Goal: Task Accomplishment & Management: Use online tool/utility

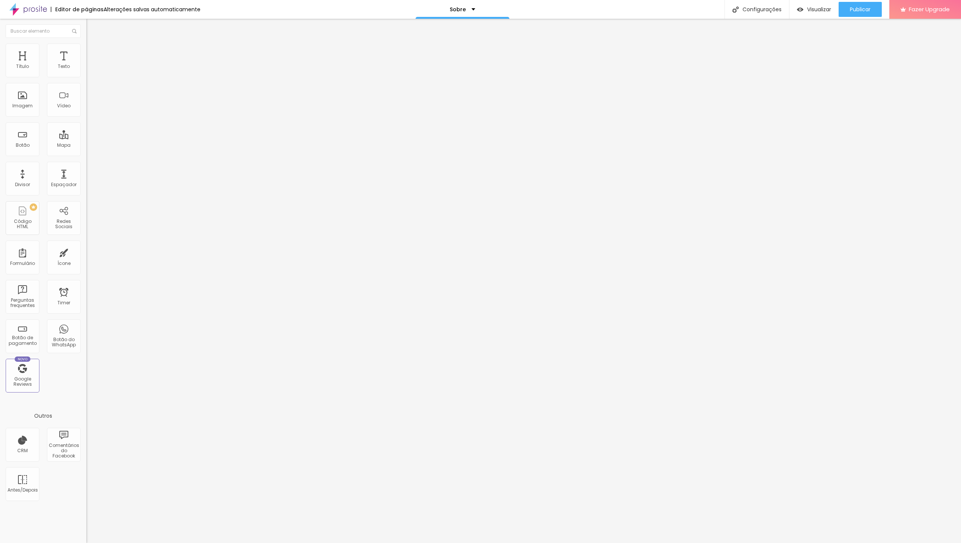
click at [86, 65] on span "Trocar imagem" at bounding box center [106, 61] width 41 height 6
click at [899, 543] on div at bounding box center [480, 551] width 961 height 7
click at [86, 65] on span "Trocar imagem" at bounding box center [106, 61] width 41 height 6
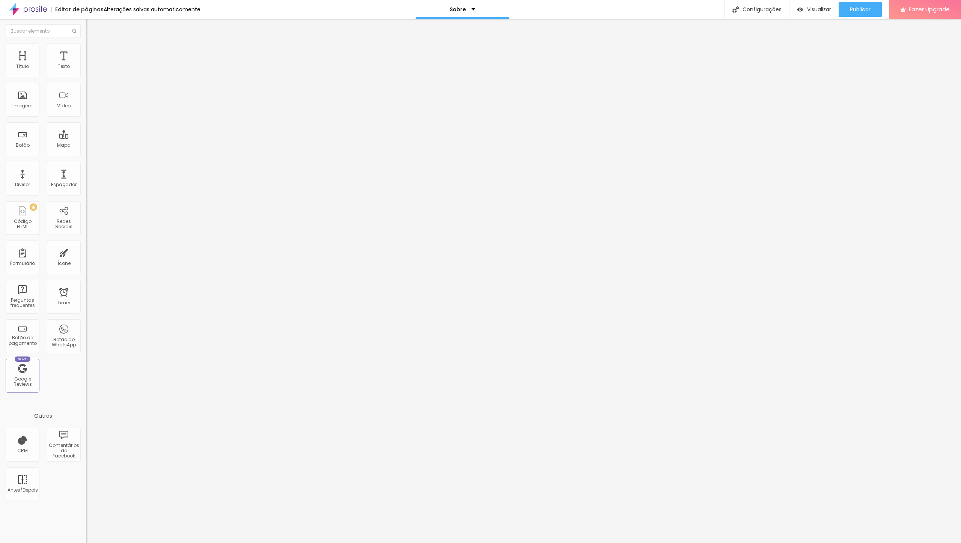
click at [93, 51] on span "Estilo" at bounding box center [99, 48] width 12 height 6
click at [86, 51] on li "Avançado" at bounding box center [129, 55] width 86 height 8
click at [86, 44] on li "Conteúdo" at bounding box center [129, 40] width 86 height 8
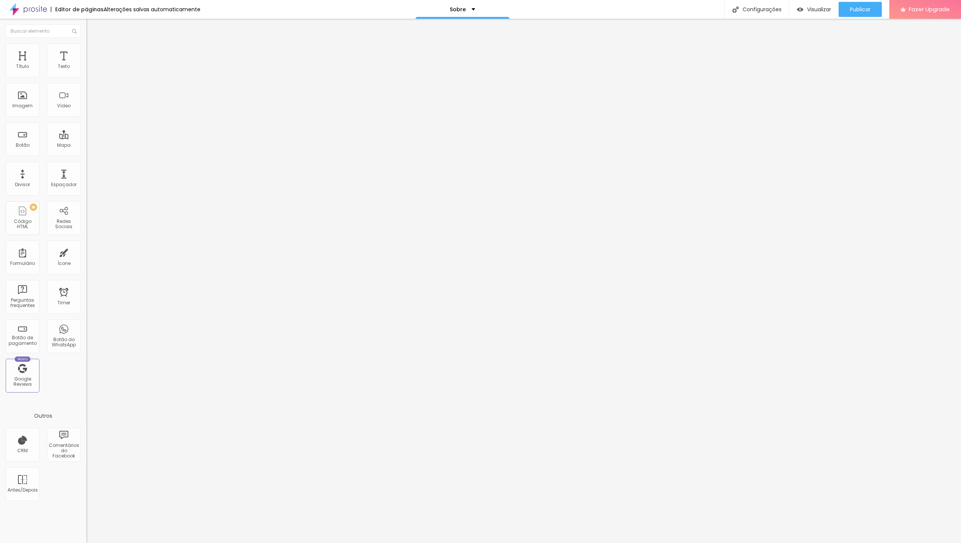
click at [86, 260] on div "Editar Imagem Conteúdo Estilo Avançado Trocar imagem Descrição da imagem (Alt) …" at bounding box center [129, 281] width 86 height 524
click at [86, 154] on input "https://" at bounding box center [131, 150] width 90 height 8
click at [86, 246] on div "Editar Imagem Conteúdo Estilo Avançado Trocar imagem Descrição da imagem (Alt) …" at bounding box center [129, 281] width 86 height 524
click at [86, 95] on img at bounding box center [88, 92] width 5 height 5
click at [93, 52] on span "Avançado" at bounding box center [105, 48] width 25 height 6
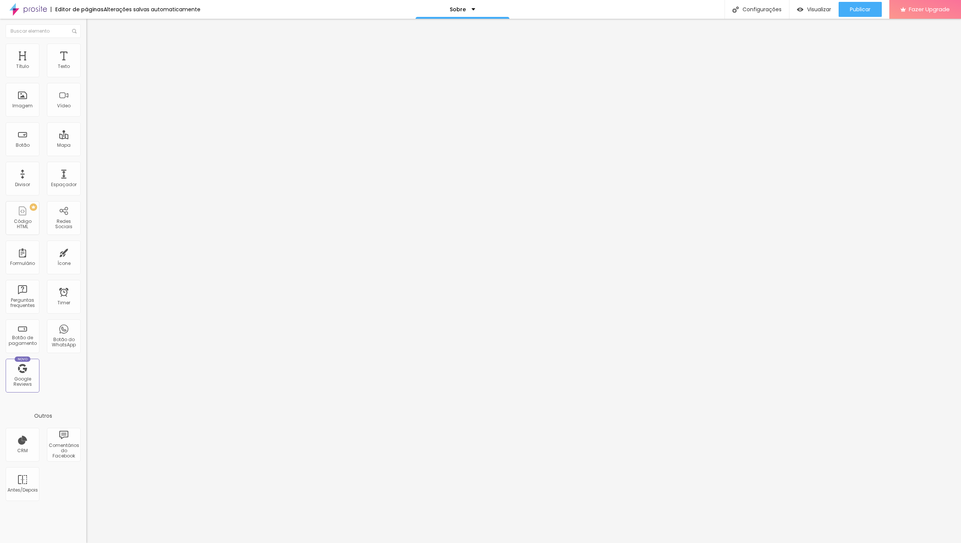
click at [86, 339] on div "Editar Texto Estilo Avançado 10 Espaço de cima 10 Espaço de baixo ID Html Class…" at bounding box center [129, 281] width 86 height 524
click at [86, 43] on img at bounding box center [89, 39] width 7 height 7
click at [92, 26] on img "button" at bounding box center [95, 27] width 6 height 6
click at [92, 27] on img "button" at bounding box center [95, 27] width 6 height 6
click at [92, 26] on img "button" at bounding box center [95, 27] width 6 height 6
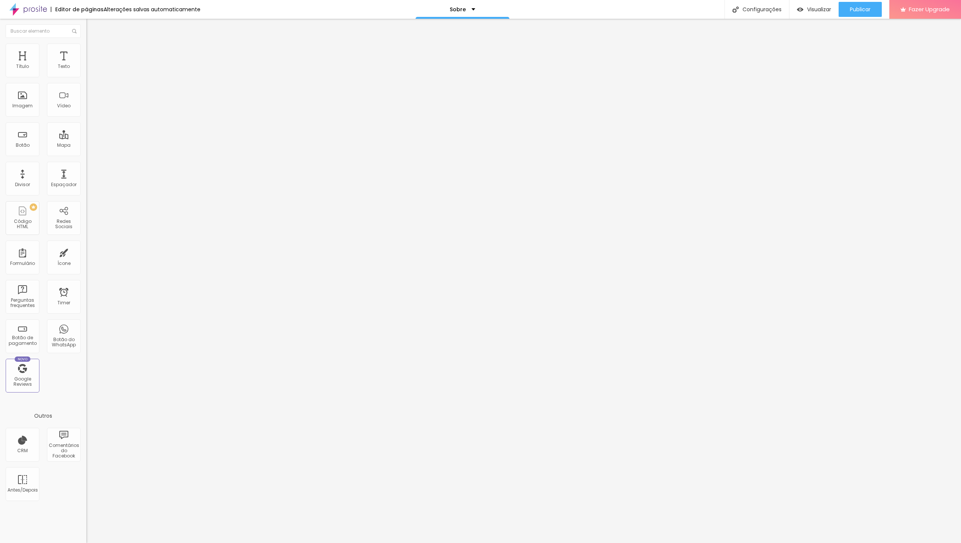
click at [86, 44] on img at bounding box center [89, 47] width 7 height 7
type input "6"
type input "12"
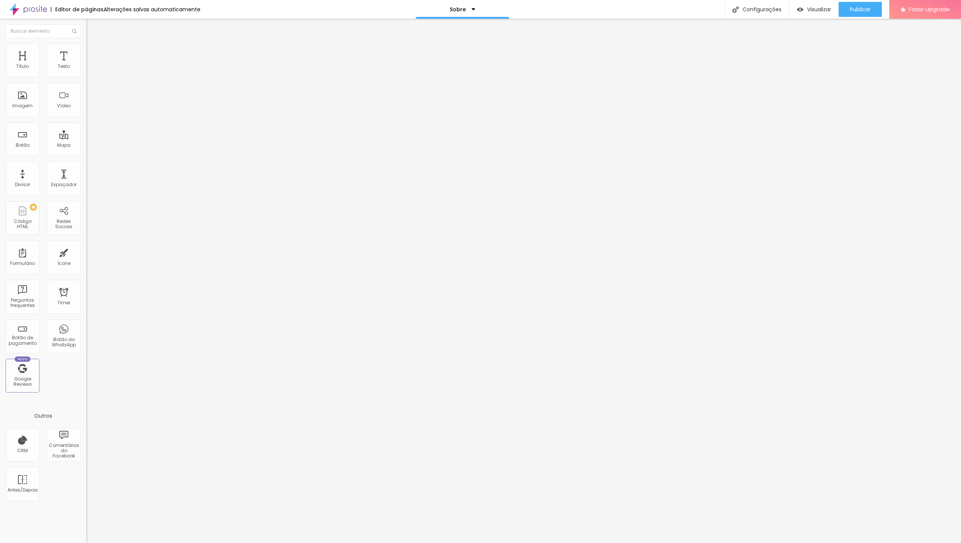
type input "16"
type input "22"
type input "26"
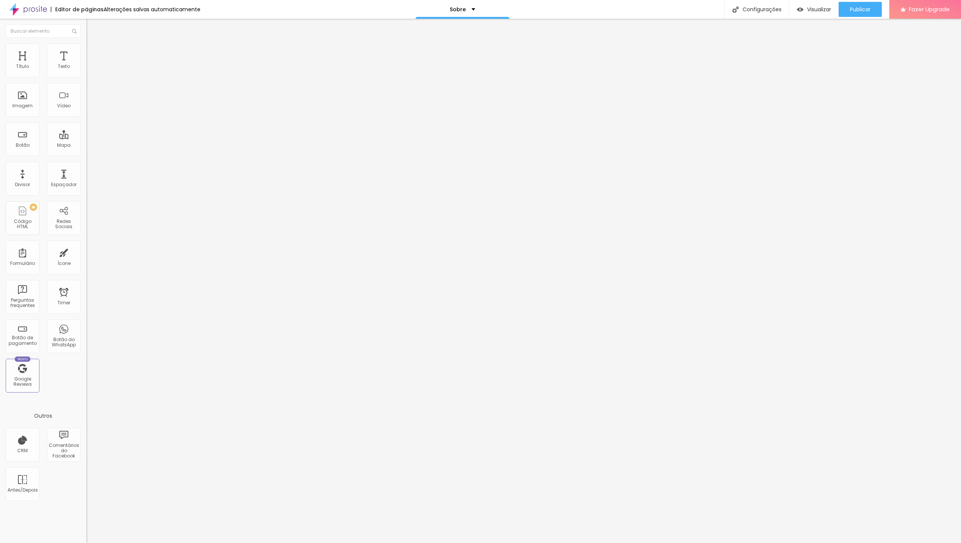
type input "26"
type input "31"
type input "34"
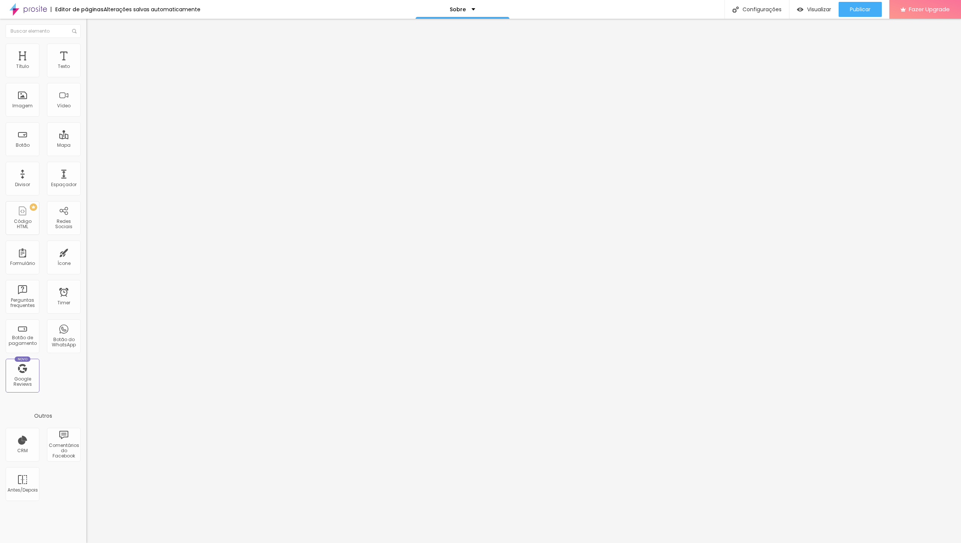
type input "44"
type input "48"
type input "53"
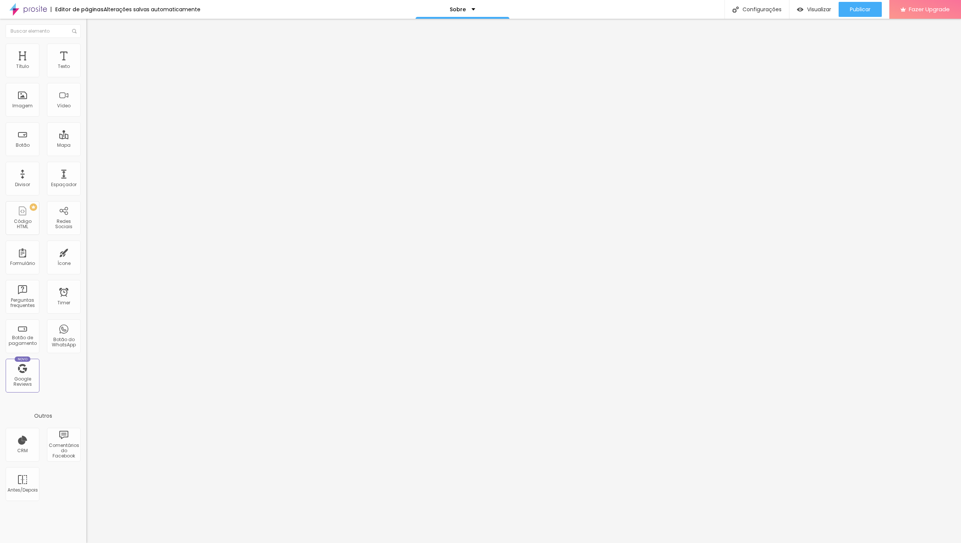
type input "53"
type input "57"
type input "61"
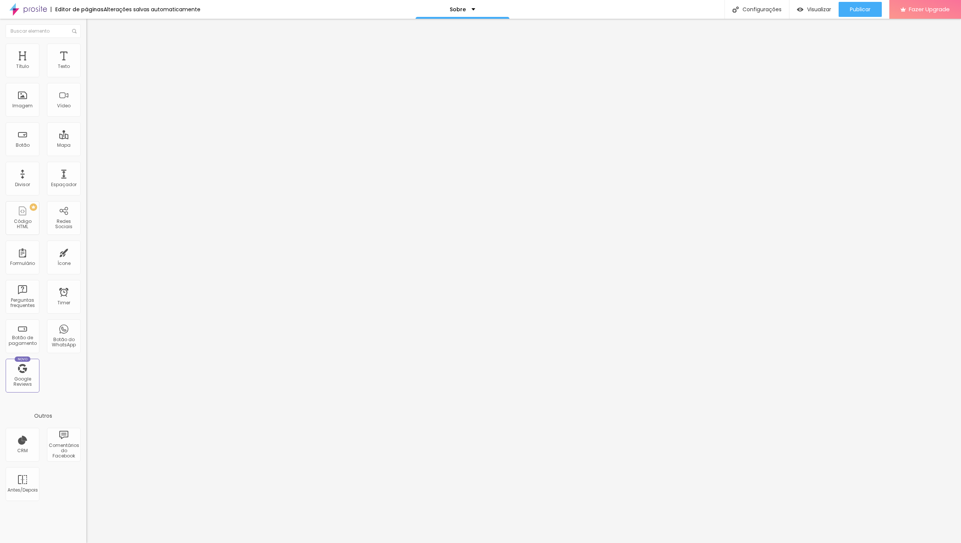
type input "66"
type input "71"
type input "73"
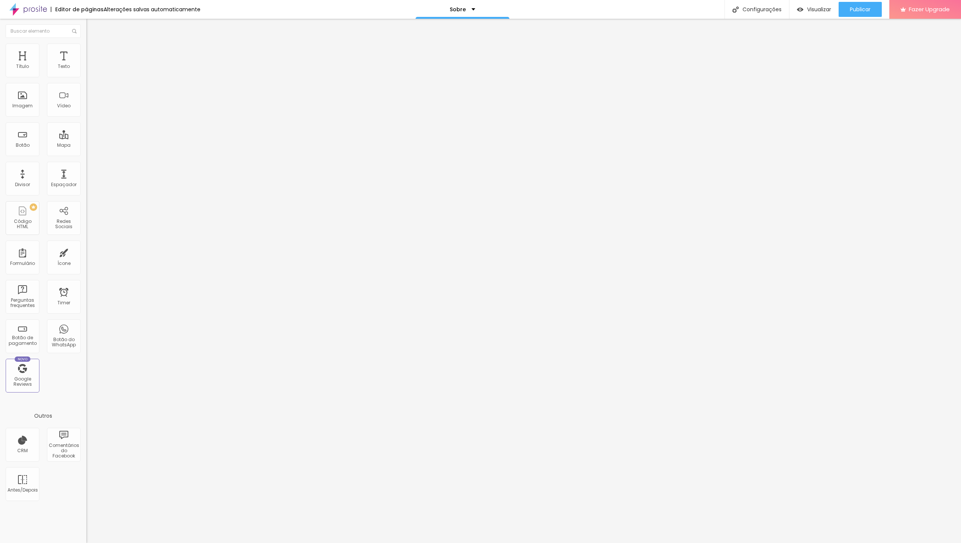
type input "73"
type input "74"
type input "76"
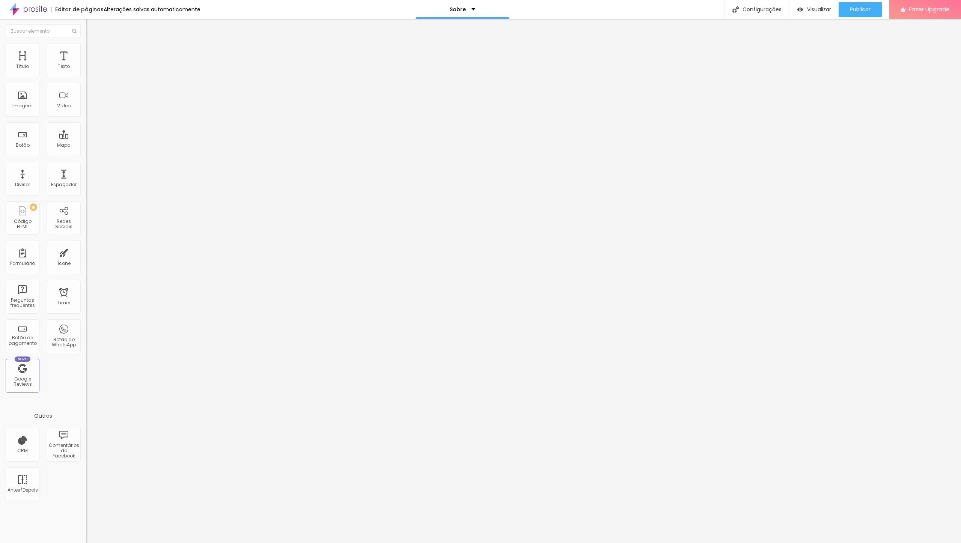
type input "77"
type input "79"
type input "82"
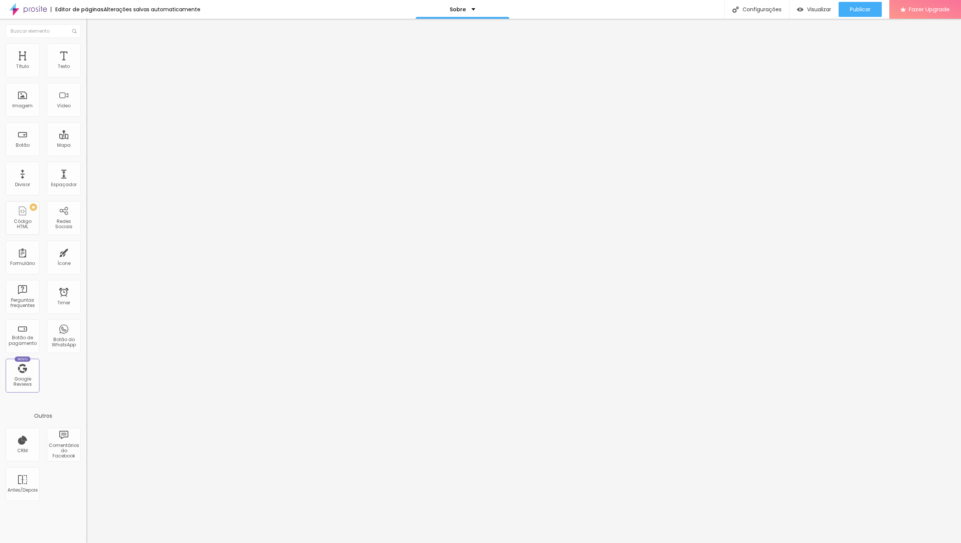
type input "82"
type input "83"
type input "87"
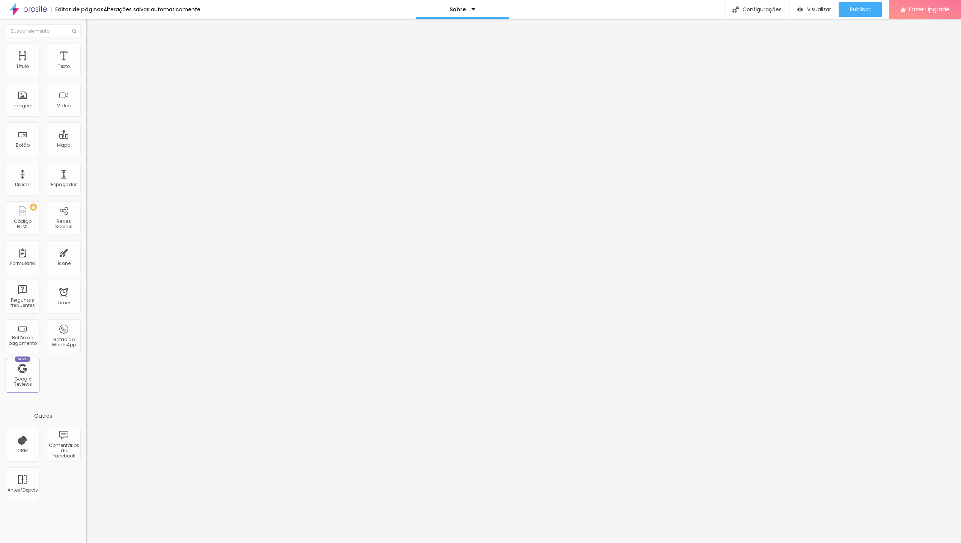
type input "89"
type input "90"
type input "92"
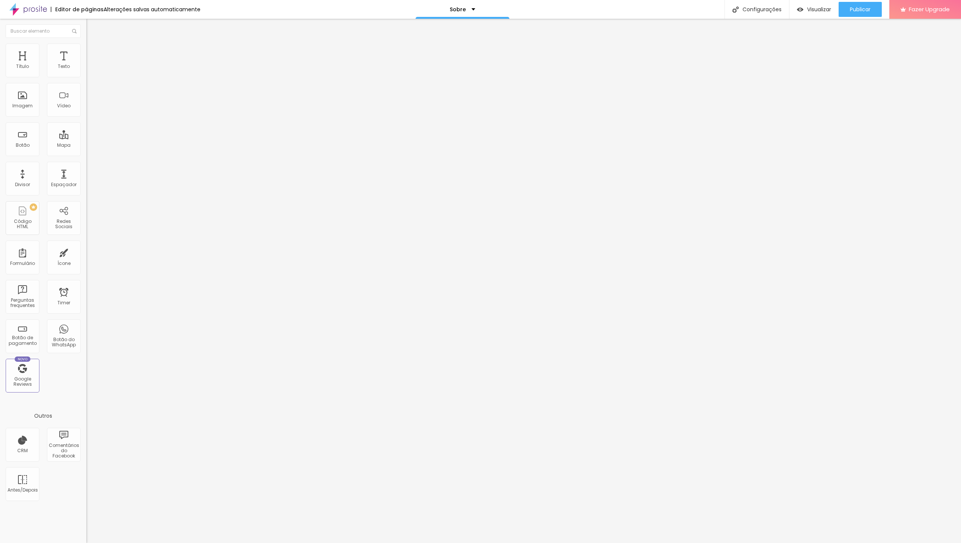
type input "92"
type input "93"
type input "89"
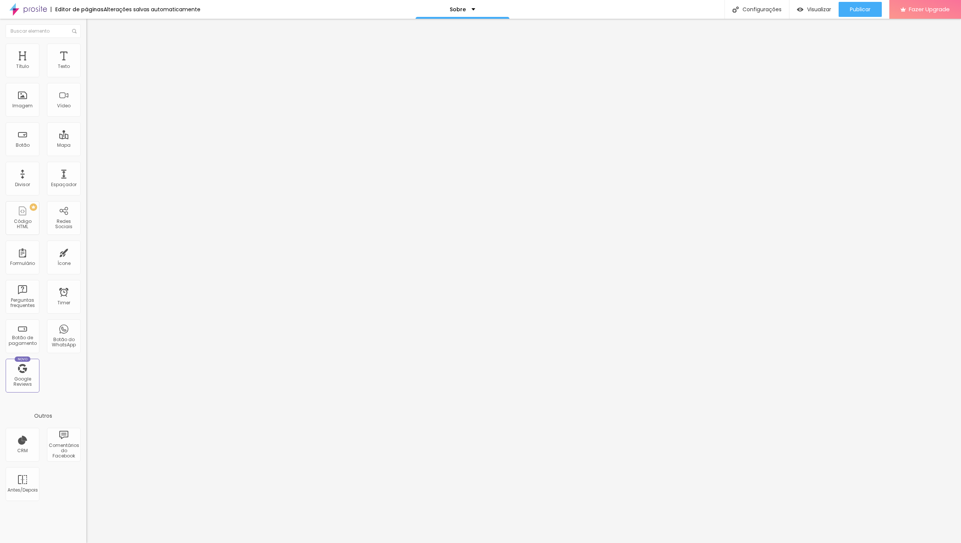
type input "81"
type input "73"
type input "63"
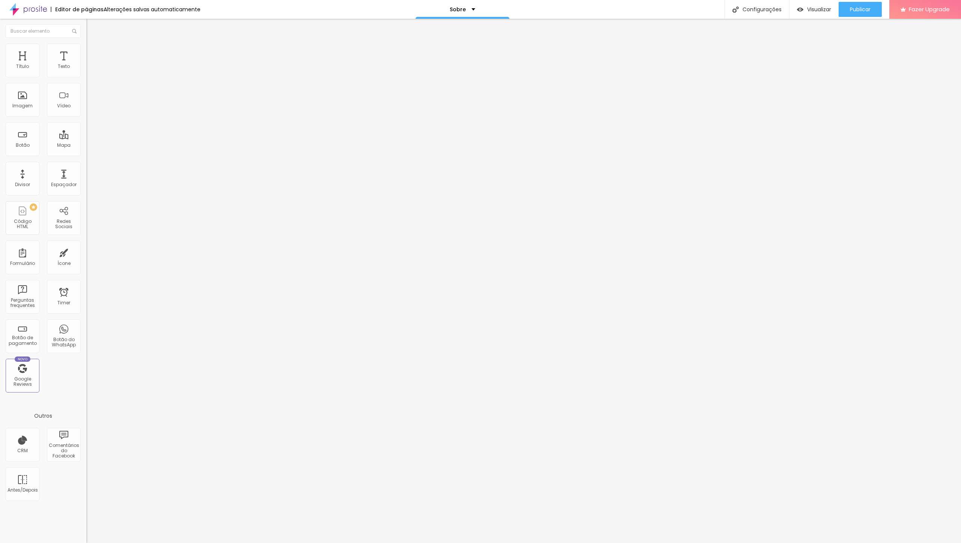
type input "63"
type input "57"
type input "50"
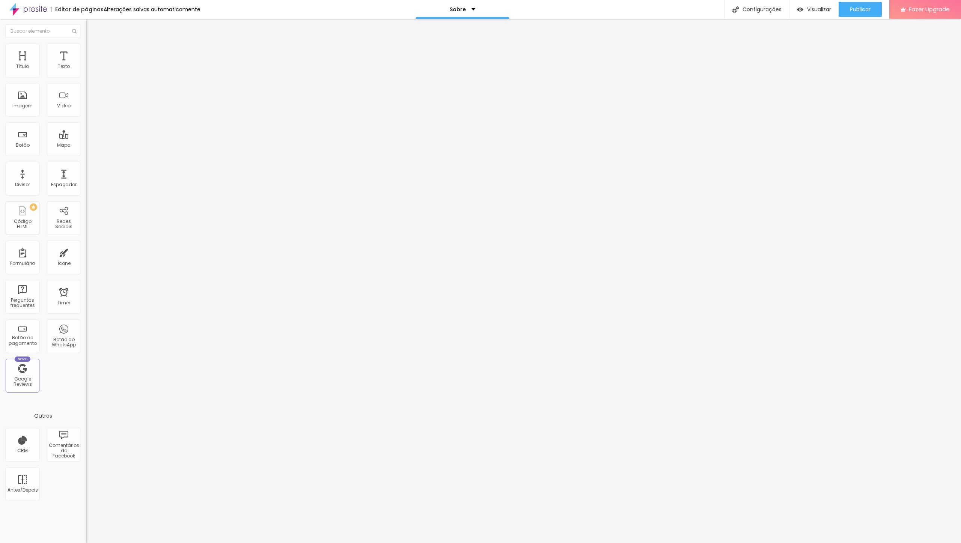
type input "46"
type input "44"
type input "40"
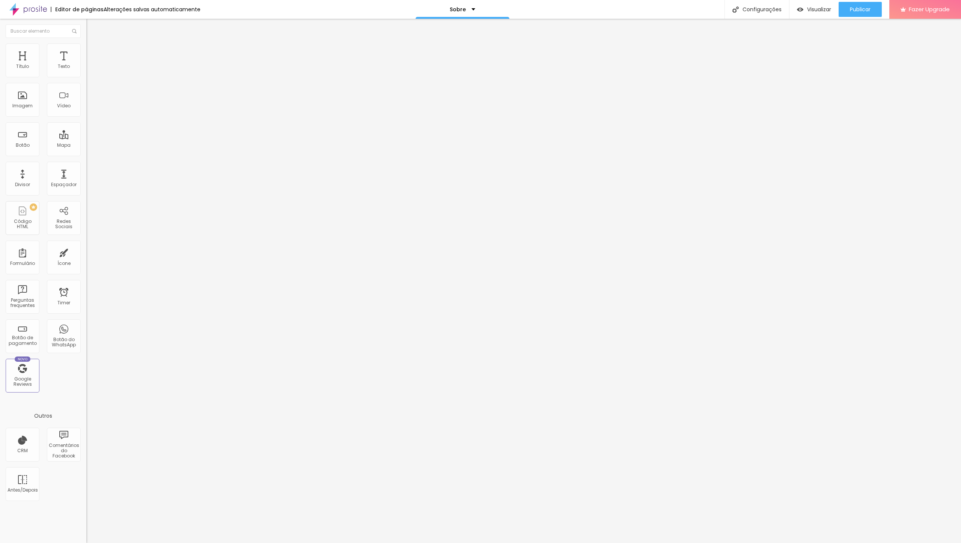
type input "40"
type input "36"
type input "33"
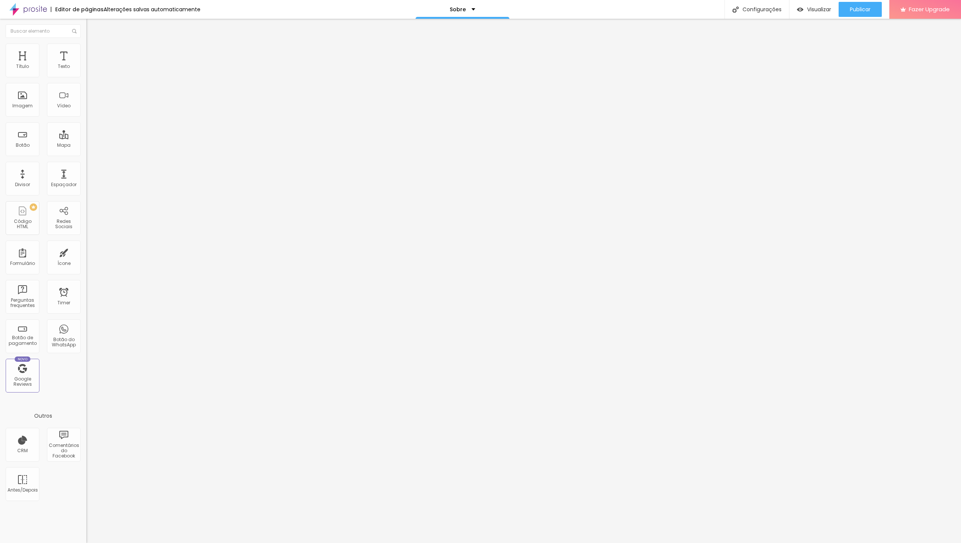
type input "30"
type input "25"
type input "20"
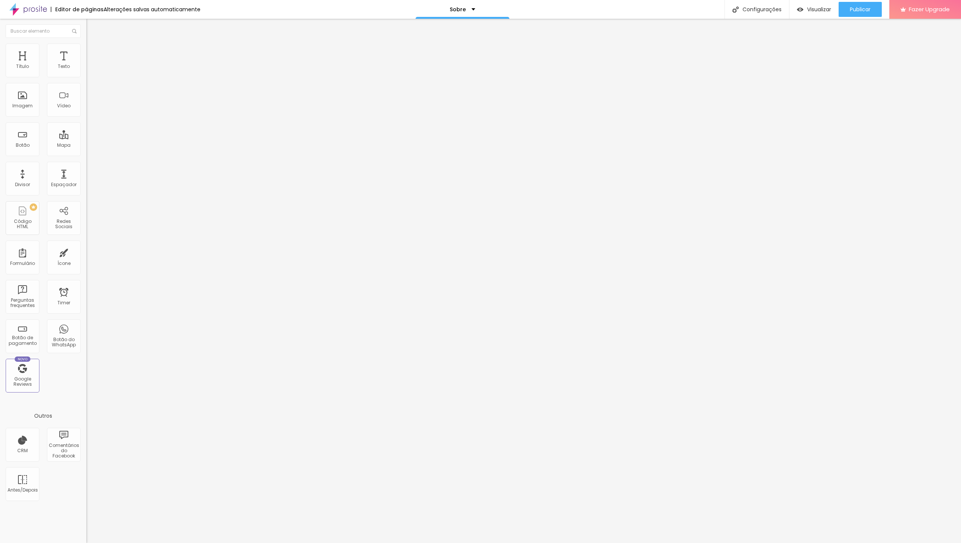
type input "20"
type input "15"
type input "12"
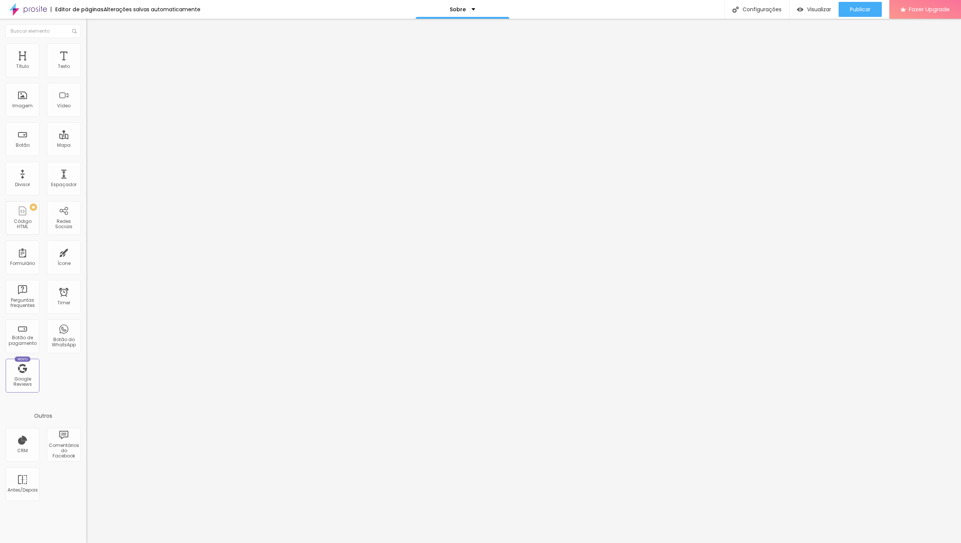
type input "9"
type input "6"
type input "4"
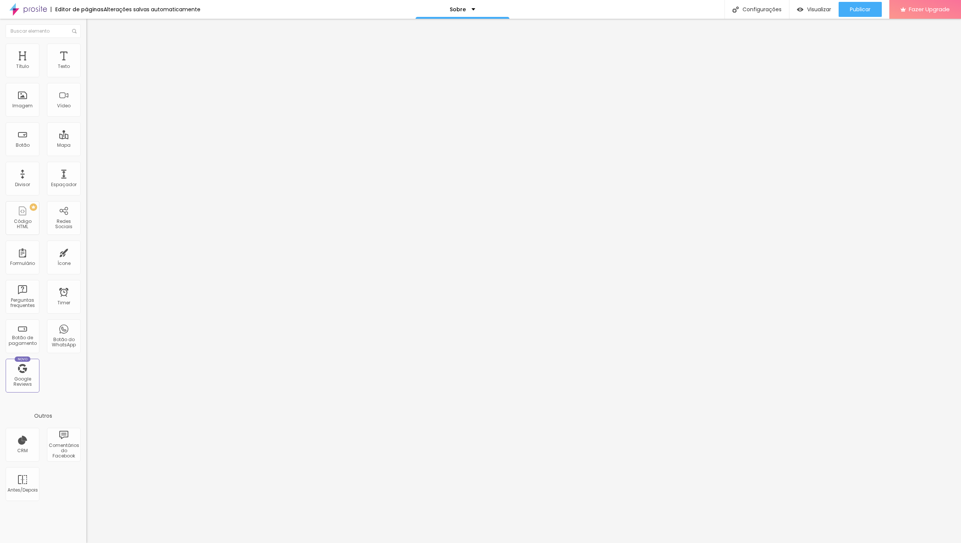
type input "4"
type input "1"
type input "0"
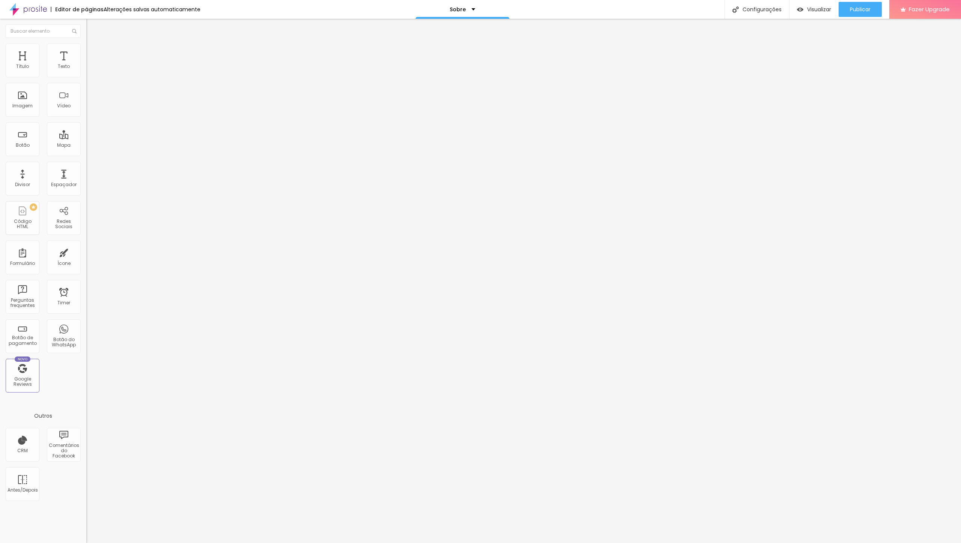
type input "10"
type input "22"
type input "32"
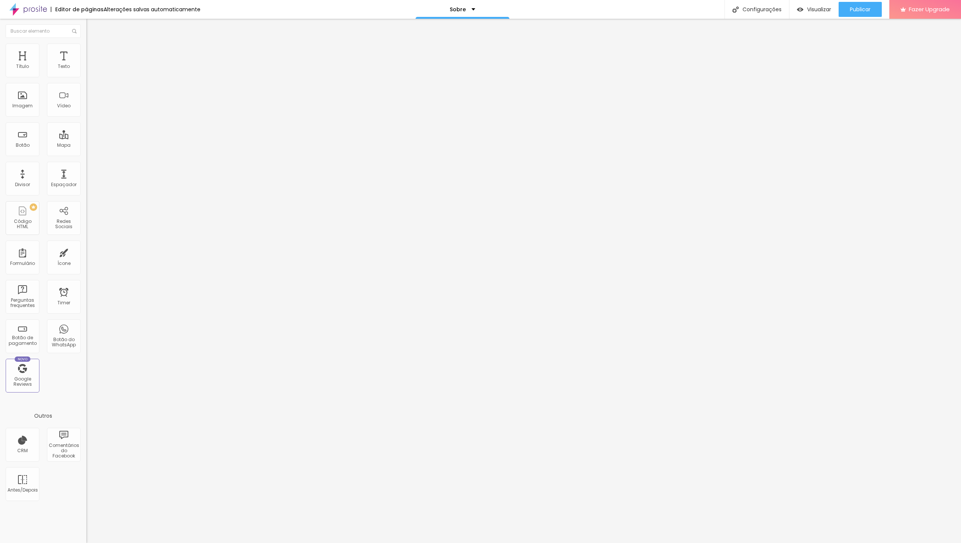
type input "32"
type input "44"
type input "61"
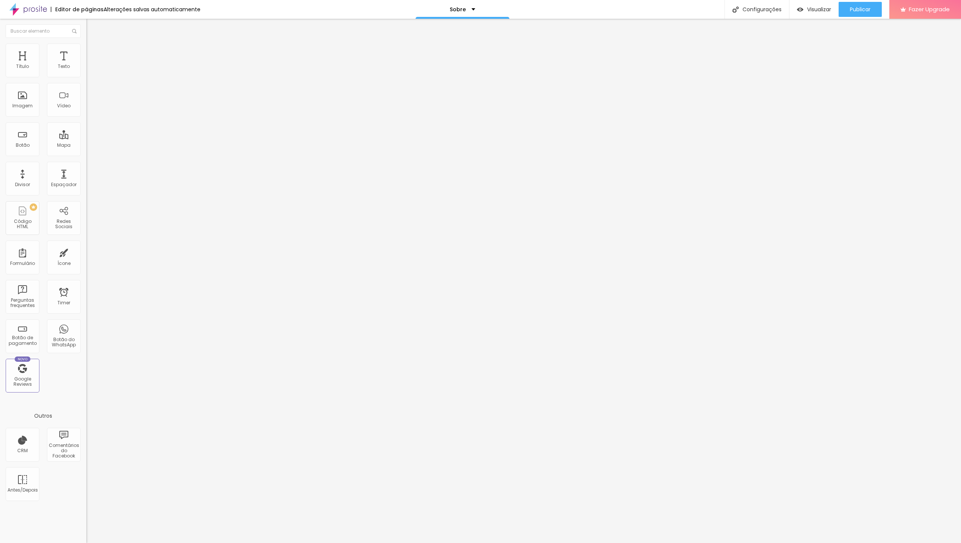
type input "69"
type input "87"
type input "105"
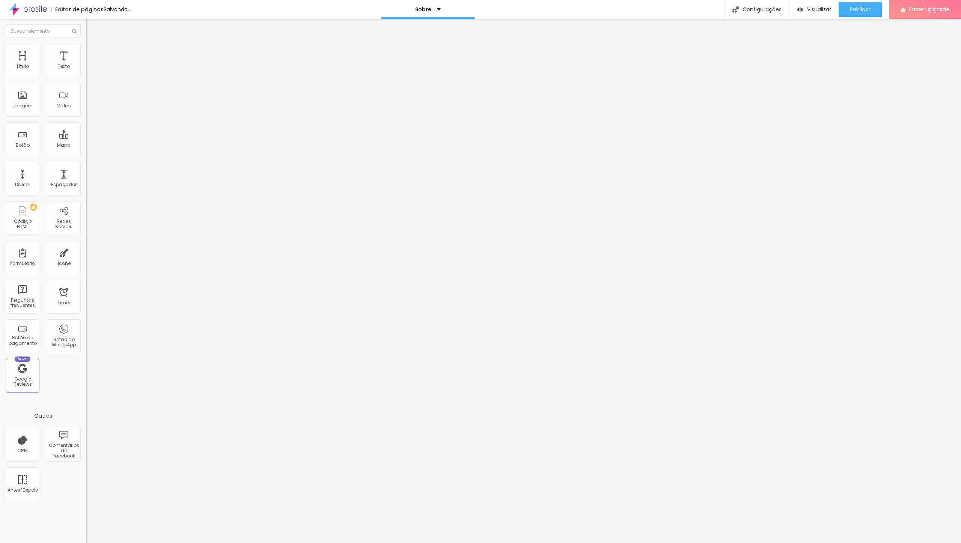
type input "105"
type input "127"
type input "153"
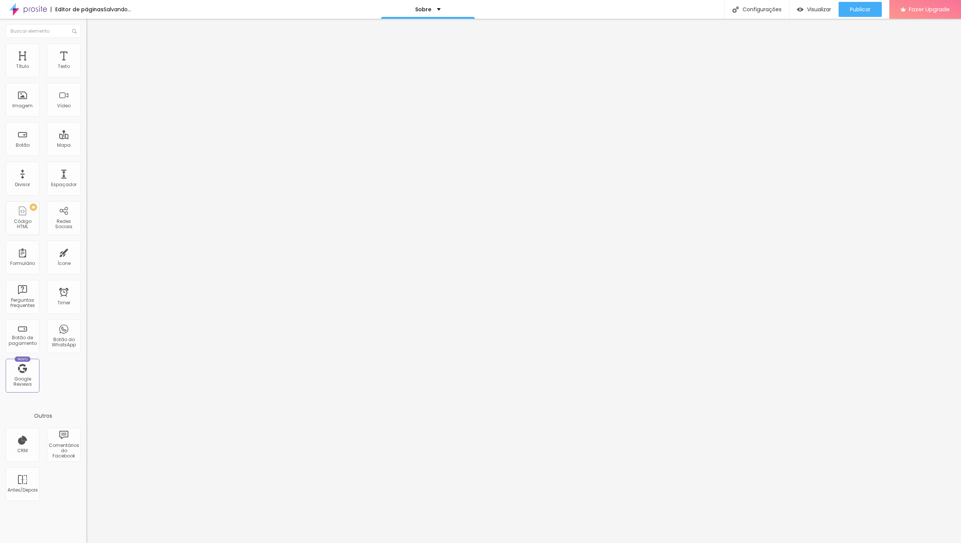
type input "176"
type input "198"
type input "200"
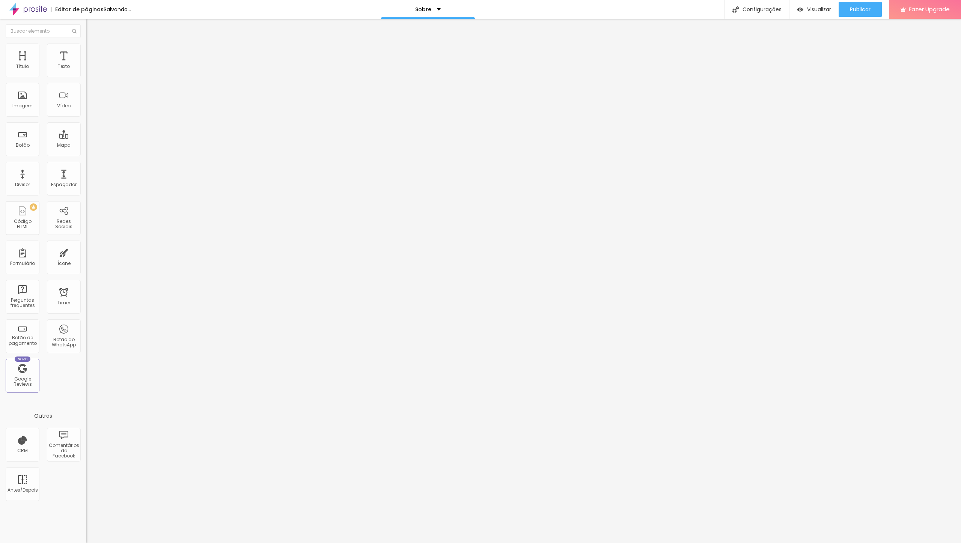
type input "200"
type input "196"
type input "178"
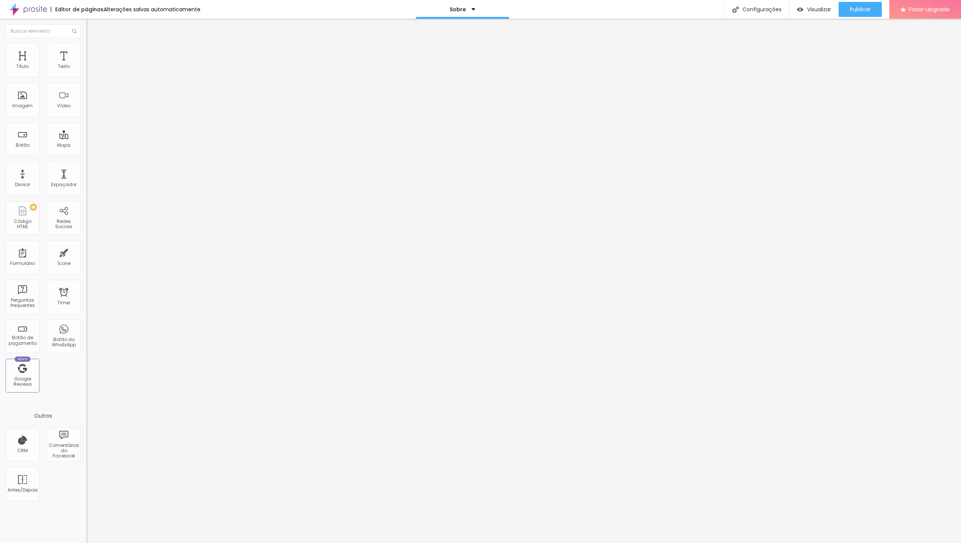
type input "169"
type input "164"
type input "159"
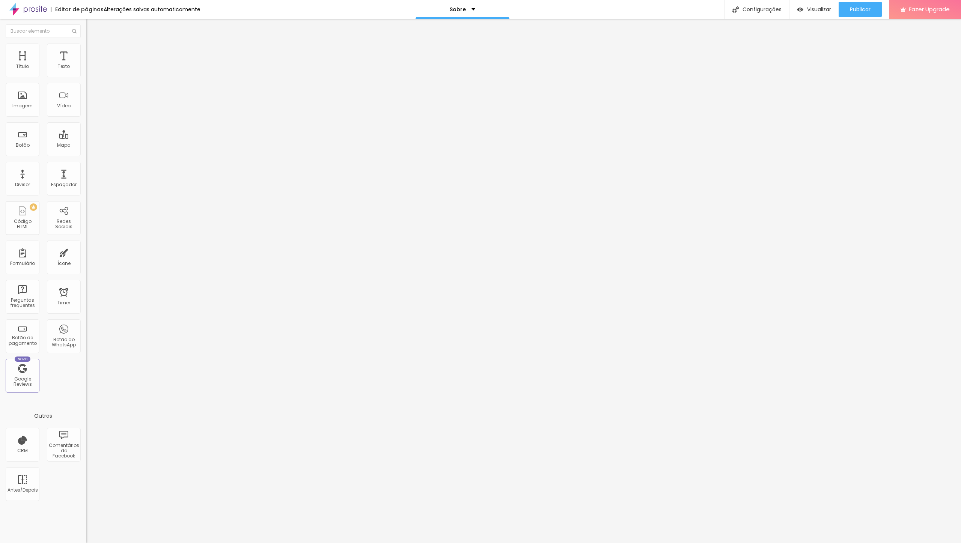
type input "159"
type input "156"
type input "152"
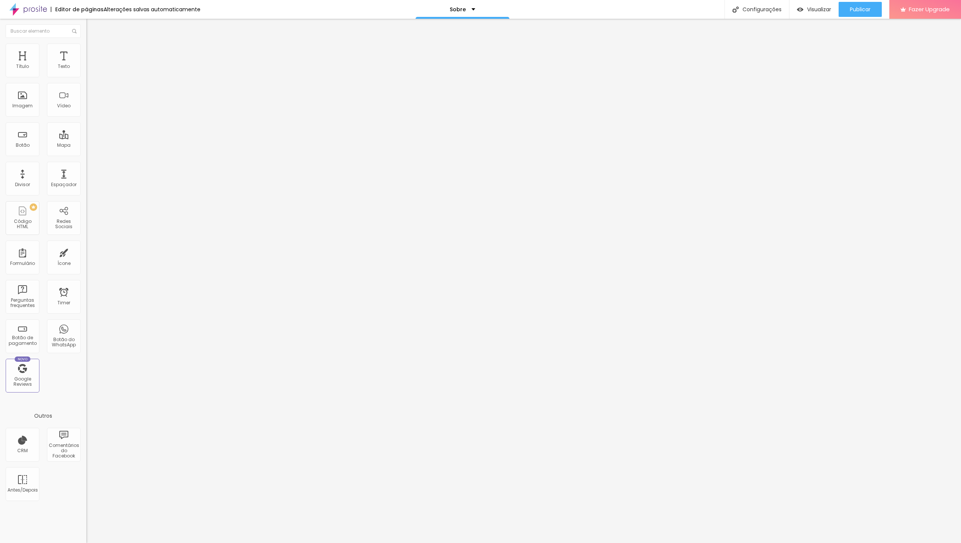
type input "143"
type input "133"
type input "126"
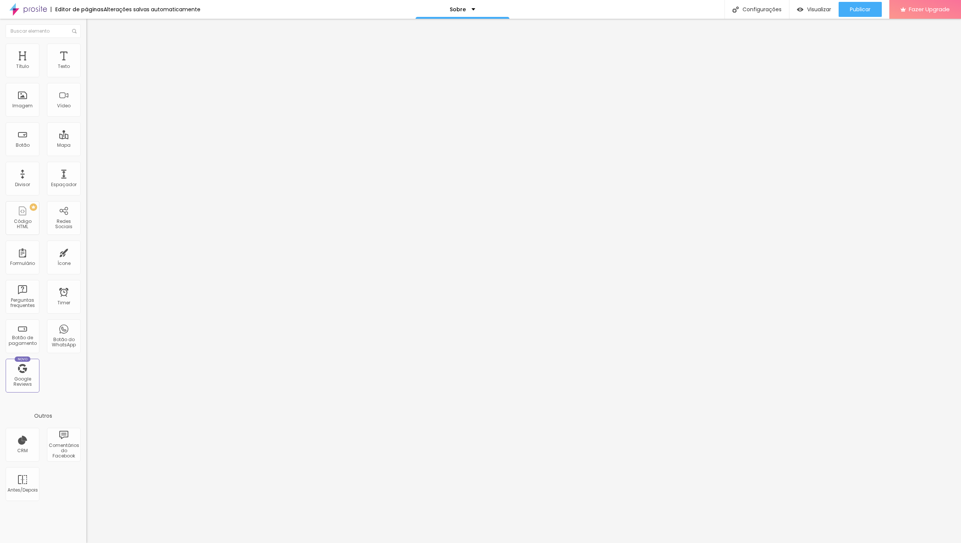
type input "126"
type input "113"
type input "104"
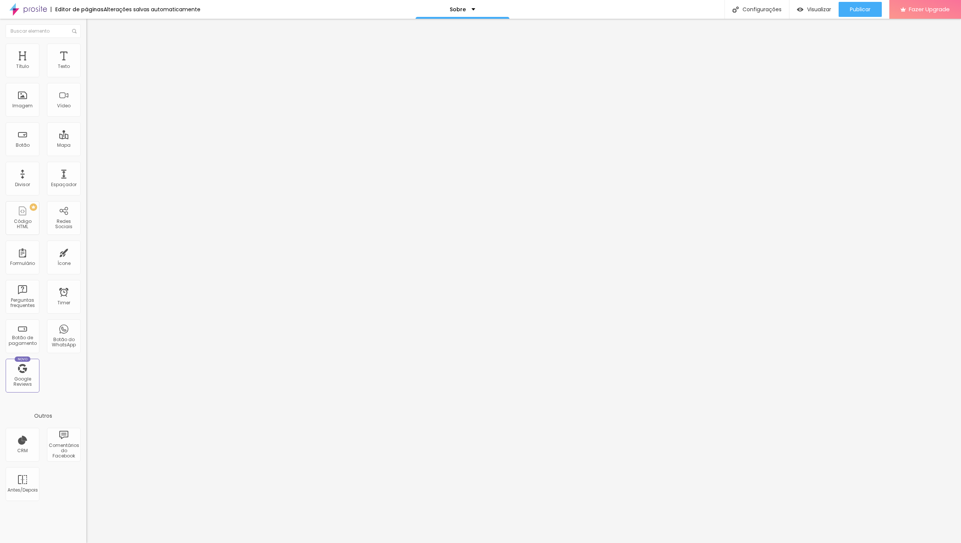
type input "92"
type input "82"
type input "76"
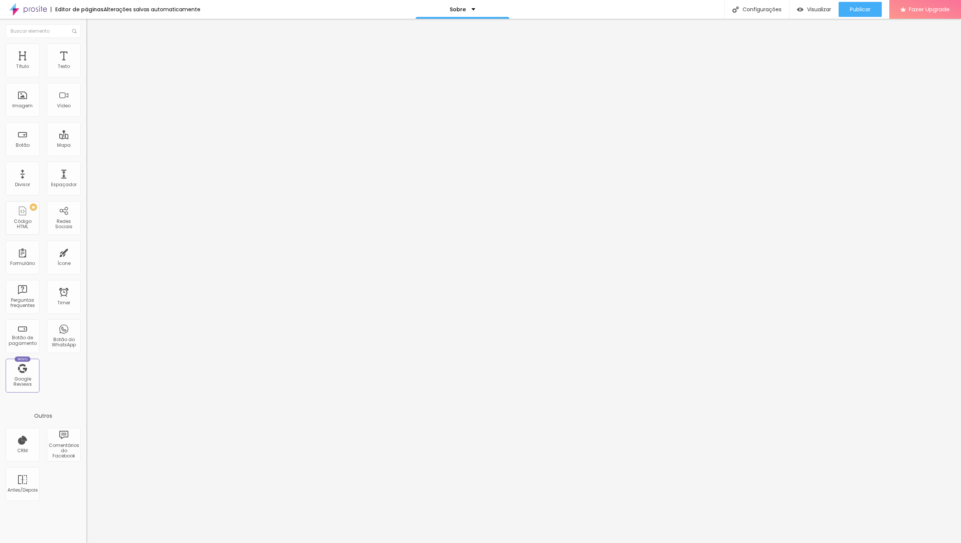
type input "76"
type input "69"
type input "62"
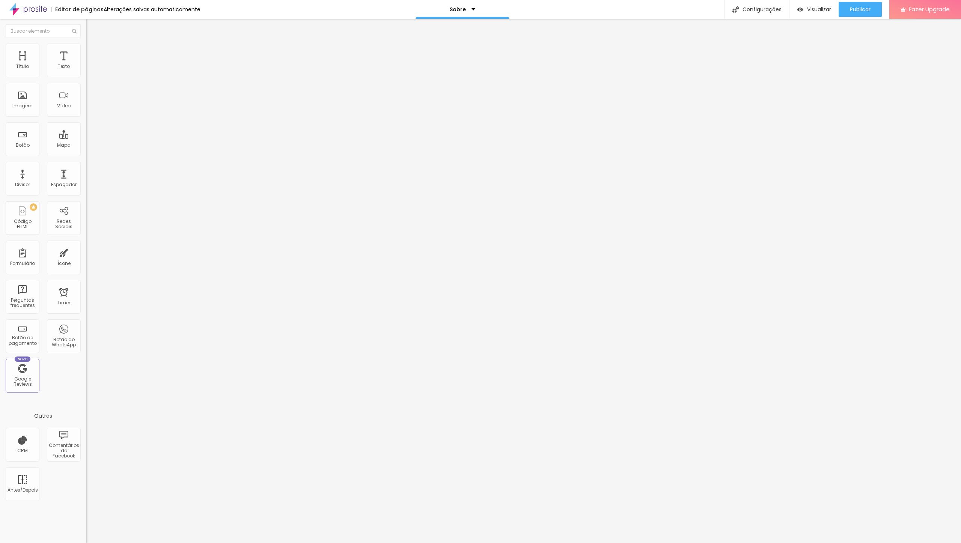
type input "53"
type input "46"
type input "36"
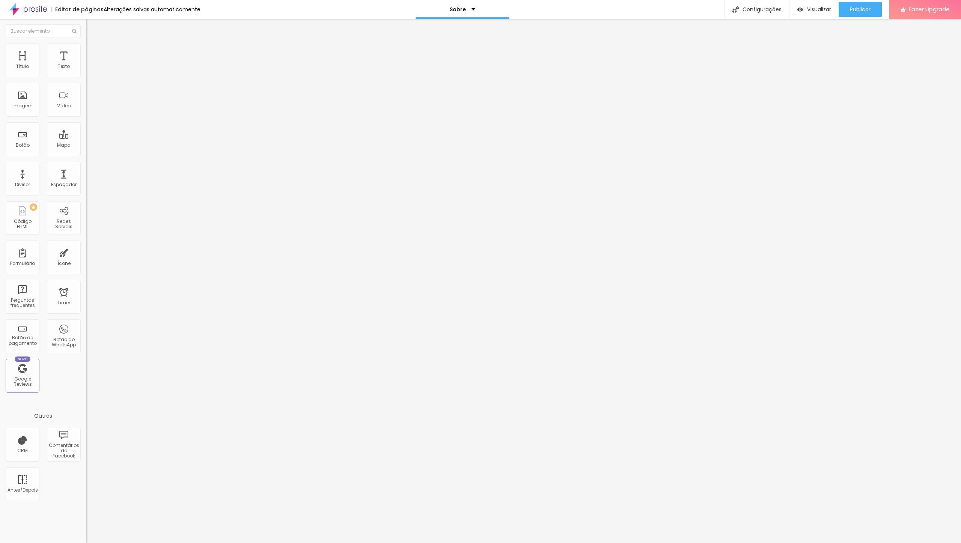
type input "36"
type input "31"
type input "25"
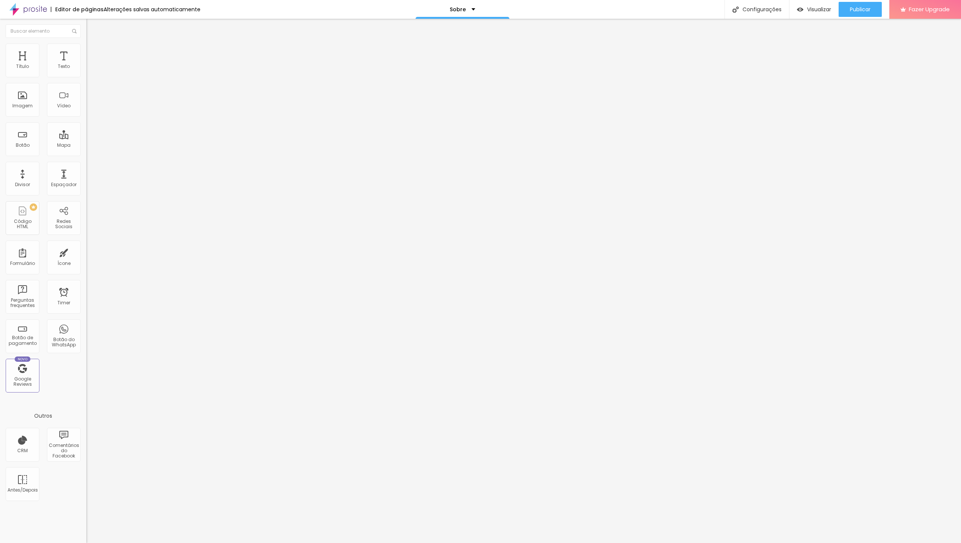
type input "20"
type input "15"
type input "12"
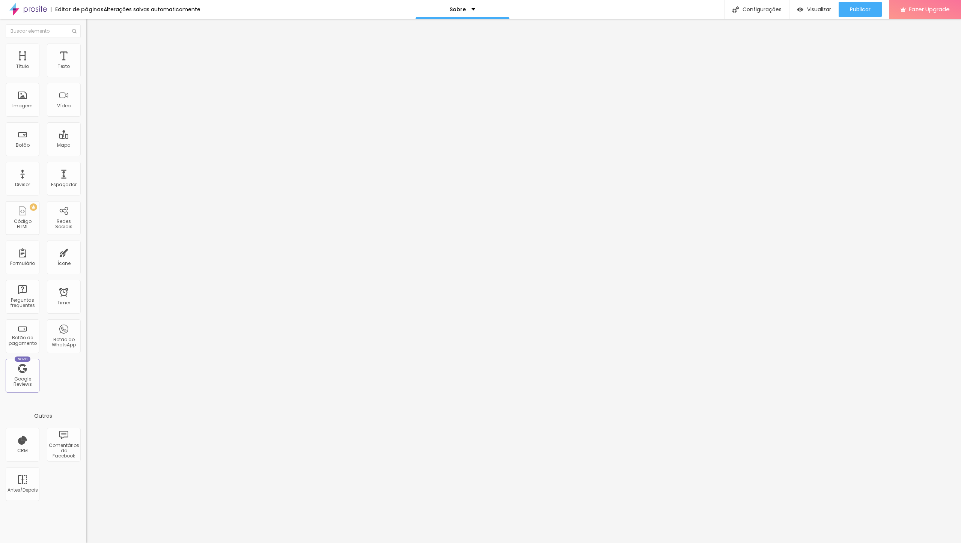
type input "12"
type input "8"
type input "2"
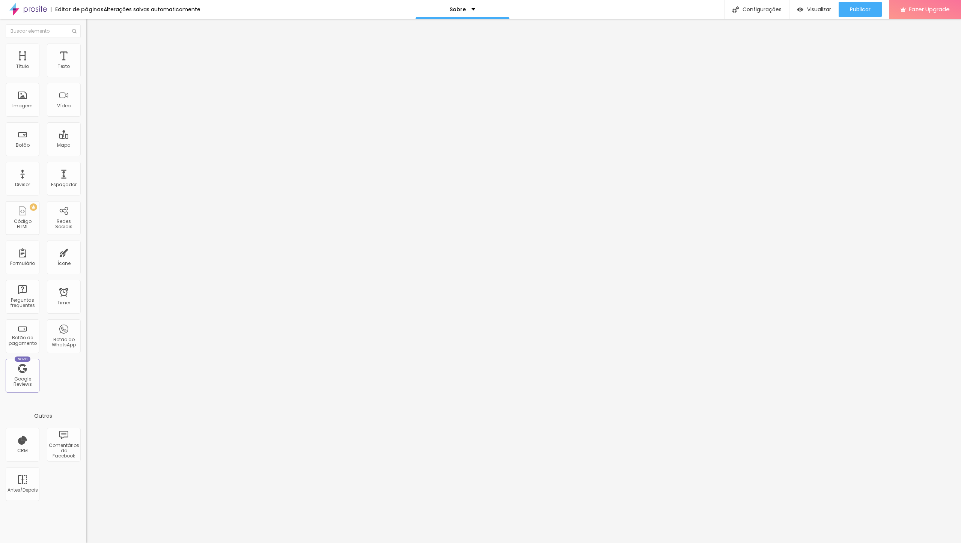
type input "0"
drag, startPoint x: 18, startPoint y: 97, endPoint x: -10, endPoint y: 95, distance: 28.6
click at [86, 165] on input "range" at bounding box center [110, 168] width 48 height 6
type input "85"
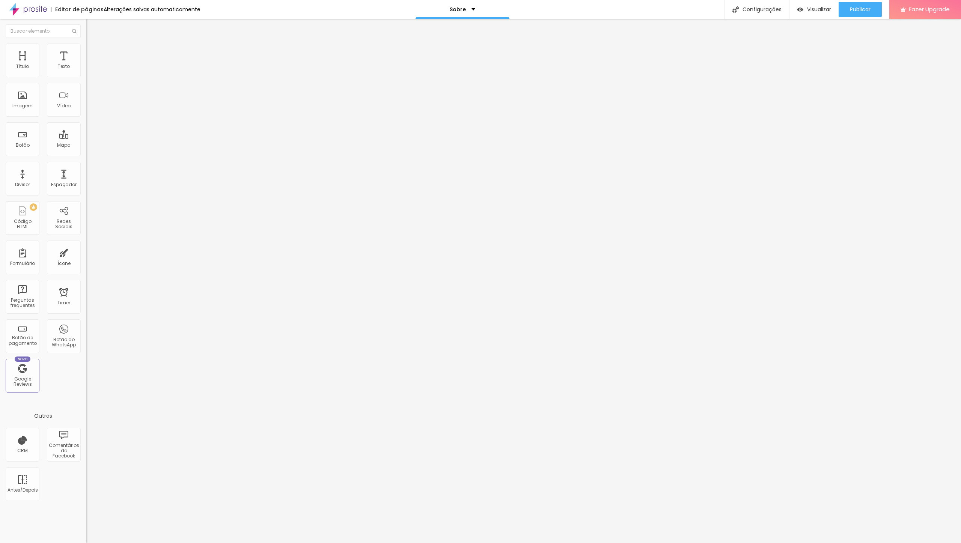
type input "85"
type input "70"
type input "65"
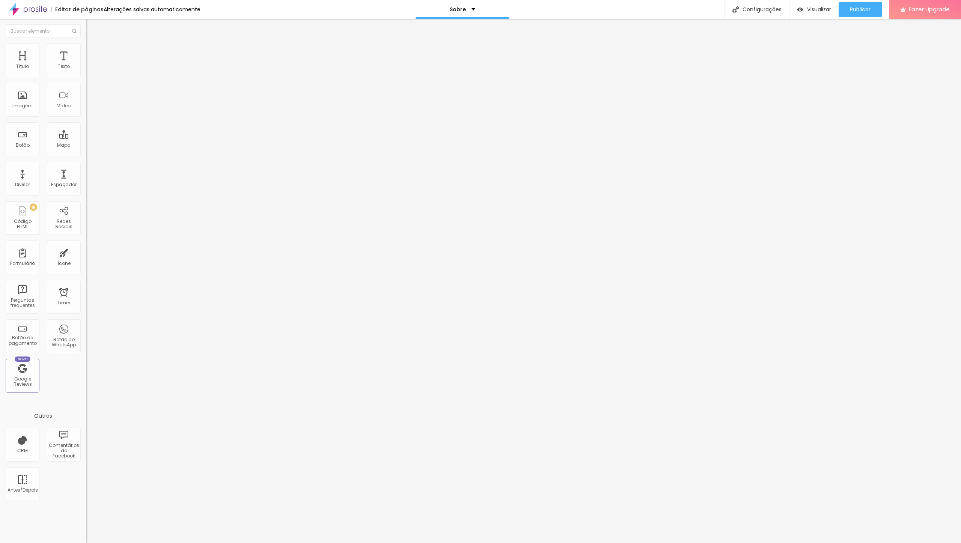
type input "55"
type input "60"
type input "65"
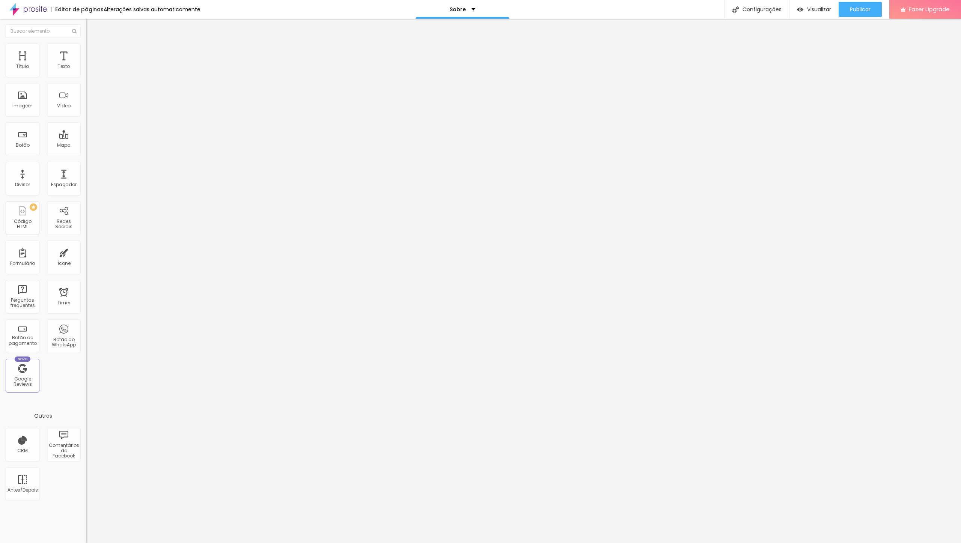
type input "65"
type input "70"
type input "75"
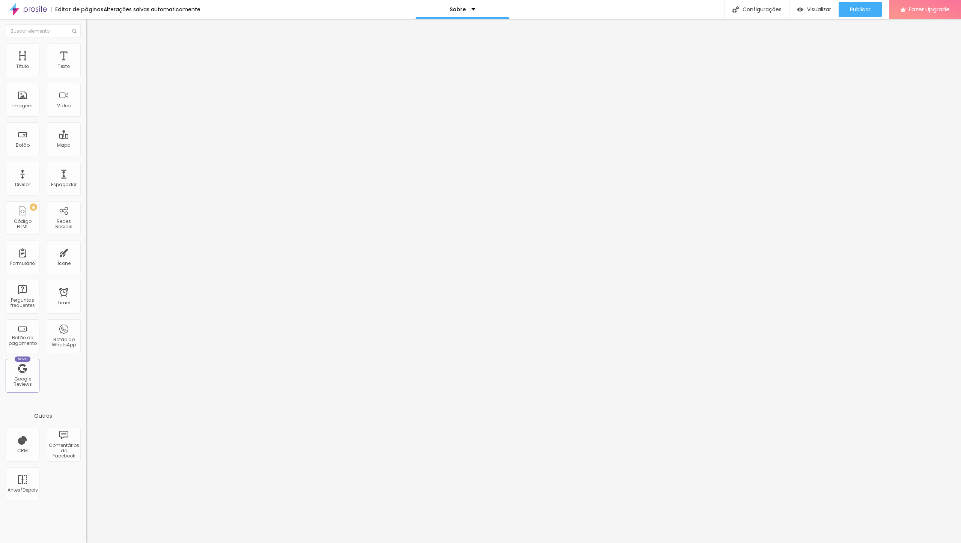
type input "85"
type input "95"
type input "100"
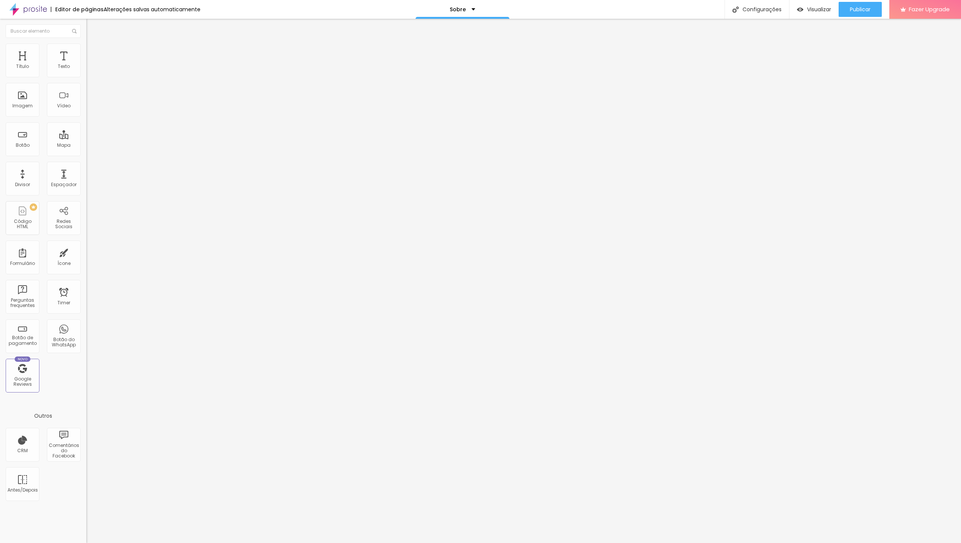
type input "100"
drag, startPoint x: 78, startPoint y: 82, endPoint x: 115, endPoint y: 88, distance: 36.8
click at [115, 77] on input "range" at bounding box center [110, 74] width 48 height 6
click at [93, 53] on span "Avançado" at bounding box center [105, 56] width 25 height 6
click at [86, 77] on div "0 Espaço de cima" at bounding box center [129, 112] width 86 height 106
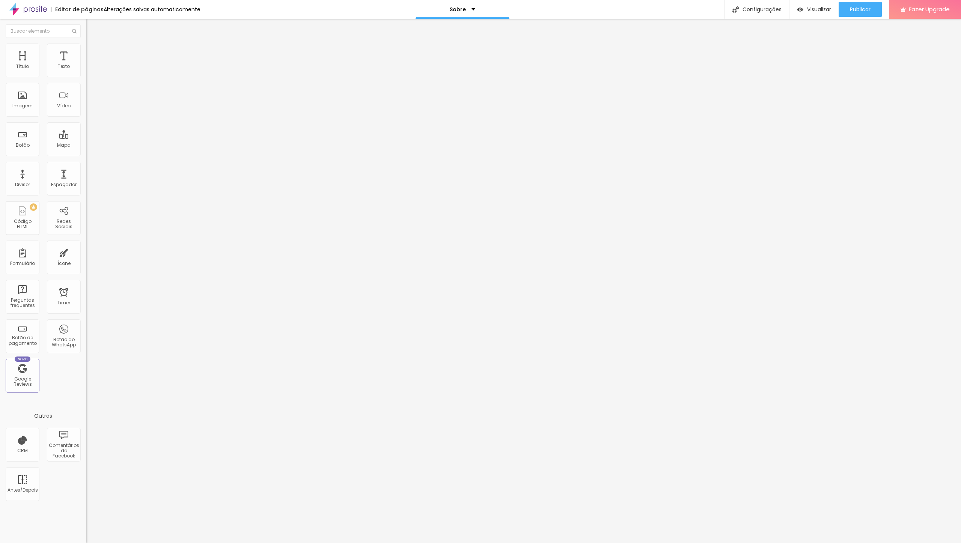
type input "1"
drag, startPoint x: 17, startPoint y: 74, endPoint x: -4, endPoint y: 77, distance: 20.9
click at [86, 146] on input "range" at bounding box center [110, 149] width 48 height 6
drag, startPoint x: 17, startPoint y: 90, endPoint x: 93, endPoint y: 100, distance: 77.2
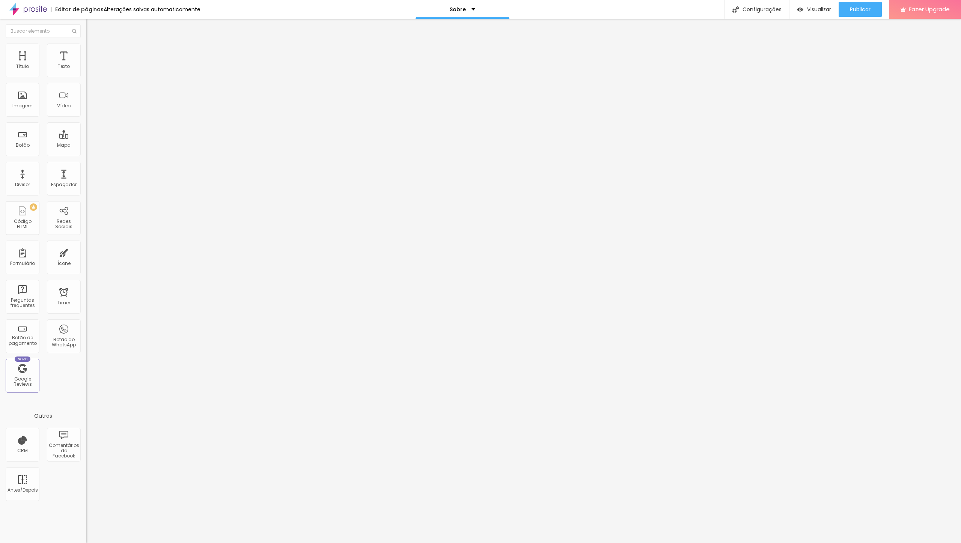
click at [93, 252] on input "range" at bounding box center [110, 255] width 48 height 6
drag, startPoint x: 18, startPoint y: 74, endPoint x: -2, endPoint y: 80, distance: 19.9
click at [86, 146] on input "range" at bounding box center [110, 149] width 48 height 6
drag, startPoint x: 64, startPoint y: 90, endPoint x: 2, endPoint y: 92, distance: 61.6
click at [86, 252] on input "range" at bounding box center [110, 255] width 48 height 6
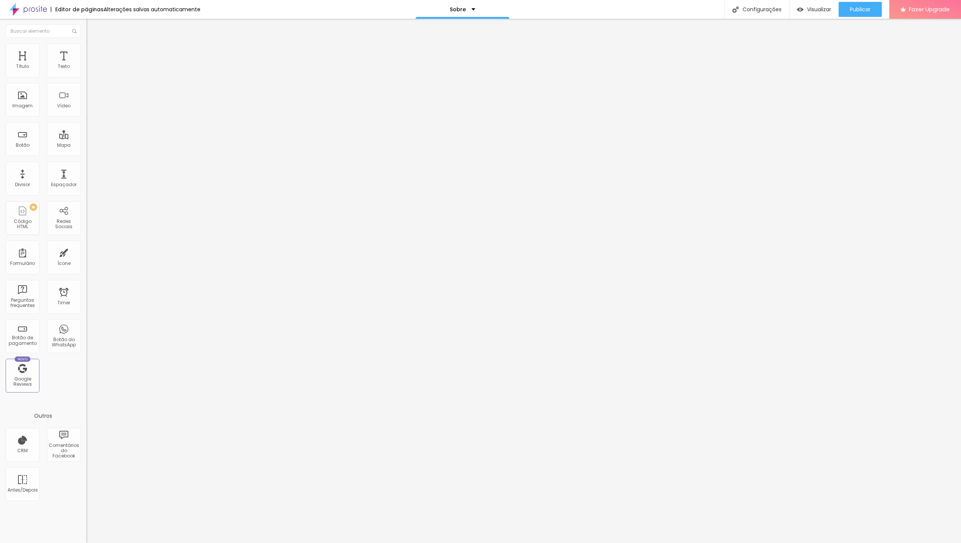
click at [93, 52] on span "Estilo" at bounding box center [99, 48] width 12 height 6
click at [86, 44] on li "Conteúdo" at bounding box center [129, 40] width 86 height 8
click at [22, 448] on div "CRM" at bounding box center [23, 445] width 34 height 34
click at [86, 68] on div "TikTok" at bounding box center [129, 70] width 86 height 23
click at [86, 250] on div "Editar Redes Sociais Conteúdo Estilo Avançado TikTok Rede social TikTok Endereç…" at bounding box center [129, 281] width 86 height 524
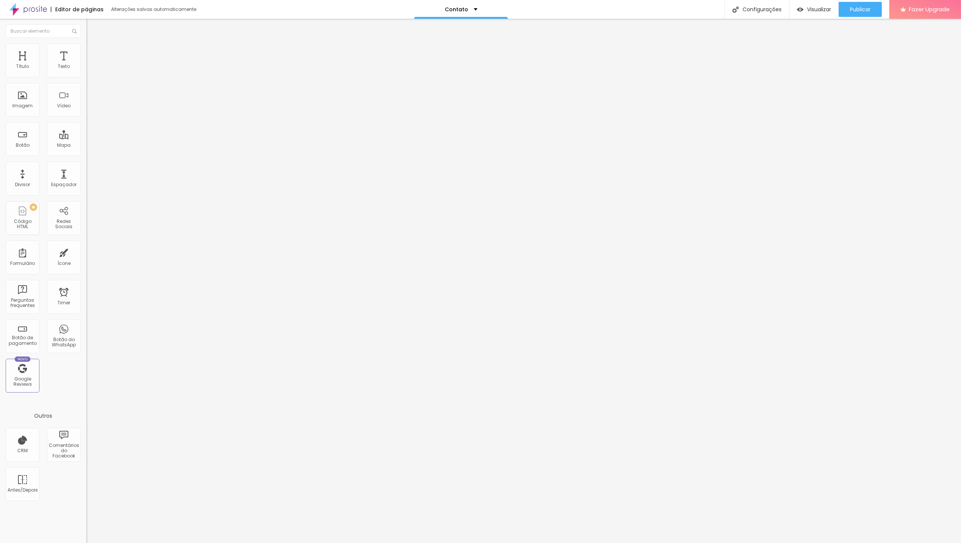
click at [86, 69] on div "TikTok Rede social TikTok Endereço URL Abrir em uma nova aba Instagram Rede soc…" at bounding box center [129, 332] width 86 height 546
click at [86, 75] on div "TikTok" at bounding box center [129, 67] width 86 height 17
click at [86, 76] on img at bounding box center [88, 78] width 5 height 5
type input "https://"
click at [86, 384] on img at bounding box center [88, 386] width 5 height 5
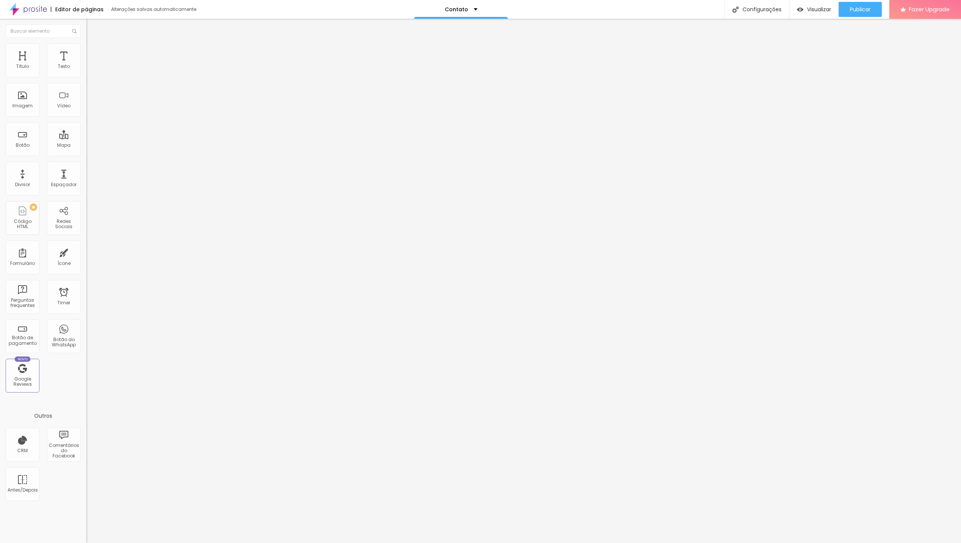
click at [86, 298] on img at bounding box center [88, 300] width 5 height 5
click at [93, 52] on span "Estilo" at bounding box center [99, 48] width 12 height 6
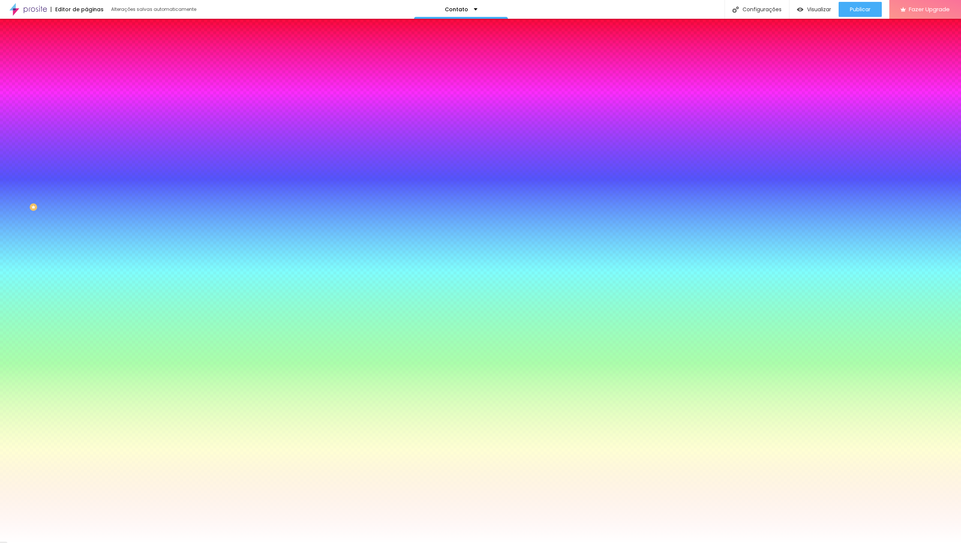
click at [86, 279] on div "Editar Seção Conteúdo Estilo Avançado Imagem de fundo Adicionar imagem Efeito d…" at bounding box center [129, 281] width 86 height 524
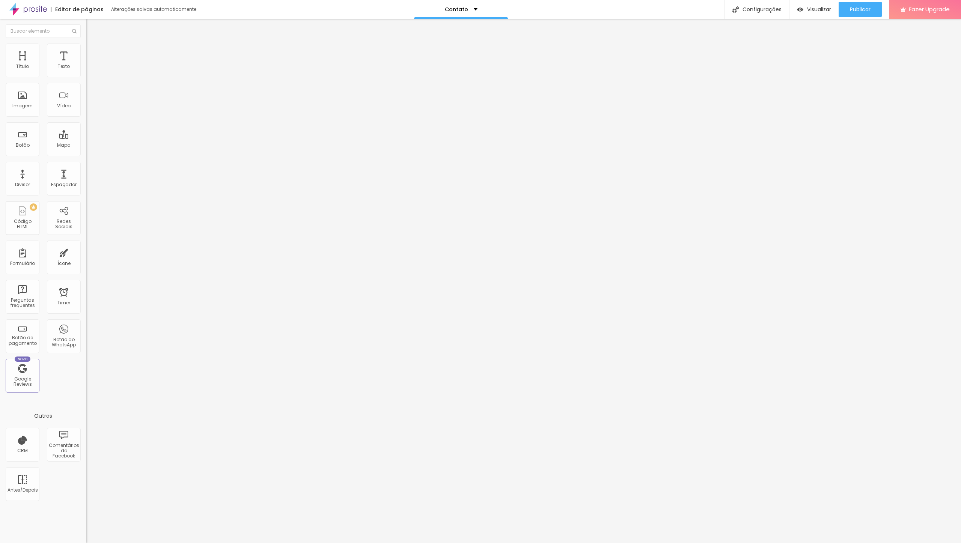
click at [26, 12] on img at bounding box center [28, 9] width 38 height 19
drag, startPoint x: 42, startPoint y: 84, endPoint x: -21, endPoint y: 80, distance: 63.2
click at [86, 71] on input "Click me" at bounding box center [131, 67] width 90 height 8
paste input "onheça Nosso Portfólio"
type input "Conheça Nosso Portfólio"
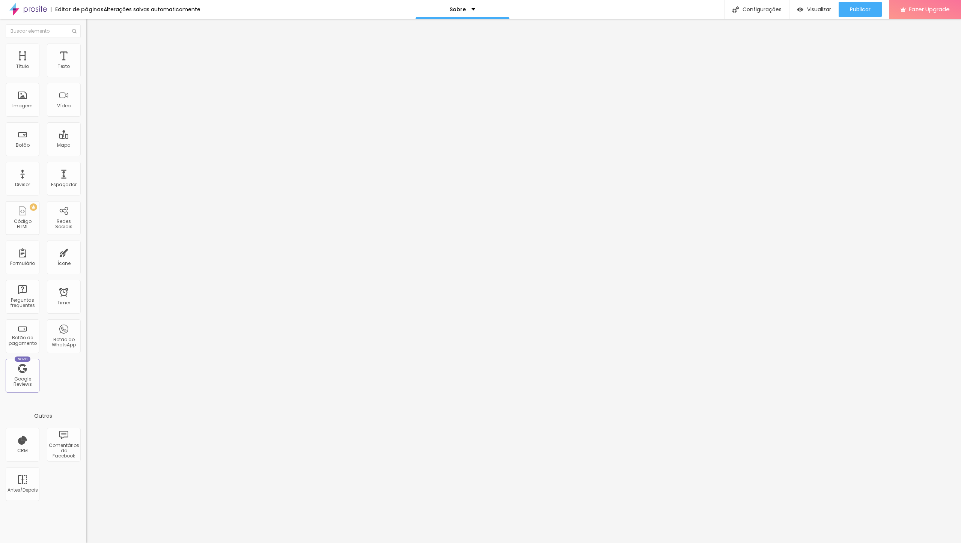
click at [86, 155] on input "https://" at bounding box center [131, 151] width 90 height 8
click at [86, 134] on div "Link" at bounding box center [129, 138] width 86 height 9
click at [86, 134] on img at bounding box center [87, 135] width 3 height 3
click at [86, 164] on div at bounding box center [129, 164] width 86 height 0
click at [86, 168] on img at bounding box center [88, 166] width 4 height 4
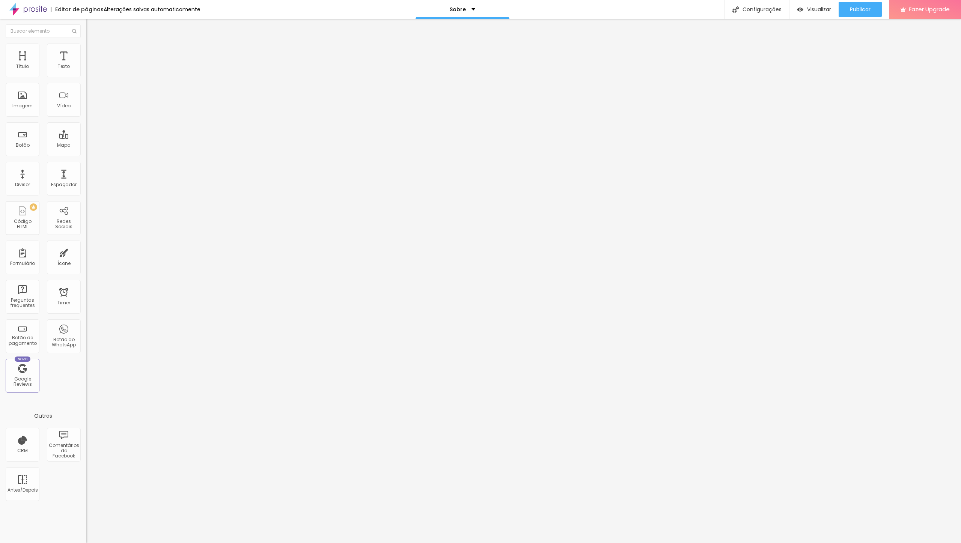
click at [86, 155] on input "https://" at bounding box center [131, 151] width 90 height 8
paste input "prosite.alboompro.com/portfolio"
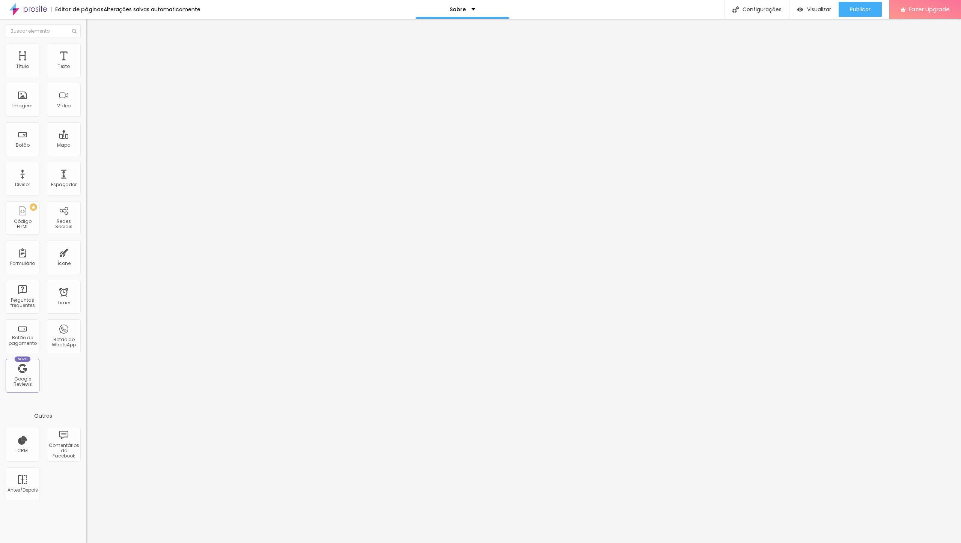
type input "https://prosite.alboompro.com/portfolio"
click at [86, 249] on div "Editar Botão Conteúdo Estilo Avançado Texto Conheça Nosso Portfólio Alinhamento…" at bounding box center [129, 281] width 86 height 524
click at [809, 11] on span "Visualizar" at bounding box center [819, 9] width 24 height 6
click at [86, 155] on input "https://prosite.alboompro.com/portfolio" at bounding box center [131, 151] width 90 height 8
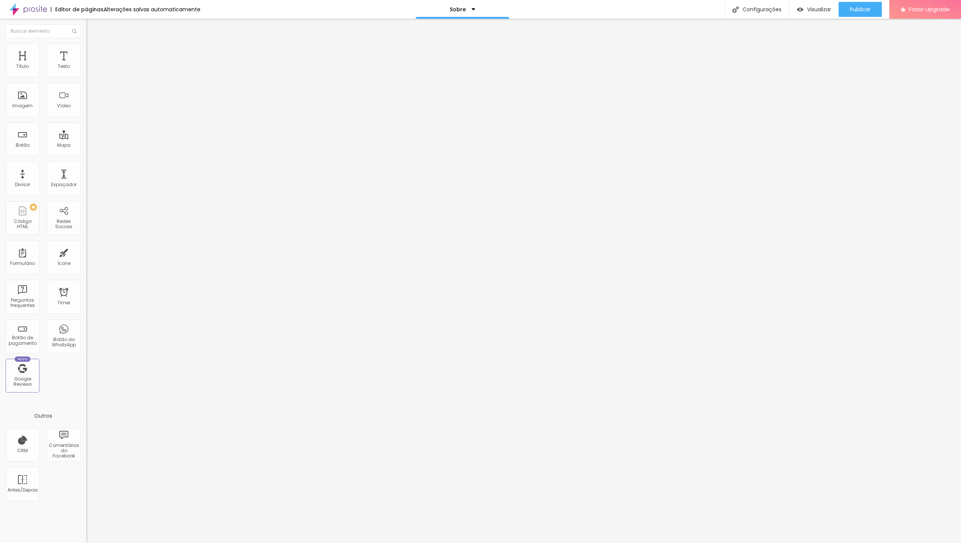
click at [86, 155] on input "https://prosite.alboompro.com/portfolio" at bounding box center [131, 151] width 90 height 8
paste input "studioverticy"
type input "[URL][DOMAIN_NAME]"
click at [853, 8] on span "Publicar" at bounding box center [860, 9] width 21 height 6
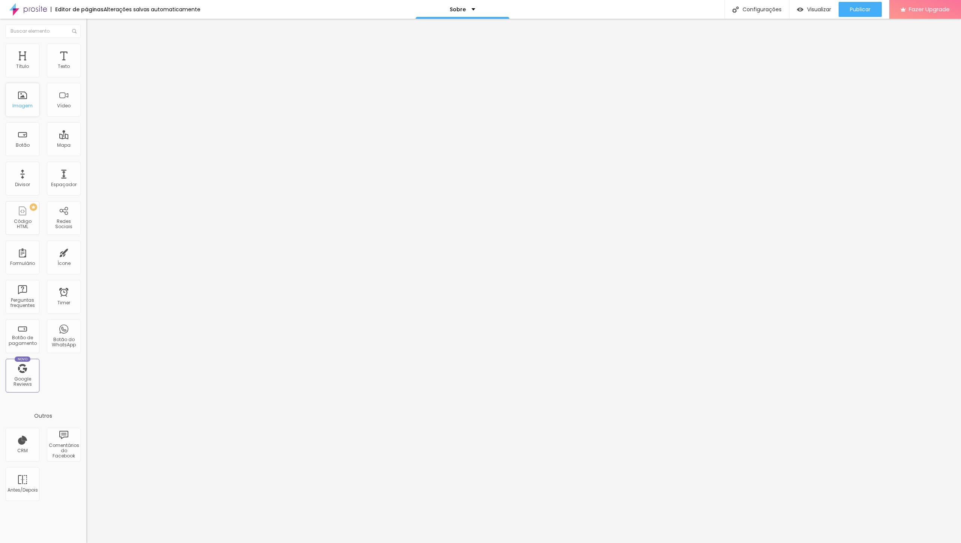
click at [26, 104] on div "Imagem" at bounding box center [23, 100] width 34 height 34
click at [92, 29] on img "button" at bounding box center [95, 27] width 6 height 6
click at [86, 45] on li "Avançado" at bounding box center [129, 48] width 86 height 8
click at [86, 71] on span "Titulo 2" at bounding box center [98, 66] width 24 height 9
click at [86, 74] on img at bounding box center [88, 71] width 5 height 5
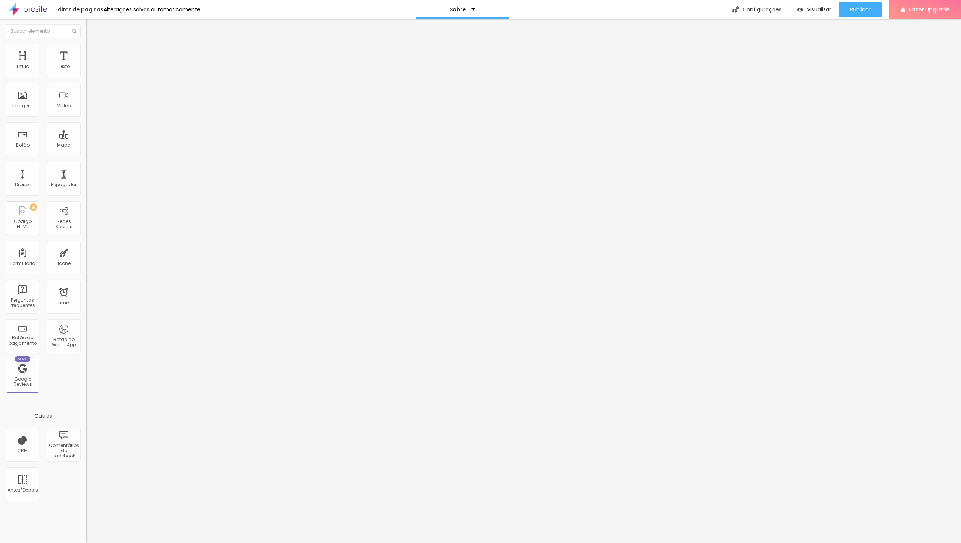
click at [86, 155] on input "[URL][DOMAIN_NAME]" at bounding box center [131, 151] width 90 height 8
paste input "contat"
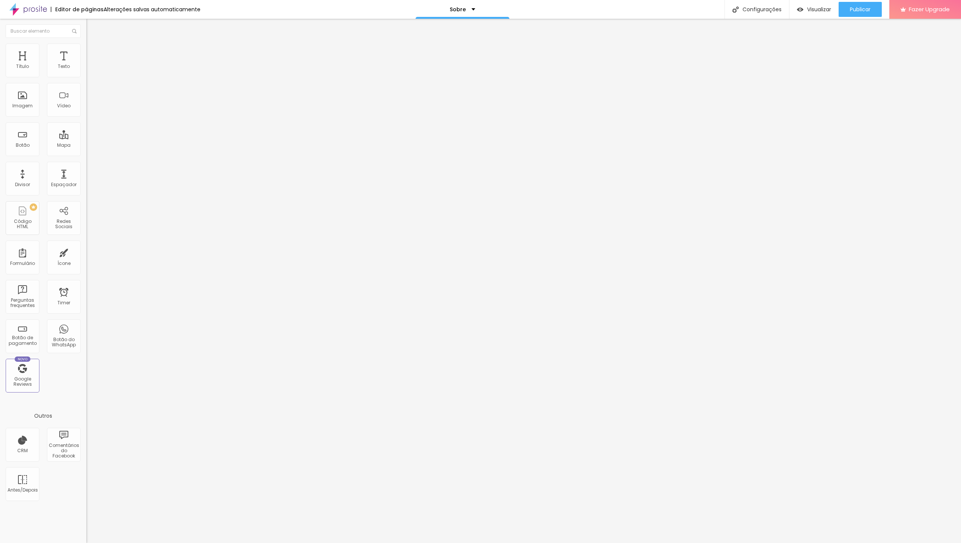
type input "[URL][DOMAIN_NAME]"
drag, startPoint x: 75, startPoint y: 86, endPoint x: -6, endPoint y: 86, distance: 81.1
click at [86, 71] on input "Conheça Nosso Portfólio" at bounding box center [131, 67] width 90 height 8
type input "Entre em Contato"
click at [92, 29] on img "button" at bounding box center [95, 27] width 6 height 6
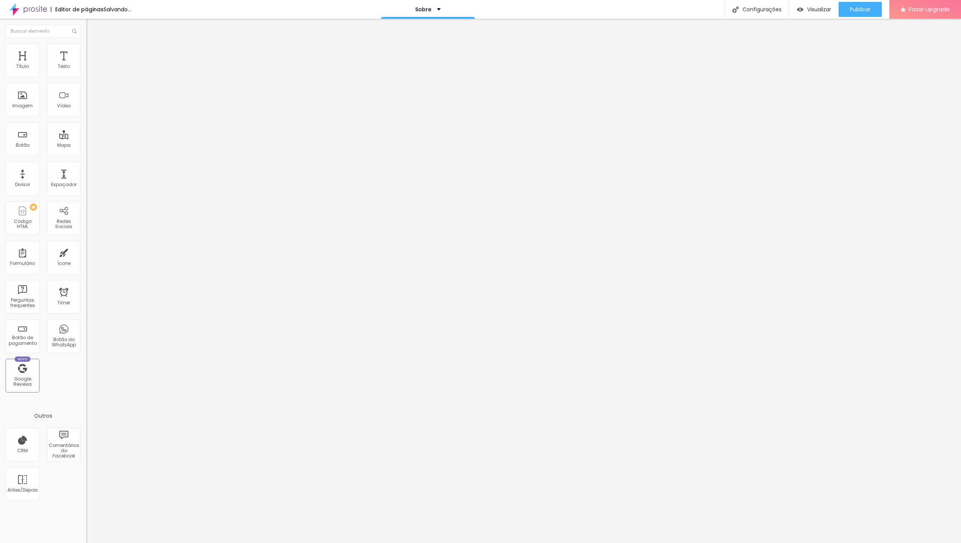
click at [92, 28] on img "button" at bounding box center [95, 27] width 6 height 6
click at [89, 70] on icon "button" at bounding box center [91, 67] width 5 height 5
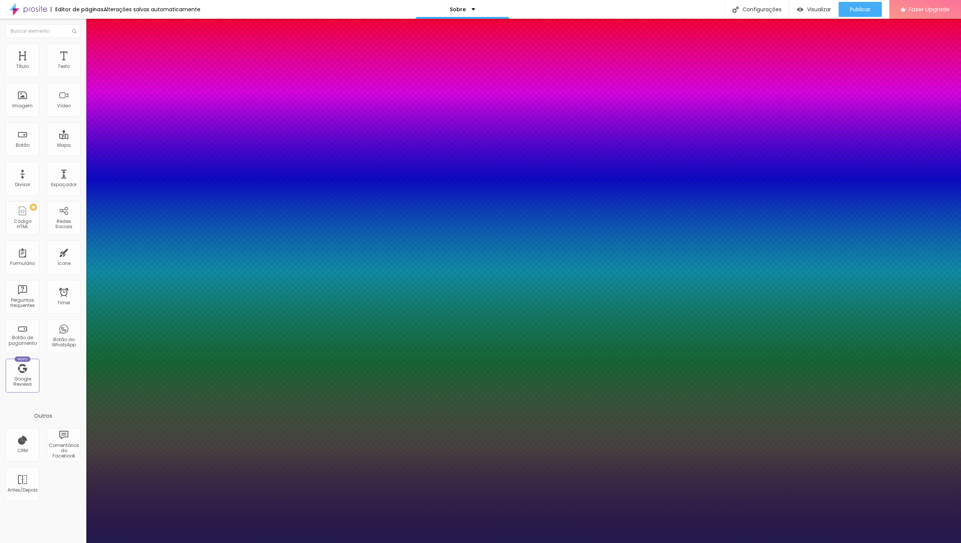
type input "1"
drag, startPoint x: 17, startPoint y: 130, endPoint x: 29, endPoint y: 104, distance: 28.4
click at [18, 543] on div at bounding box center [480, 543] width 961 height 0
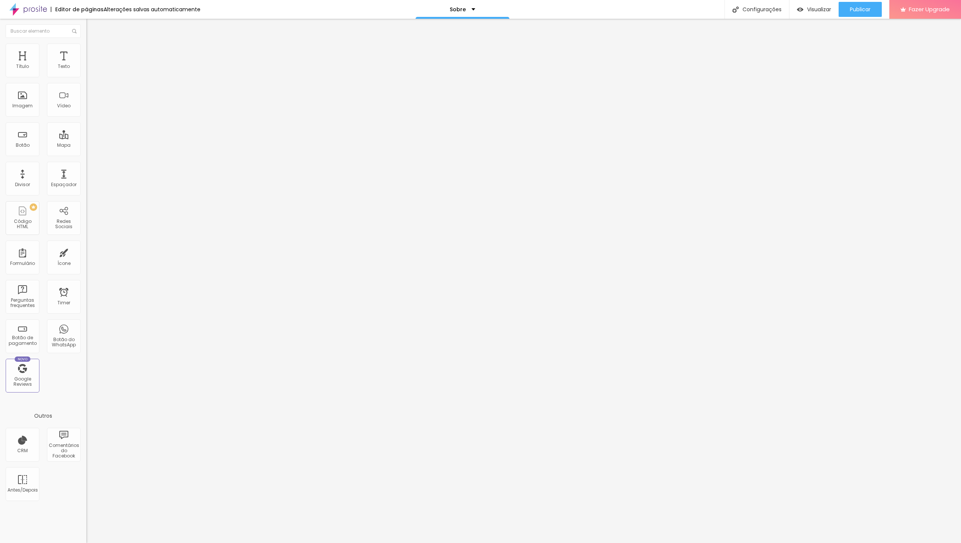
click at [86, 50] on li "Avançado" at bounding box center [129, 48] width 86 height 8
click at [67, 59] on div "Texto" at bounding box center [64, 61] width 34 height 34
click at [86, 48] on img at bounding box center [89, 47] width 7 height 7
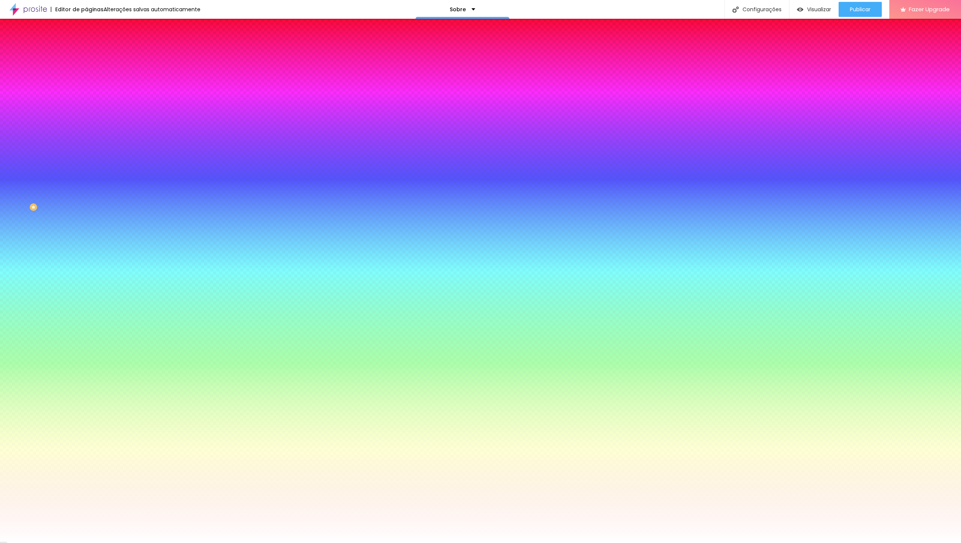
click at [86, 51] on li "Avançado" at bounding box center [129, 55] width 86 height 8
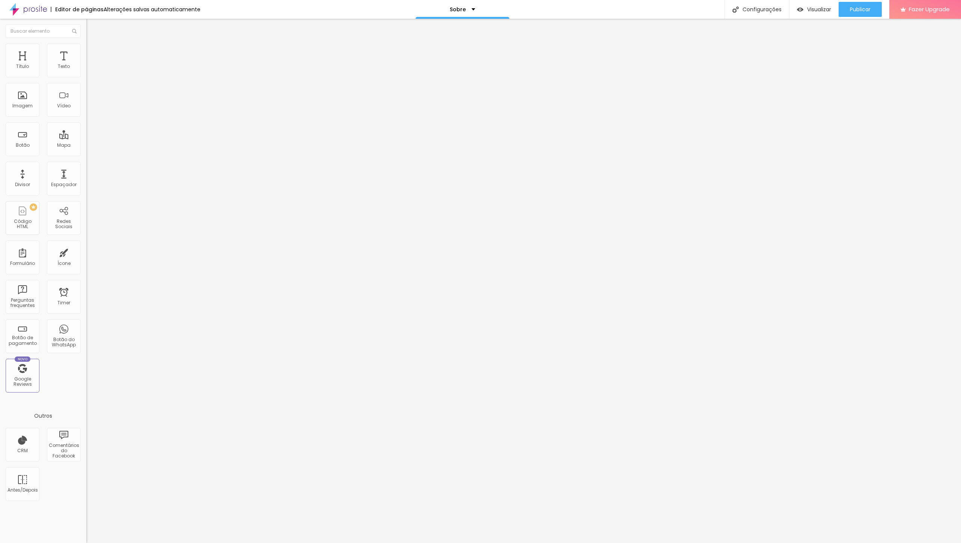
click at [86, 47] on ul "Conteúdo Estilo Avançado" at bounding box center [129, 47] width 86 height 23
click at [86, 50] on li "Estilo" at bounding box center [129, 48] width 86 height 8
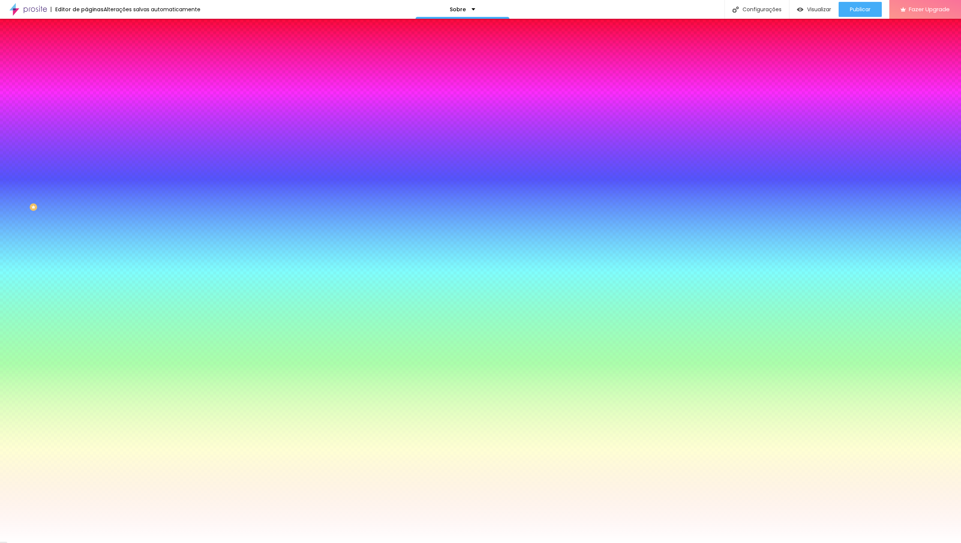
click at [93, 44] on span "Conteúdo" at bounding box center [104, 41] width 23 height 6
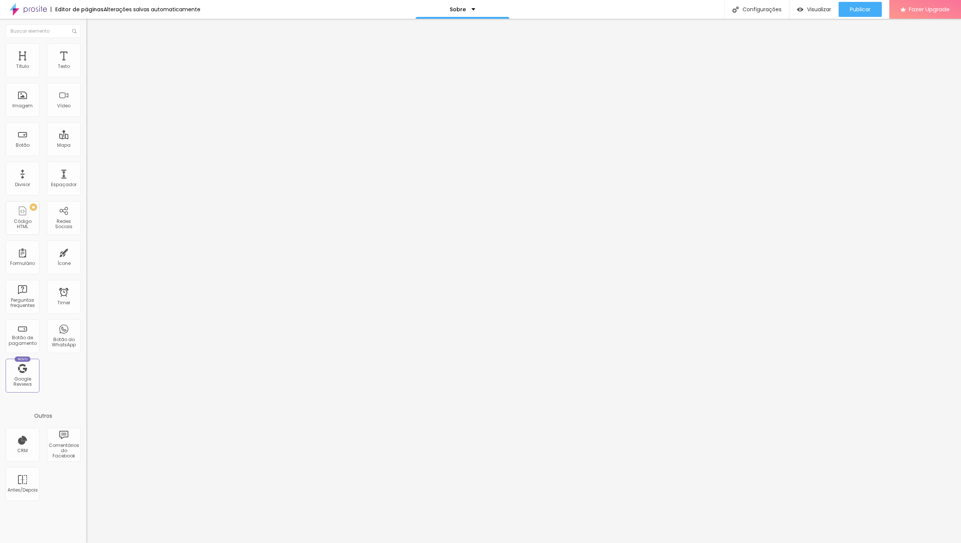
click at [86, 121] on div "Tamanho Normal Pequeno Normal Grande" at bounding box center [129, 120] width 86 height 25
click at [86, 118] on span "Normal" at bounding box center [94, 115] width 17 height 6
click at [86, 134] on span "Grande" at bounding box center [95, 131] width 18 height 6
click at [86, 137] on img at bounding box center [87, 135] width 3 height 3
click at [86, 138] on div at bounding box center [129, 136] width 86 height 5
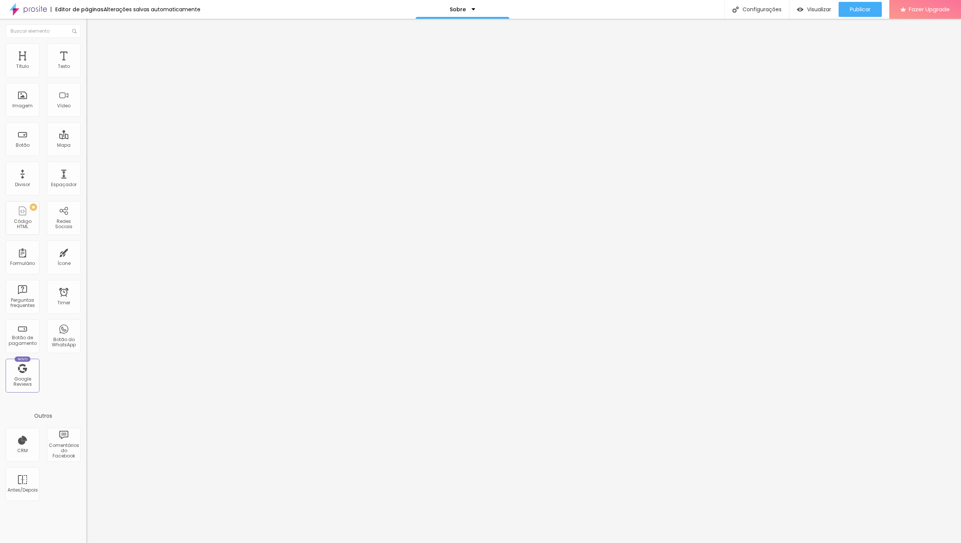
click at [93, 52] on span "Estilo" at bounding box center [99, 48] width 12 height 6
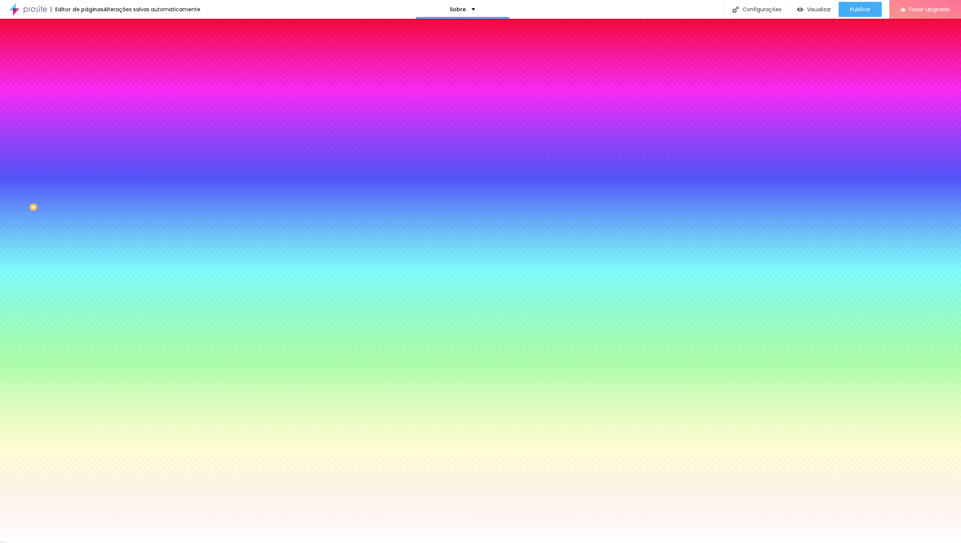
click at [93, 44] on span "Conteúdo" at bounding box center [104, 41] width 23 height 6
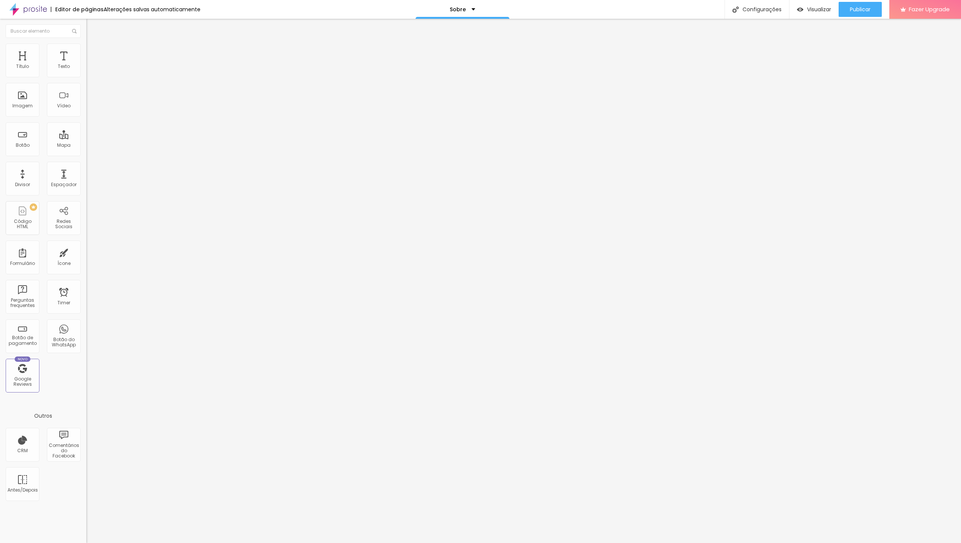
click at [86, 112] on button "button" at bounding box center [91, 108] width 11 height 8
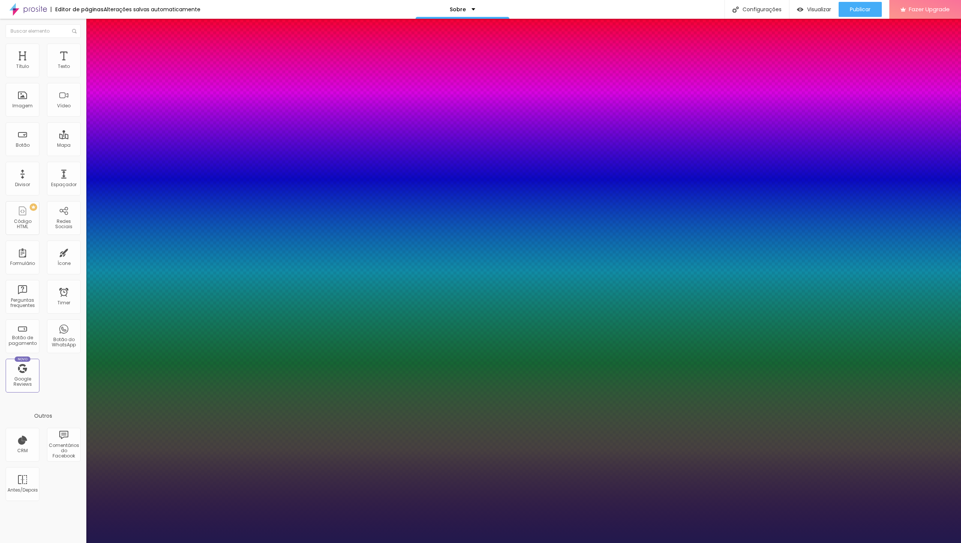
type input "1"
click at [0, 543] on select "AbrilFatface-Regular Actor-Regular Alegreya AlegreyaBlack [PERSON_NAME] Allan-R…" at bounding box center [40, 552] width 81 height 8
select select "Montserrat"
click option "Montserrat" at bounding box center [0, 0] width 0 height 0
type input "1"
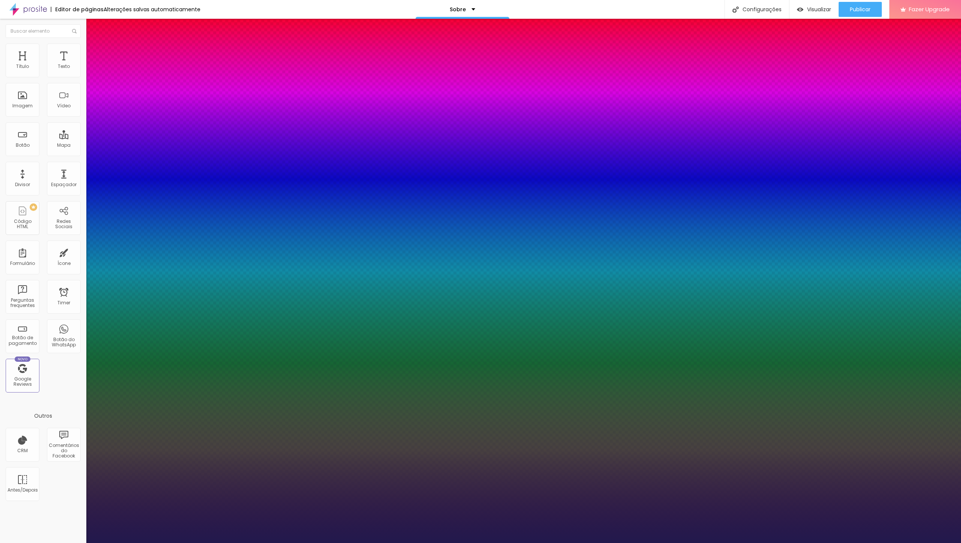
click at [217, 543] on div at bounding box center [480, 543] width 961 height 0
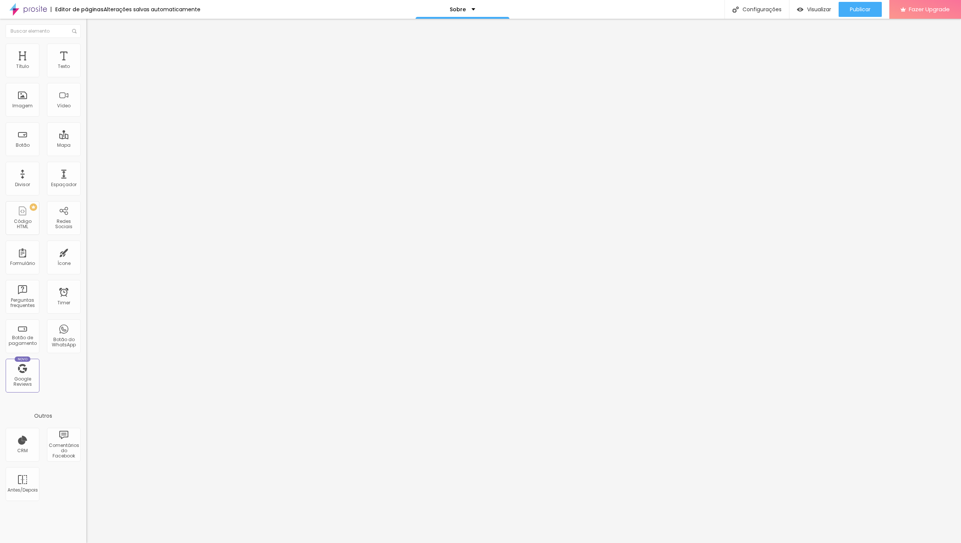
click at [86, 47] on img at bounding box center [89, 47] width 7 height 7
click at [86, 40] on li "Estilo" at bounding box center [129, 40] width 86 height 8
click at [86, 63] on div "Titulo 1 H1" at bounding box center [129, 60] width 86 height 8
click at [93, 51] on span "Avançado" at bounding box center [105, 48] width 25 height 6
click at [86, 44] on li "Estilo" at bounding box center [129, 40] width 86 height 8
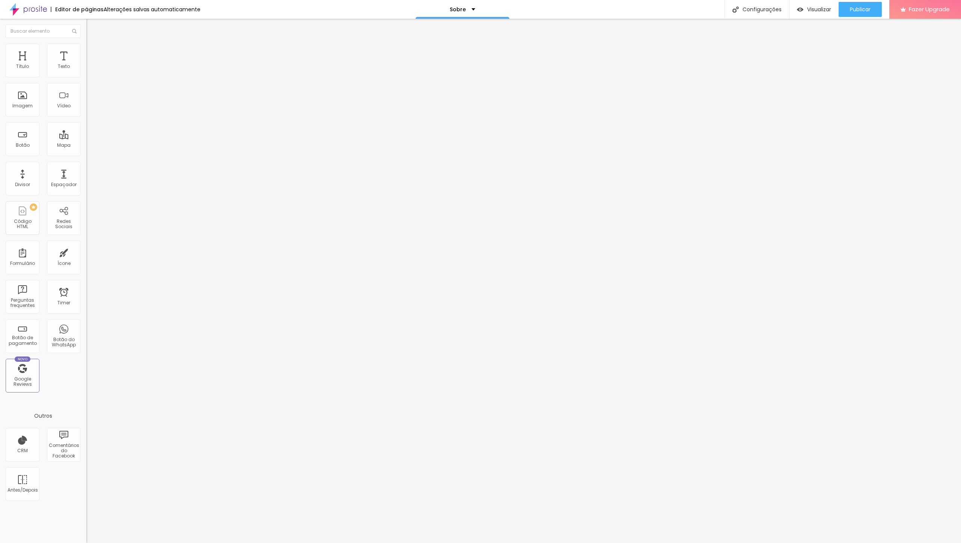
click at [86, 264] on div "Editar Título Estilo Avançado Tamanho Titulo 1 H1 Titulo 2 H2 Titulo 3 H3 Titul…" at bounding box center [129, 281] width 86 height 524
click at [93, 51] on span "Avançado" at bounding box center [105, 48] width 25 height 6
click at [86, 44] on li "Estilo" at bounding box center [129, 40] width 86 height 8
click at [92, 26] on img "button" at bounding box center [95, 27] width 6 height 6
click at [92, 30] on img "button" at bounding box center [95, 27] width 6 height 6
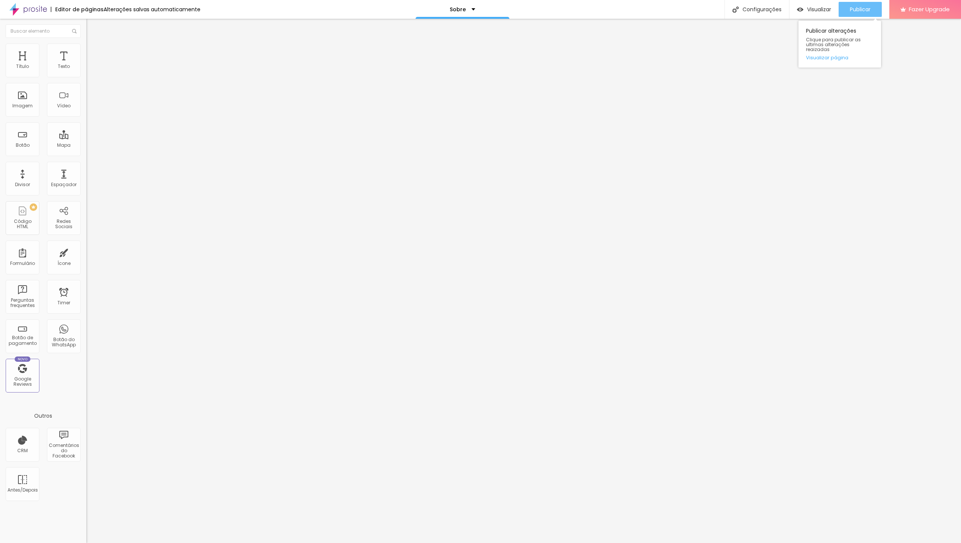
click at [862, 9] on span "Publicar" at bounding box center [860, 9] width 21 height 6
click at [86, 44] on li "Avançado" at bounding box center [129, 48] width 86 height 8
click at [89, 109] on icon "button" at bounding box center [91, 106] width 5 height 5
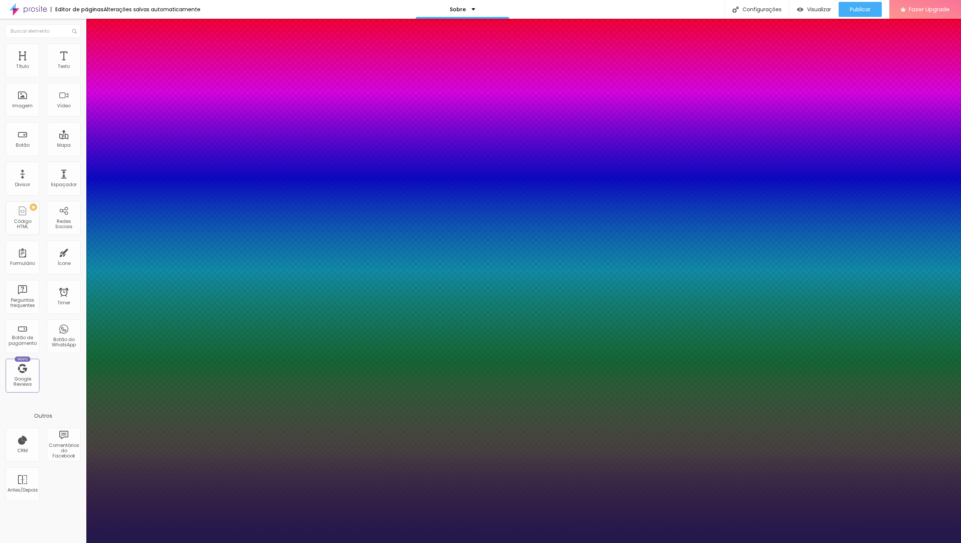
type input "1"
click at [260, 543] on div at bounding box center [480, 543] width 961 height 0
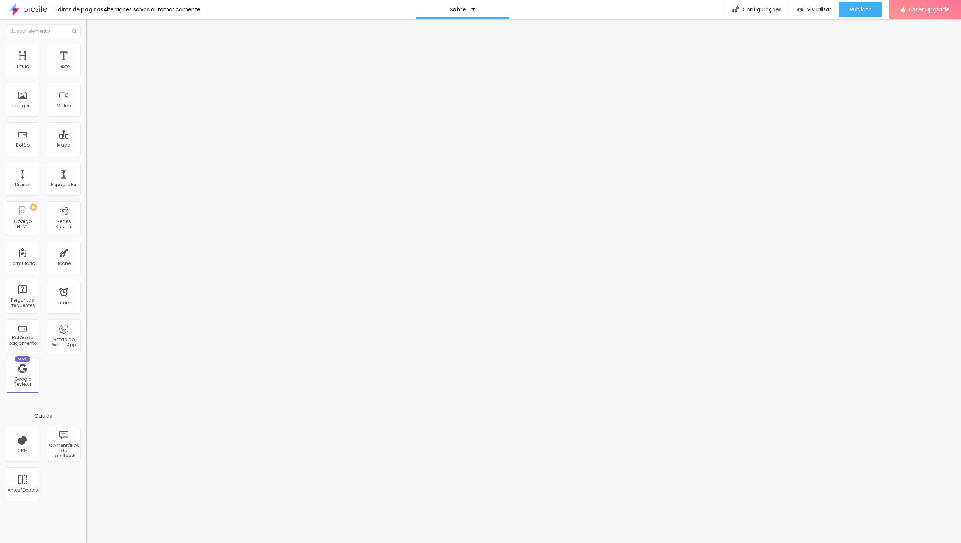
click at [36, 9] on img at bounding box center [28, 9] width 38 height 19
click at [860, 9] on span "Publicar" at bounding box center [860, 9] width 21 height 6
click at [86, 45] on img at bounding box center [89, 47] width 7 height 7
click at [86, 43] on img at bounding box center [89, 39] width 7 height 7
click at [86, 42] on img at bounding box center [89, 39] width 7 height 7
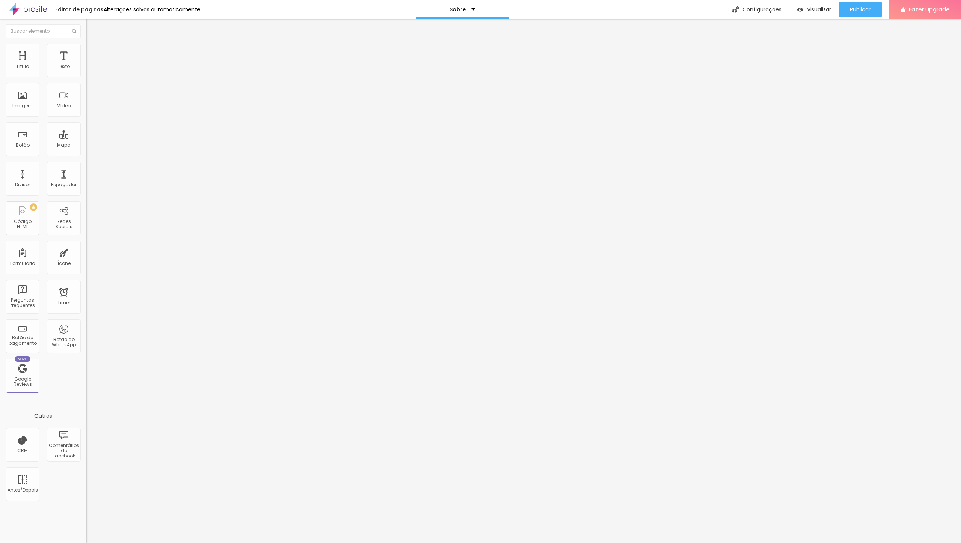
click at [86, 44] on li "Avançado" at bounding box center [129, 48] width 86 height 8
click at [89, 70] on icon "button" at bounding box center [90, 69] width 2 height 2
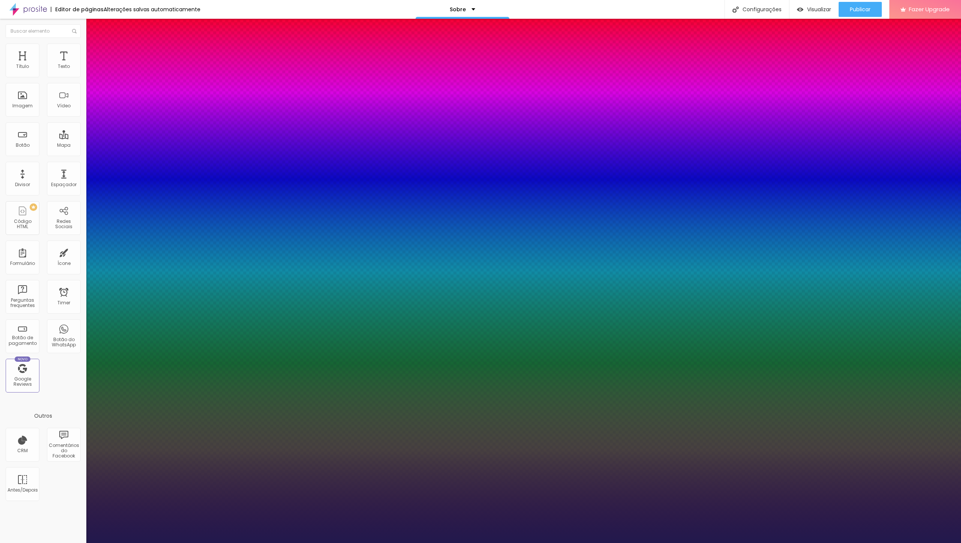
type input "1"
click at [0, 543] on select "AbrilFatface-Regular Actor-Regular Alegreya AlegreyaBlack [PERSON_NAME] Allan-R…" at bounding box center [40, 552] width 81 height 8
select select "Montserrat"
click option "Montserrat" at bounding box center [0, 0] width 0 height 0
type input "1"
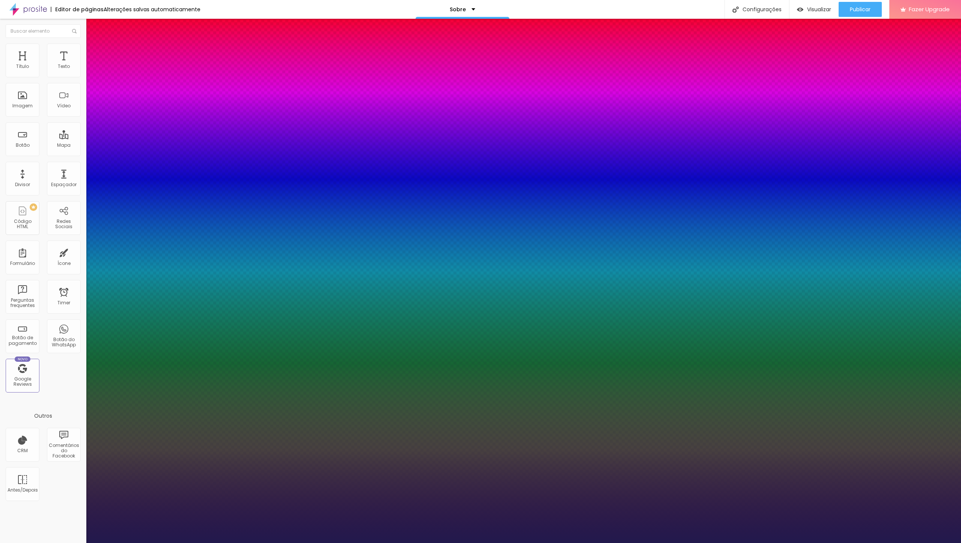
click at [0, 543] on select "AbrilFatface-Regular Actor-Regular Alegreya AlegreyaBlack [PERSON_NAME] Allan-R…" at bounding box center [40, 552] width 81 height 8
select select "Monoton-Regular"
click option "Monoton-Regular" at bounding box center [0, 0] width 0 height 0
type input "1"
click at [0, 543] on select "AbrilFatface-Regular Actor-Regular Alegreya AlegreyaBlack [PERSON_NAME] Allan-R…" at bounding box center [40, 552] width 81 height 8
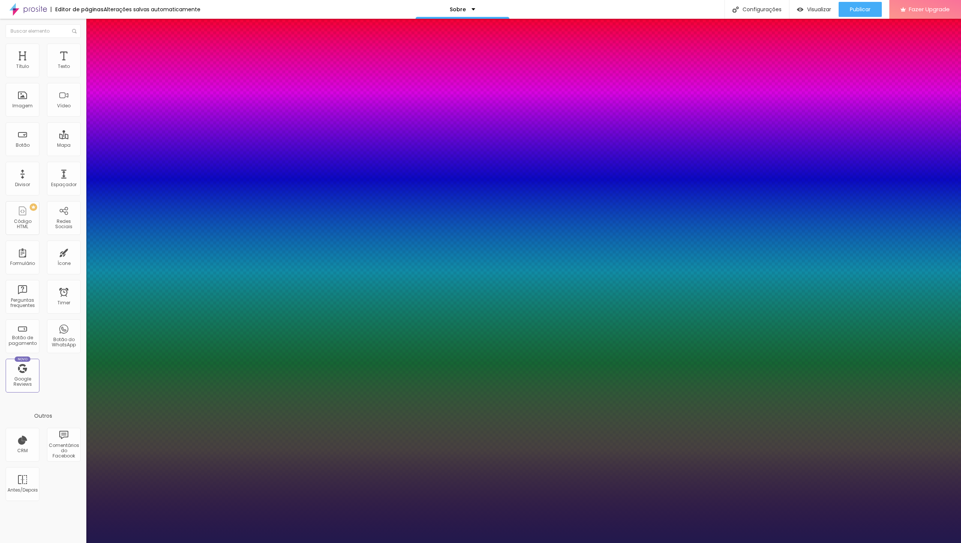
select select "MontserratMedium"
click option "MontserratMedium" at bounding box center [0, 0] width 0 height 0
type input "1"
click at [243, 543] on div at bounding box center [480, 543] width 961 height 0
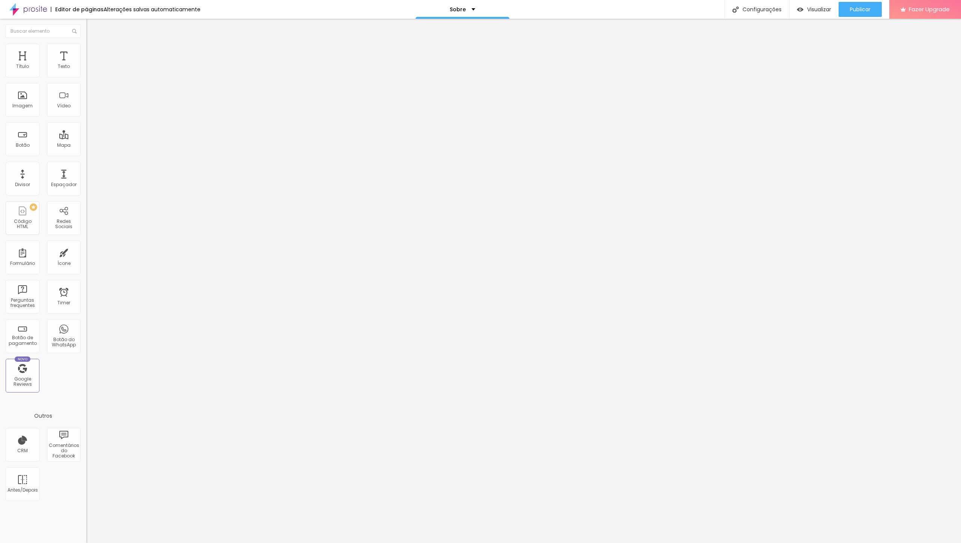
click at [89, 70] on icon "button" at bounding box center [91, 67] width 5 height 5
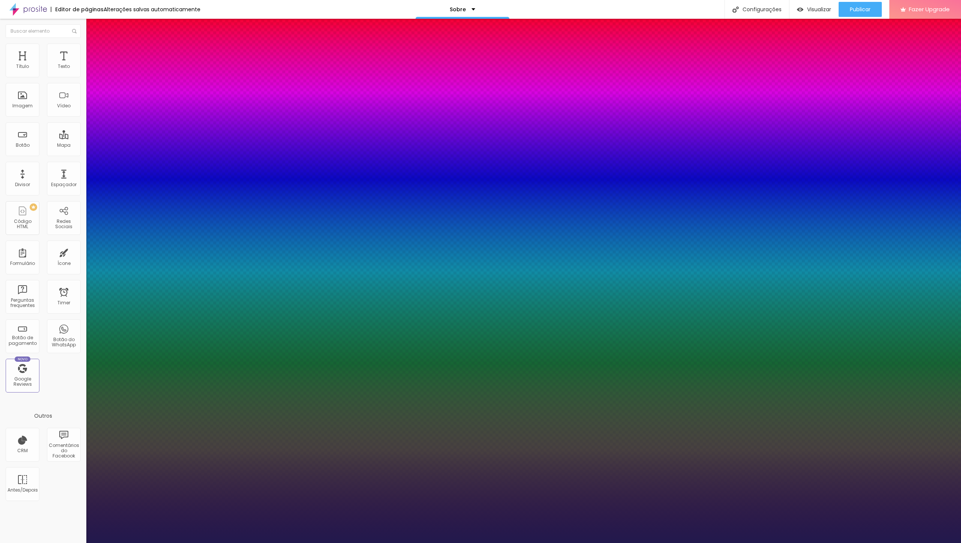
type input "1"
click at [0, 543] on select "AbrilFatface-Regular Actor-Regular Alegreya AlegreyaBlack [PERSON_NAME] Allan-R…" at bounding box center [40, 552] width 81 height 8
select select "Montserrat"
click option "Montserrat" at bounding box center [0, 0] width 0 height 0
type input "1"
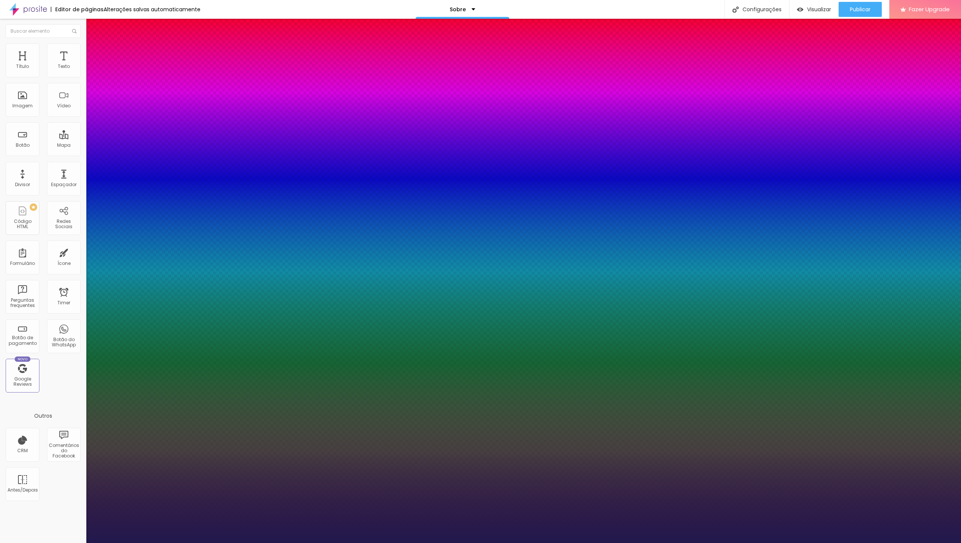
click at [194, 543] on div at bounding box center [480, 543] width 961 height 0
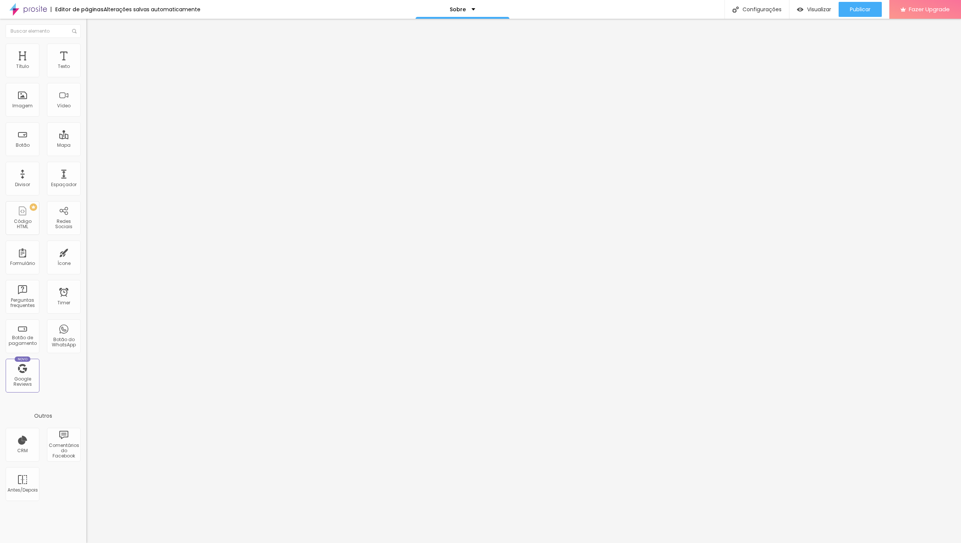
click at [86, 44] on li "Estilo" at bounding box center [129, 48] width 86 height 8
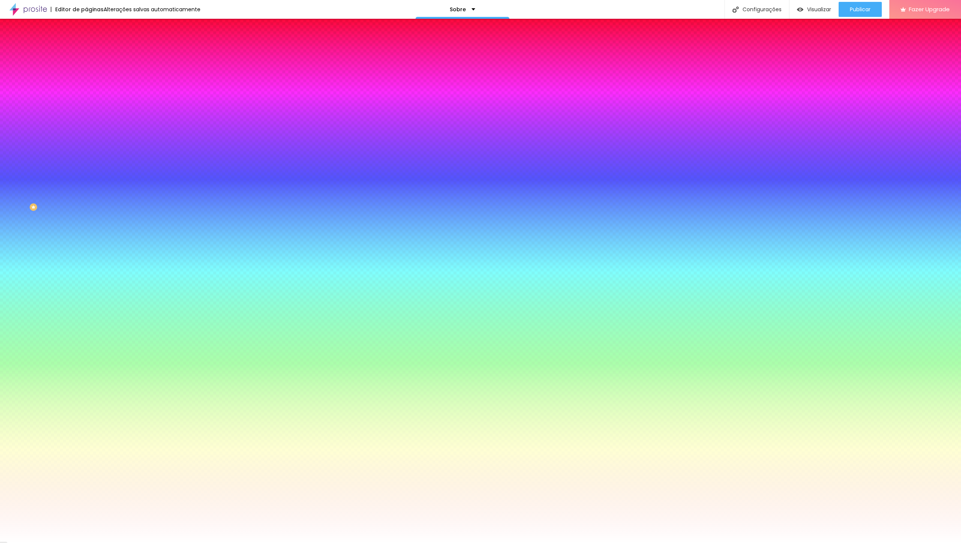
click at [86, 93] on button "button" at bounding box center [91, 96] width 11 height 8
click at [0, 543] on select "AbrilFatface-Regular Actor-Regular Alegreya AlegreyaBlack [PERSON_NAME] Allan-R…" at bounding box center [40, 552] width 81 height 8
select select "MontserratBold"
click option "MontserratBold" at bounding box center [0, 0] width 0 height 0
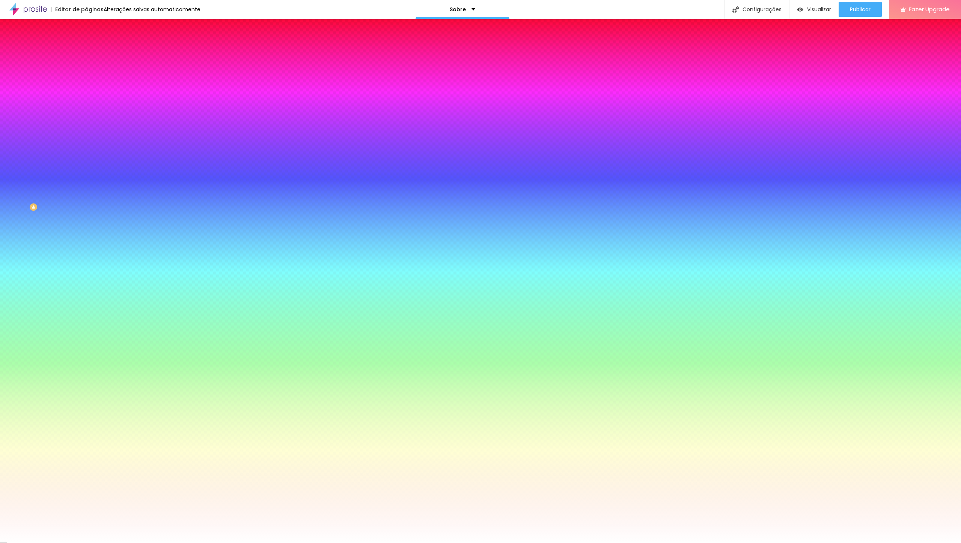
click at [198, 543] on div at bounding box center [480, 543] width 961 height 0
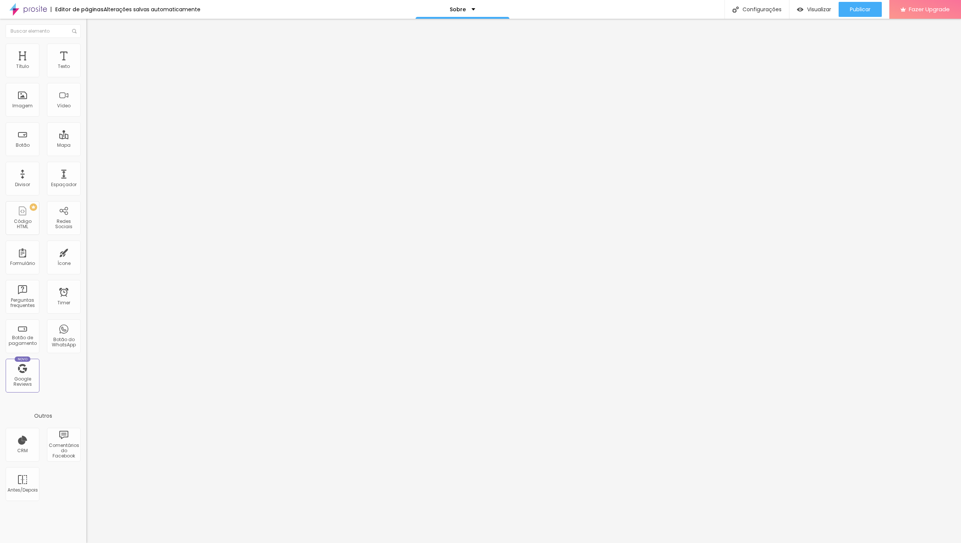
drag, startPoint x: 40, startPoint y: 42, endPoint x: 44, endPoint y: 44, distance: 4.4
click at [86, 44] on img at bounding box center [89, 47] width 7 height 7
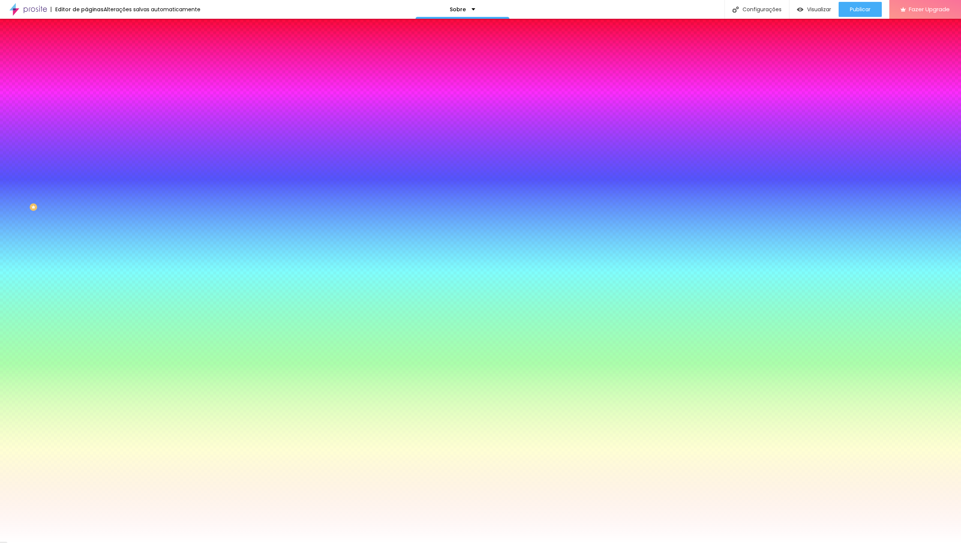
click at [89, 94] on icon "button" at bounding box center [91, 95] width 5 height 5
click at [0, 543] on select "AbrilFatface-Regular Actor-Regular Alegreya AlegreyaBlack [PERSON_NAME] Allan-R…" at bounding box center [40, 552] width 81 height 8
select select "MontserratBold"
click option "MontserratBold" at bounding box center [0, 0] width 0 height 0
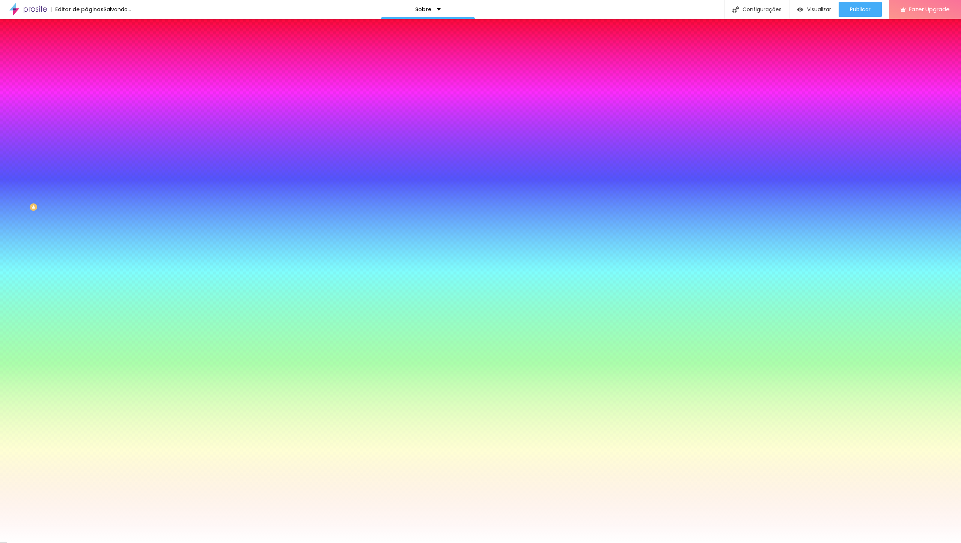
click at [229, 543] on div at bounding box center [480, 543] width 961 height 0
click at [93, 53] on span "Avançado" at bounding box center [105, 56] width 25 height 6
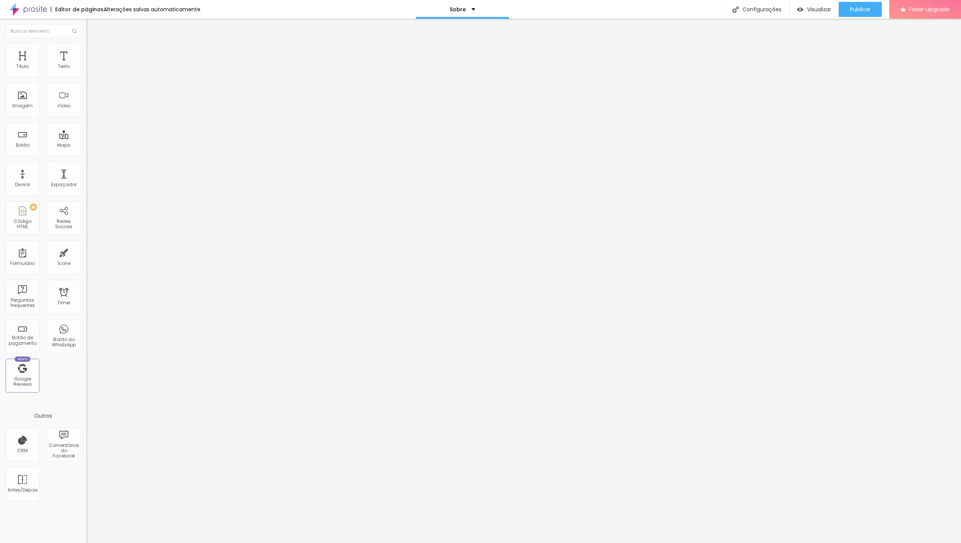
click at [86, 51] on li "Estilo" at bounding box center [129, 48] width 86 height 8
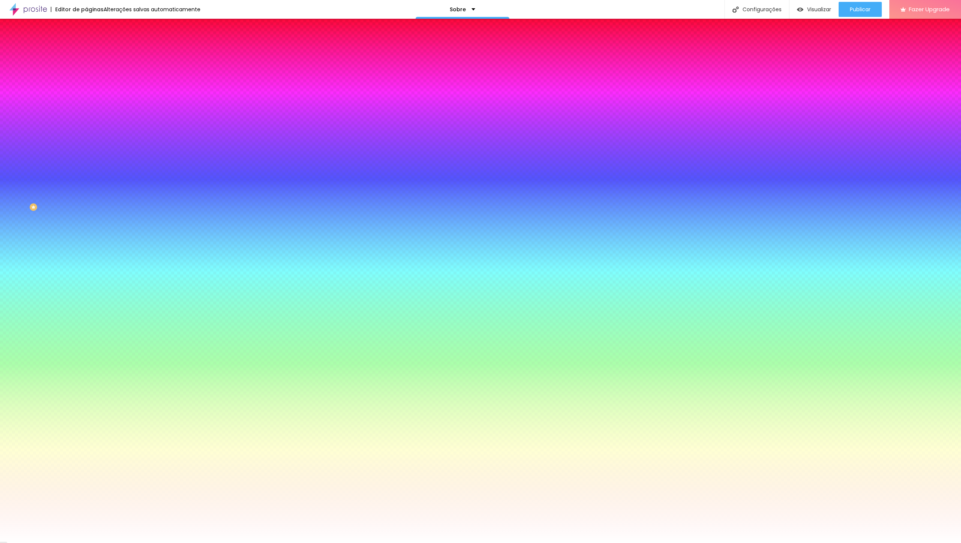
click at [93, 44] on span "Conteúdo" at bounding box center [104, 41] width 23 height 6
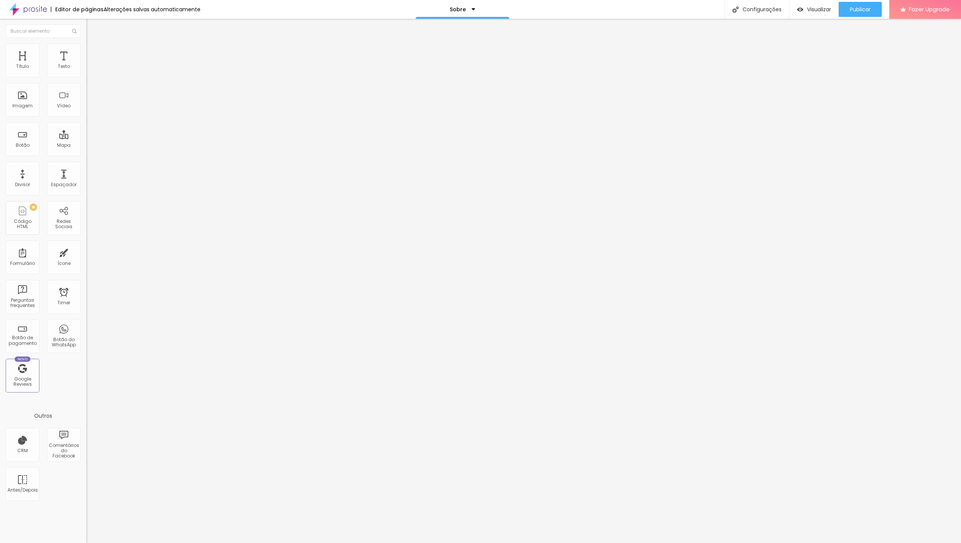
click at [86, 112] on button "button" at bounding box center [91, 108] width 11 height 8
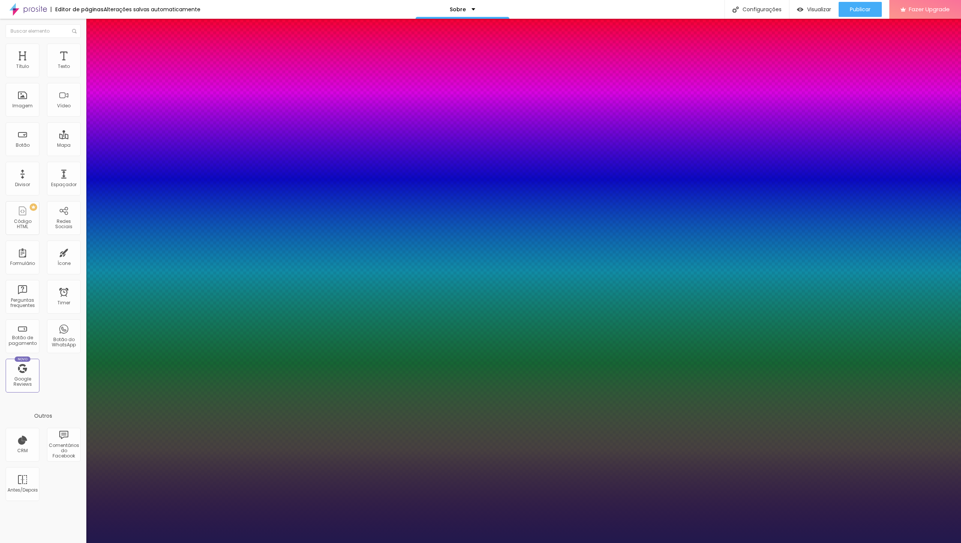
type input "1"
click at [0, 543] on select "AbrilFatface-Regular Actor-Regular Alegreya AlegreyaBlack [PERSON_NAME] Allan-R…" at bounding box center [40, 552] width 81 height 8
click at [242, 543] on div at bounding box center [480, 543] width 961 height 0
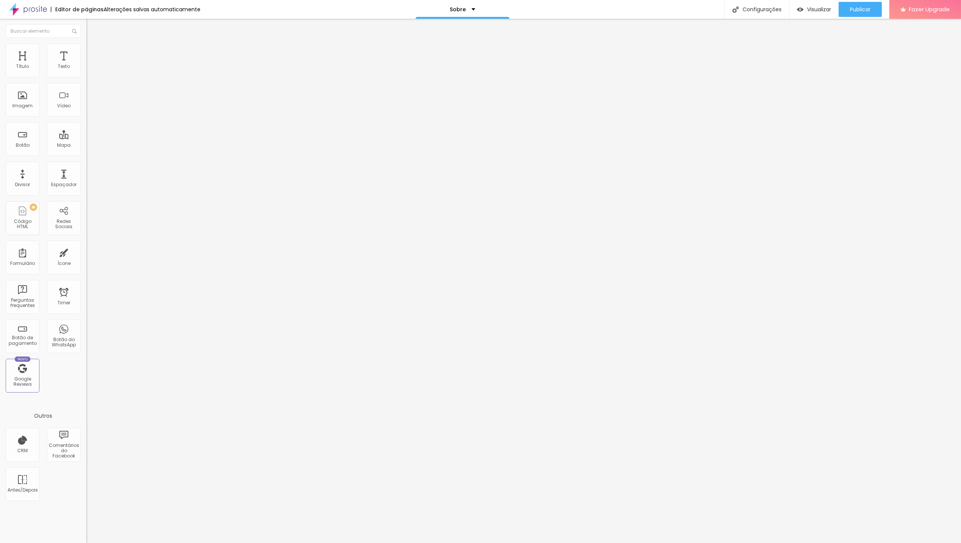
click at [86, 111] on button "button" at bounding box center [91, 107] width 11 height 8
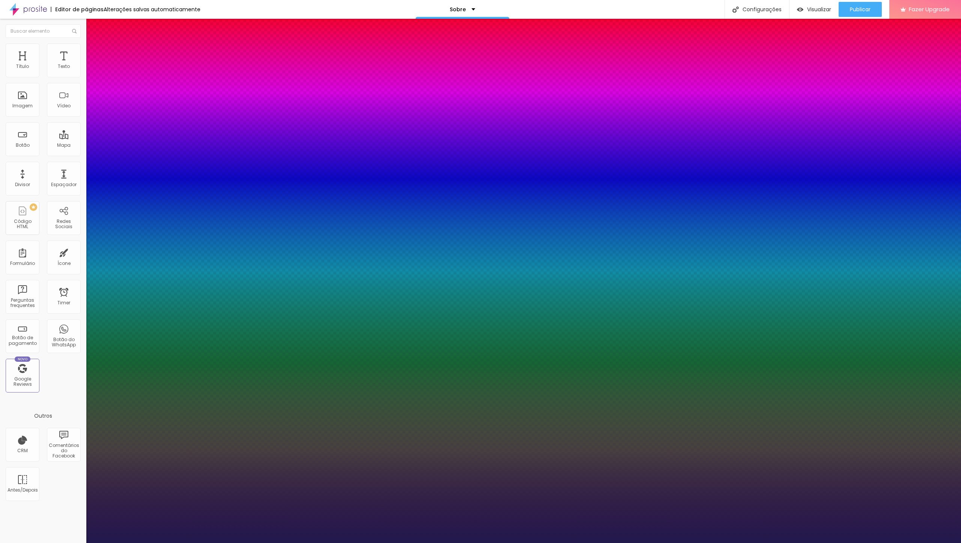
type input "1"
select select "Montserrat"
click option "Montserrat" at bounding box center [0, 0] width 0 height 0
type input "1"
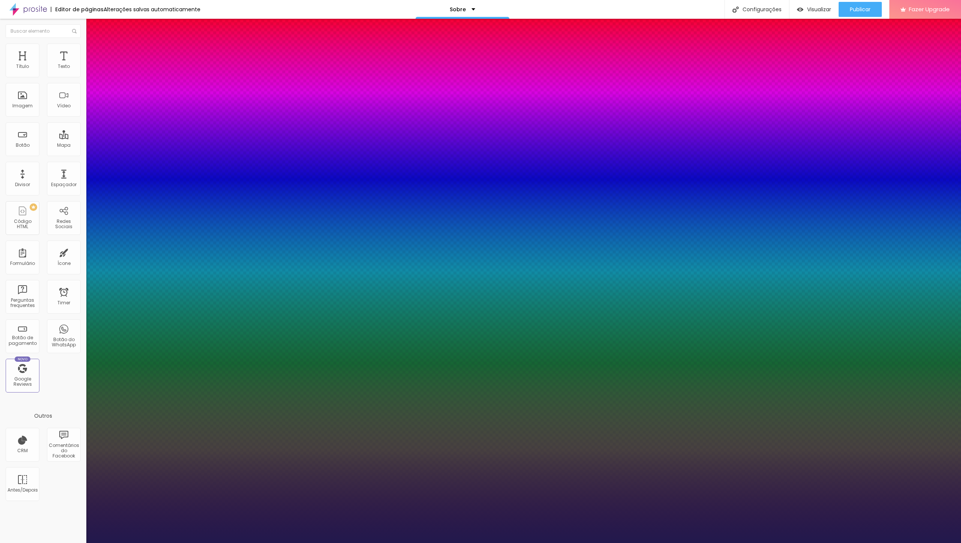
click at [0, 543] on select "AbrilFatface-Regular Actor-Regular Alegreya AlegreyaBlack [PERSON_NAME] Allan-R…" at bounding box center [40, 552] width 81 height 8
select select "MontserratBold"
click option "MontserratBold" at bounding box center [0, 0] width 0 height 0
type input "1"
click at [338, 543] on div at bounding box center [480, 543] width 961 height 0
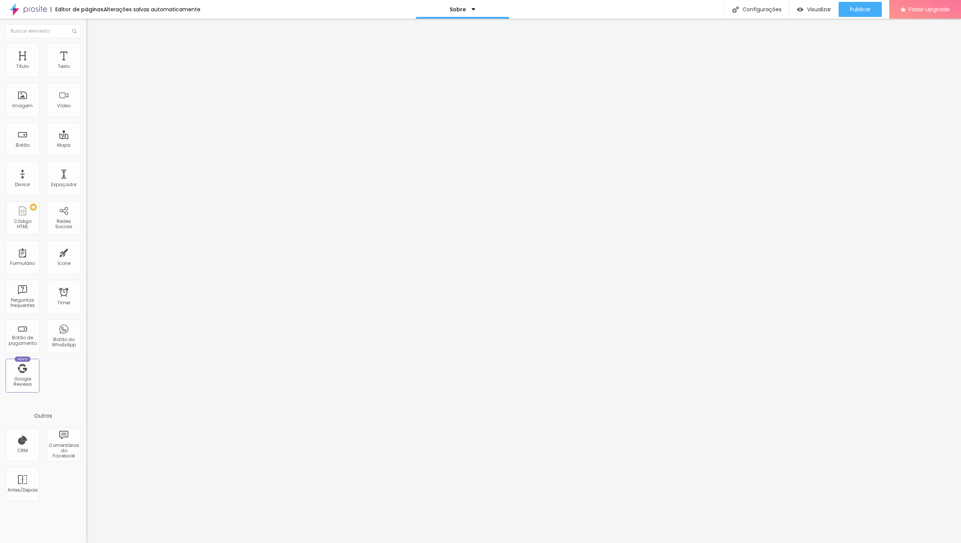
click at [86, 111] on button "button" at bounding box center [91, 107] width 11 height 8
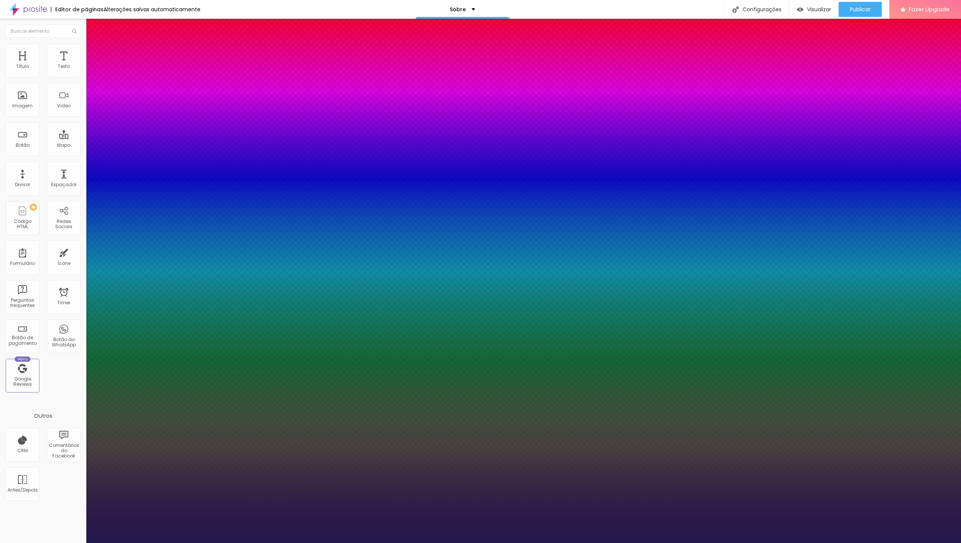
click at [0, 543] on select "AbrilFatface-Regular Actor-Regular Alegreya AlegreyaBlack [PERSON_NAME] Allan-R…" at bounding box center [40, 552] width 81 height 8
click option "MontserratBold" at bounding box center [0, 0] width 0 height 0
type input "1"
click at [312, 543] on div at bounding box center [480, 543] width 961 height 0
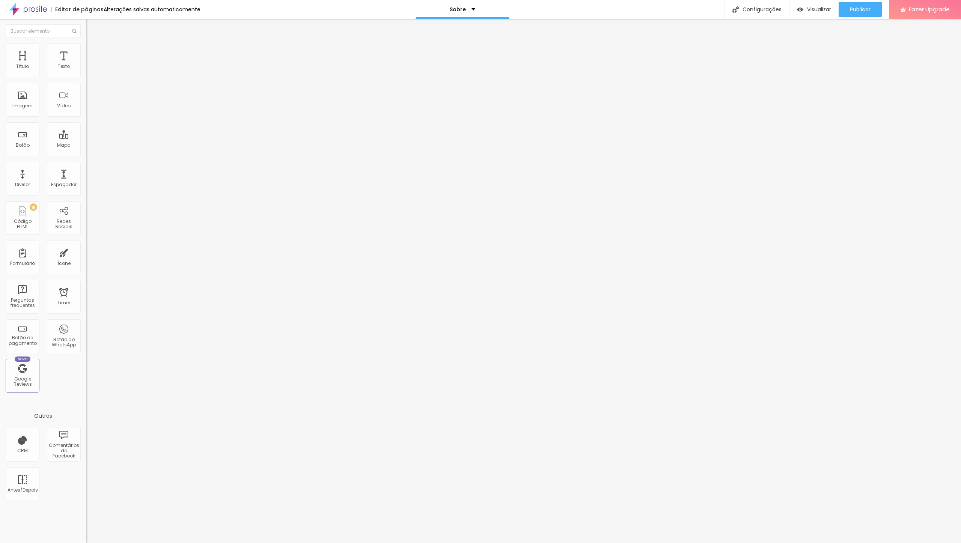
click at [86, 65] on span "Titulo 1" at bounding box center [98, 59] width 24 height 11
click at [86, 71] on span "Titulo 2" at bounding box center [98, 66] width 24 height 9
click at [90, 109] on icon "button" at bounding box center [91, 107] width 3 height 3
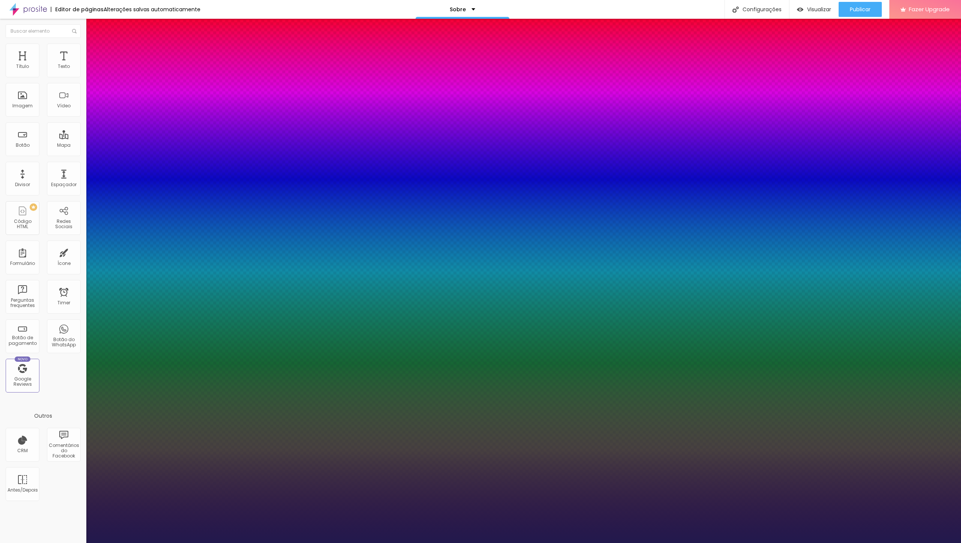
type input "1"
click at [0, 543] on select "AbrilFatface-Regular Actor-Regular Alegreya AlegreyaBlack [PERSON_NAME] Allan-R…" at bounding box center [40, 552] width 81 height 8
select select "MontserratBold"
click option "MontserratBold" at bounding box center [0, 0] width 0 height 0
type input "1"
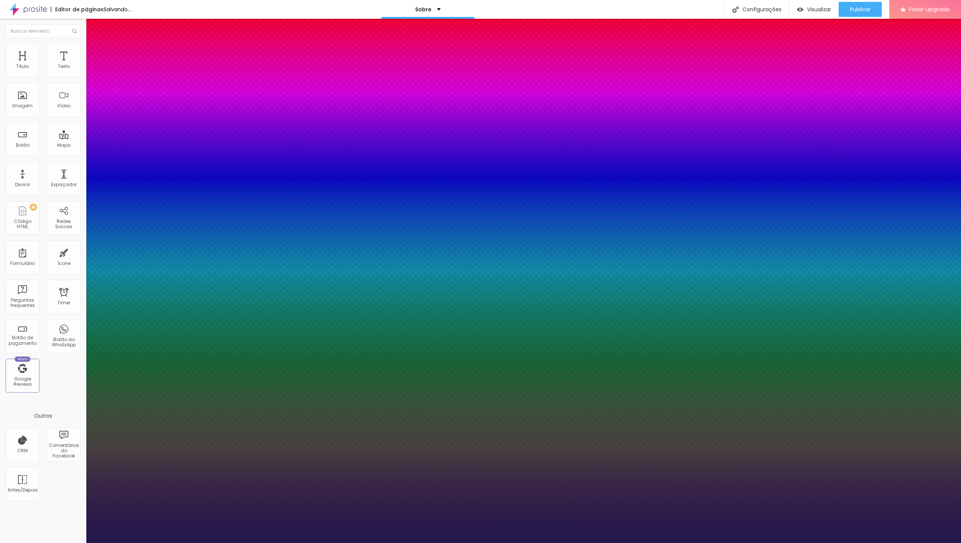
click at [226, 543] on div at bounding box center [480, 543] width 961 height 0
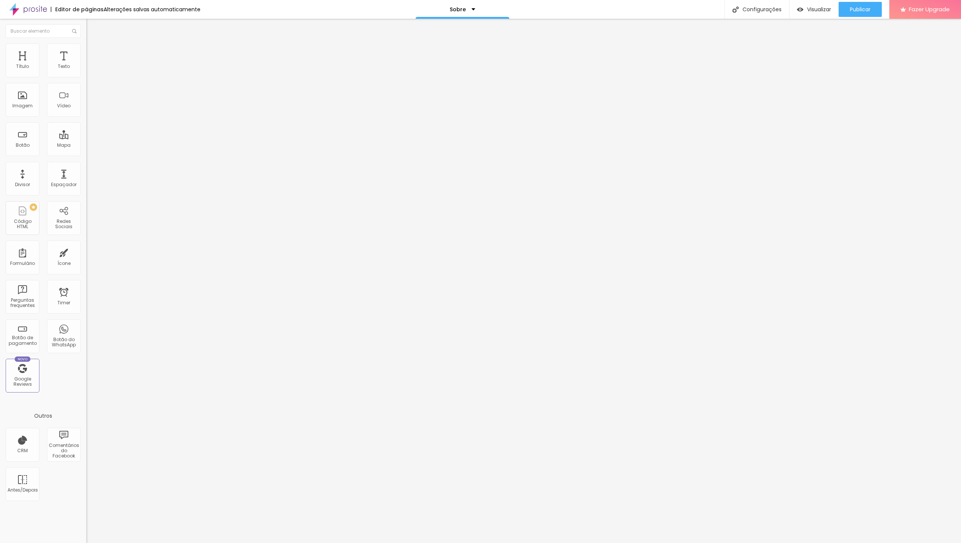
click at [86, 72] on button "button" at bounding box center [91, 68] width 11 height 8
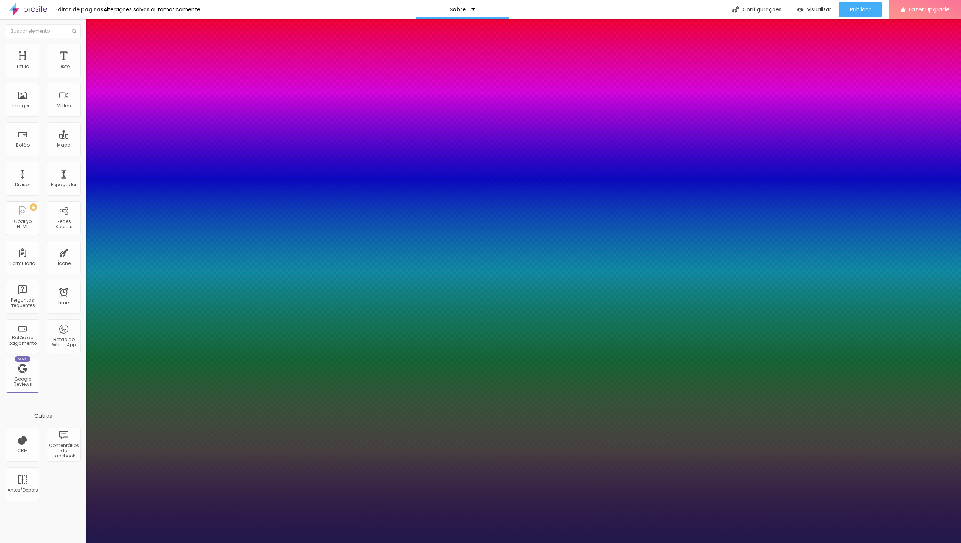
type input "1"
click at [0, 543] on select "AbrilFatface-Regular Actor-Regular Alegreya AlegreyaBlack [PERSON_NAME] Allan-R…" at bounding box center [40, 552] width 81 height 8
select select "Montserrat"
click option "Montserrat" at bounding box center [0, 0] width 0 height 0
type input "1"
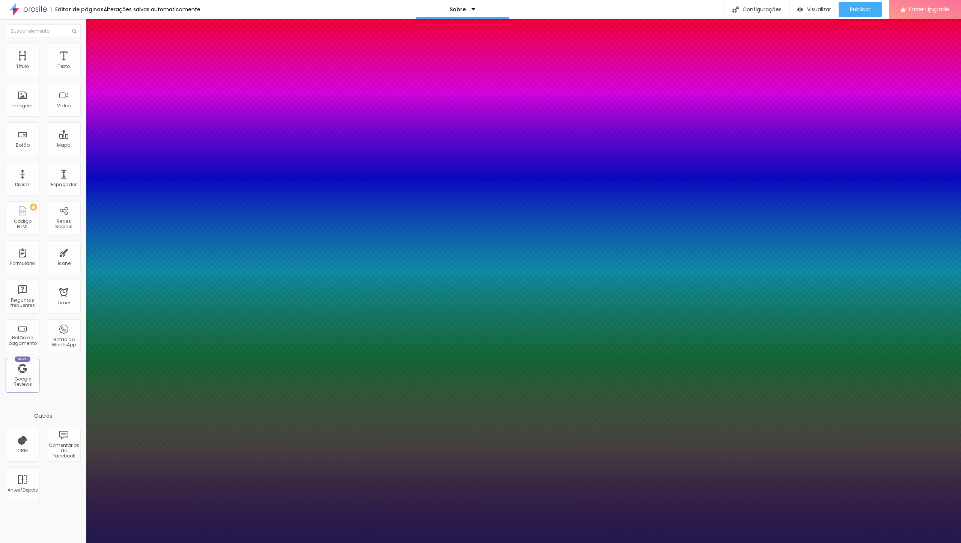
click at [154, 543] on div at bounding box center [480, 543] width 961 height 0
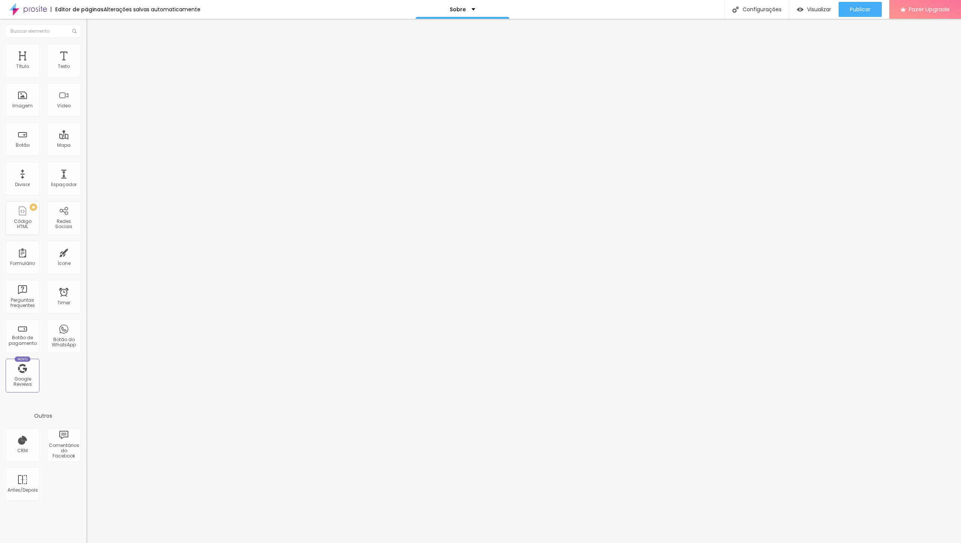
click at [92, 26] on div "Editar Imagem" at bounding box center [117, 27] width 50 height 6
click at [86, 51] on li "Estilo" at bounding box center [129, 48] width 86 height 8
click at [86, 51] on img at bounding box center [89, 54] width 7 height 7
click at [86, 49] on li "Estilo" at bounding box center [129, 48] width 86 height 8
click at [86, 44] on li "Conteúdo" at bounding box center [129, 40] width 86 height 8
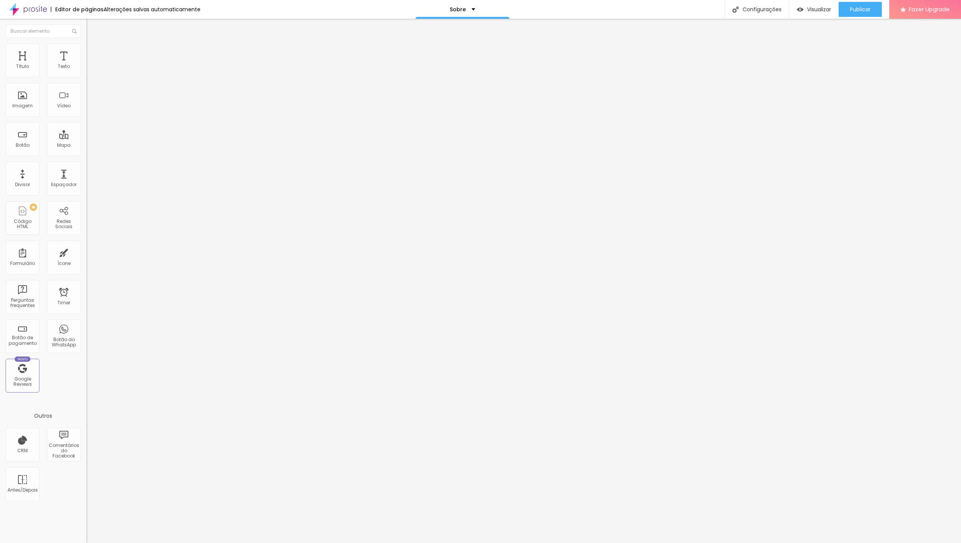
click at [86, 118] on span "Original" at bounding box center [95, 114] width 18 height 6
click at [86, 127] on span "Padrão" at bounding box center [94, 123] width 17 height 6
click at [93, 51] on span "Estilo" at bounding box center [99, 48] width 12 height 6
click at [864, 12] on span "Publicar" at bounding box center [860, 9] width 21 height 6
click at [817, 13] on div "Visualizar" at bounding box center [807, 9] width 34 height 15
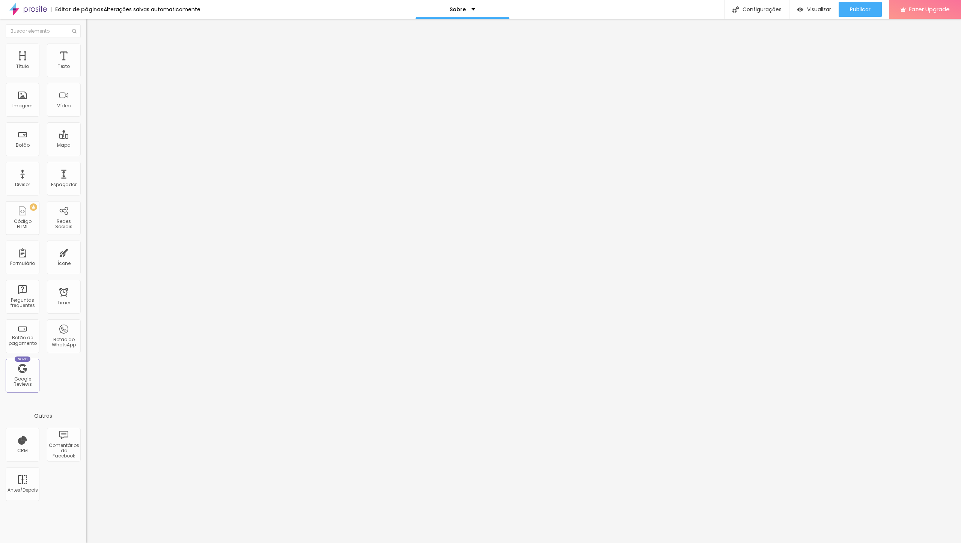
click at [86, 50] on li "Estilo" at bounding box center [129, 48] width 86 height 8
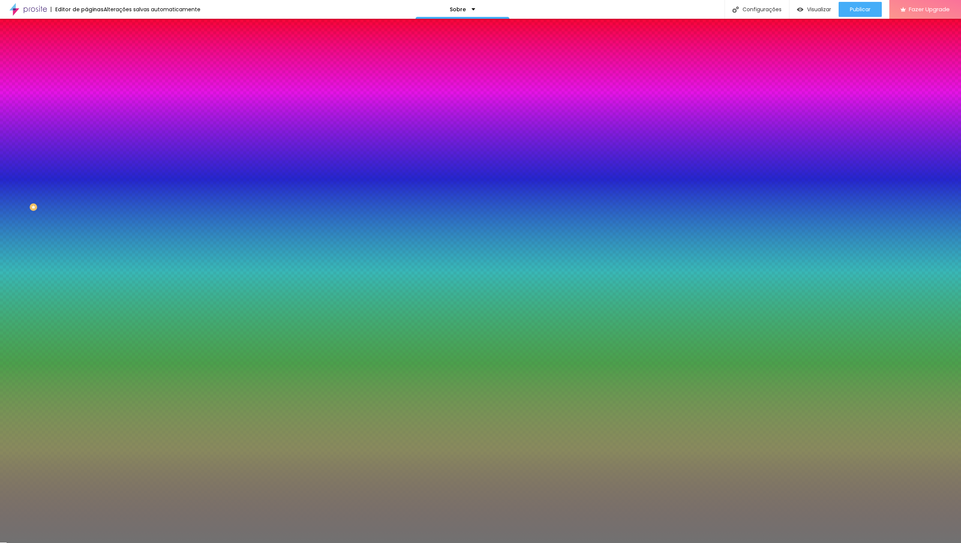
click at [86, 51] on li "Avançado" at bounding box center [129, 55] width 86 height 8
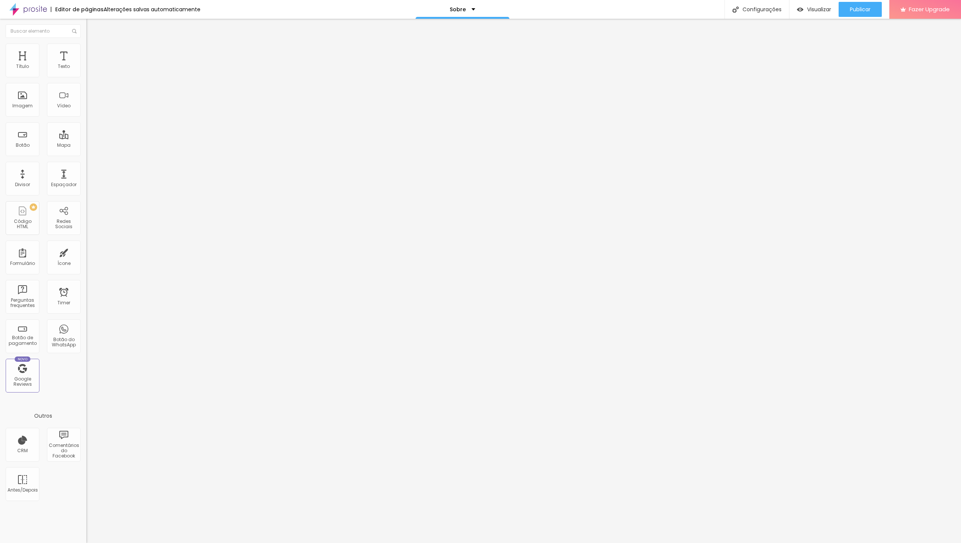
click at [86, 44] on img at bounding box center [89, 47] width 7 height 7
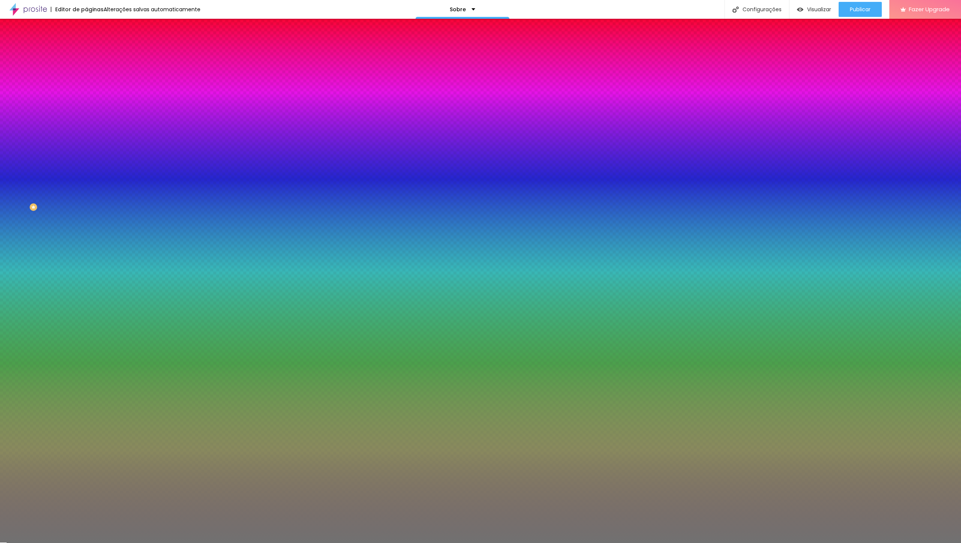
type input "11"
type input "12"
type input "13"
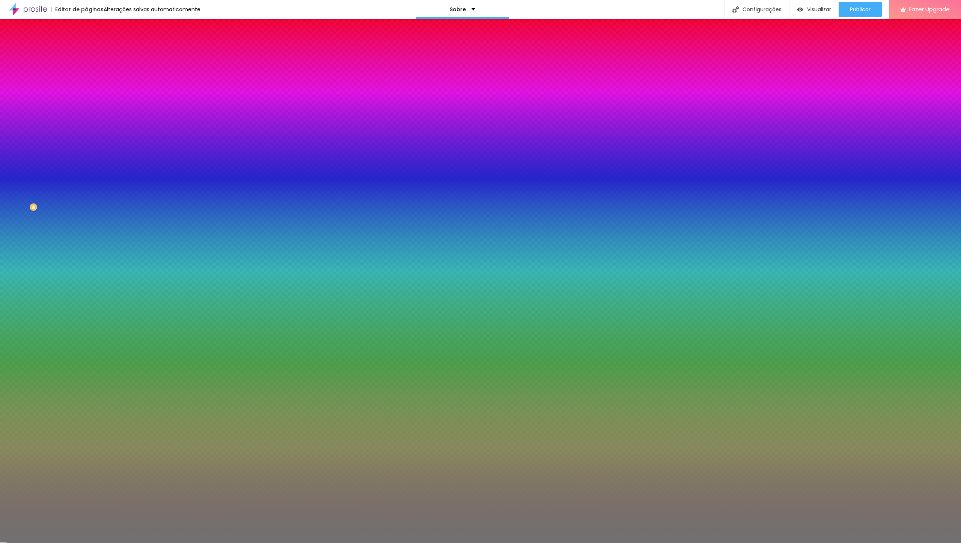
type input "13"
type input "14"
type input "16"
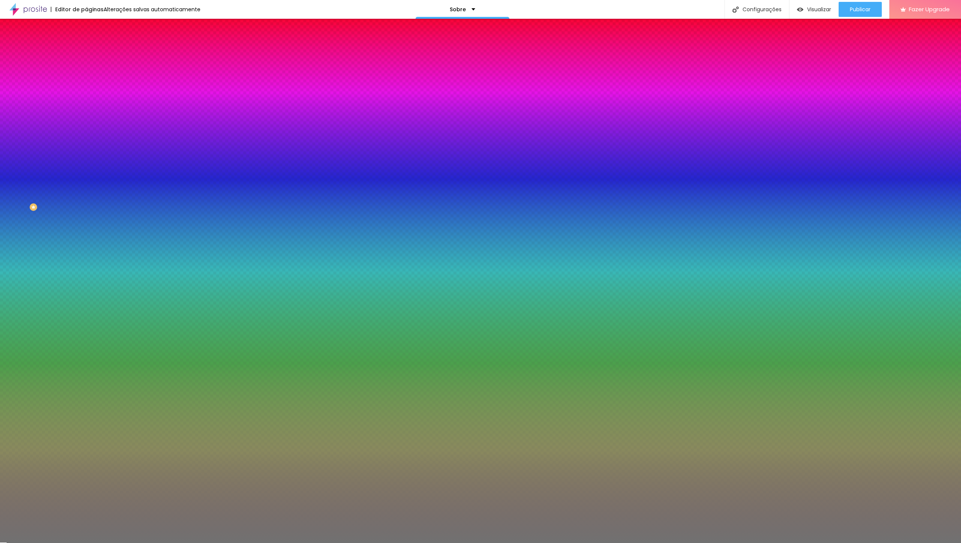
type input "18"
type input "21"
type input "23"
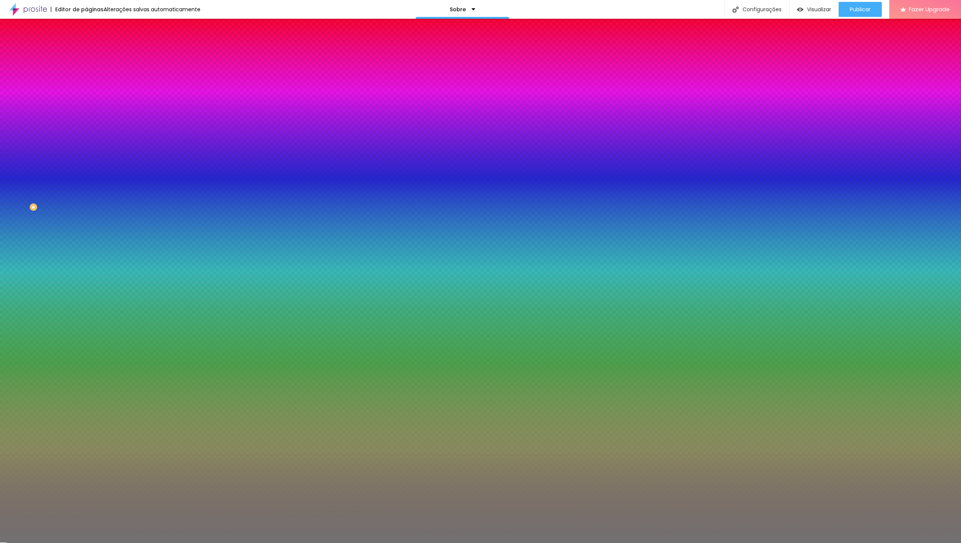
type input "23"
type input "24"
type input "25"
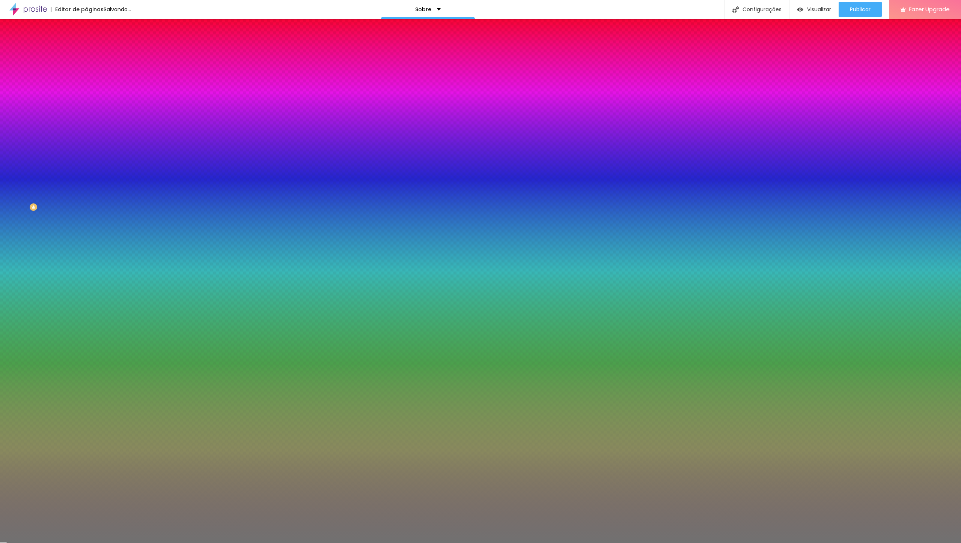
type input "23"
type input "21"
type input "20"
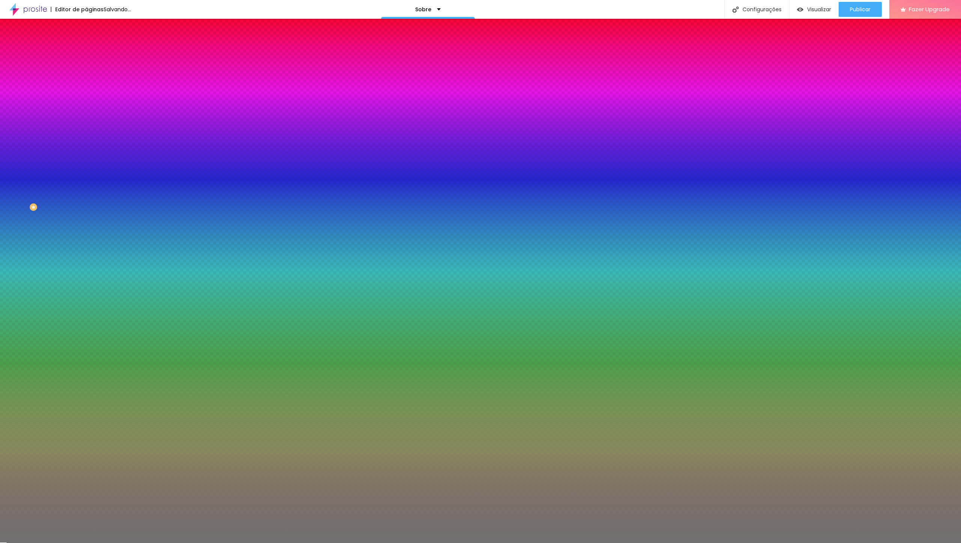
type input "20"
type input "18"
type input "16"
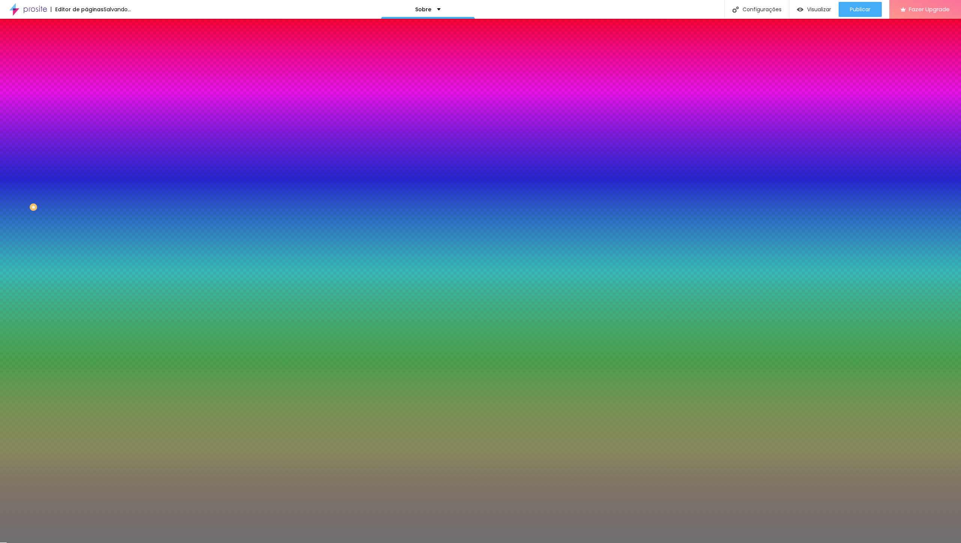
type input "15"
type input "13"
type input "12"
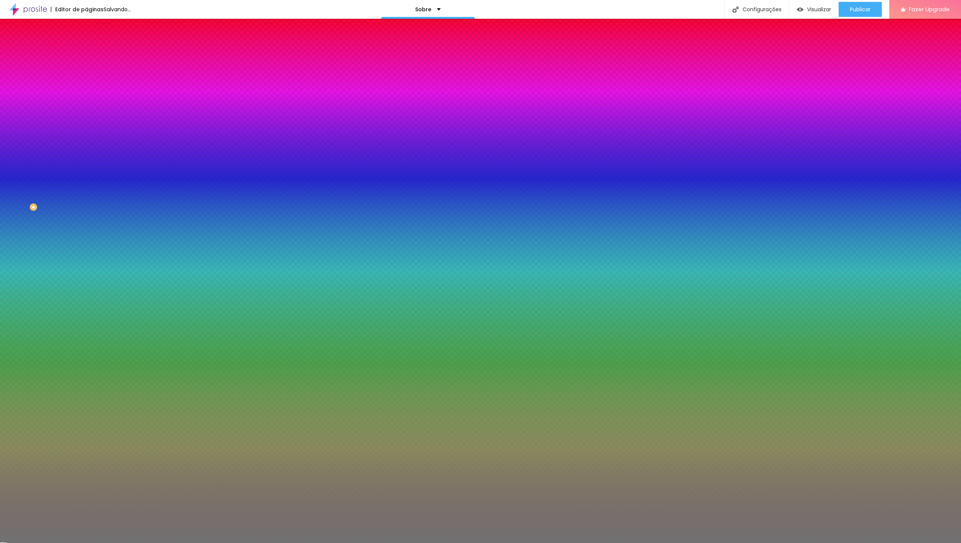
type input "12"
type input "10"
type input "9"
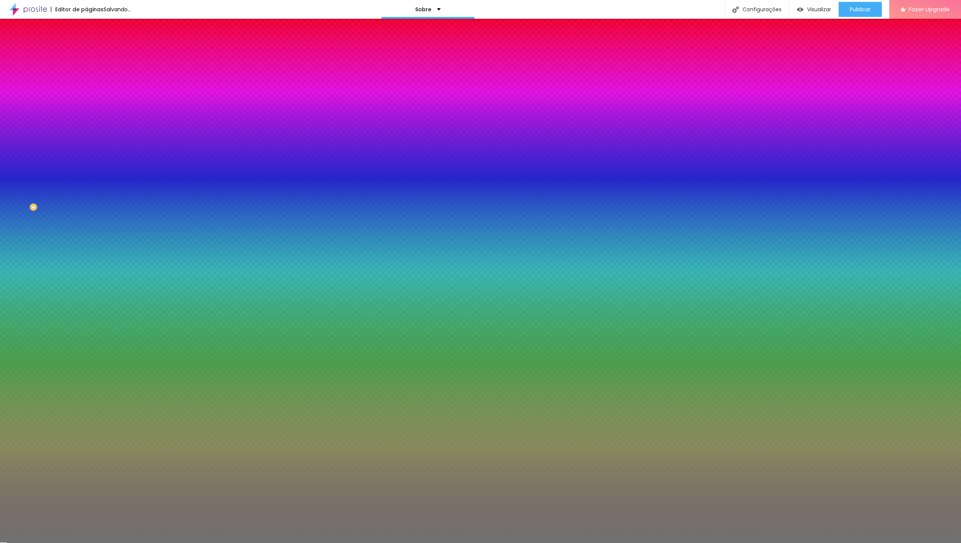
type input "8"
type input "7"
type input "5"
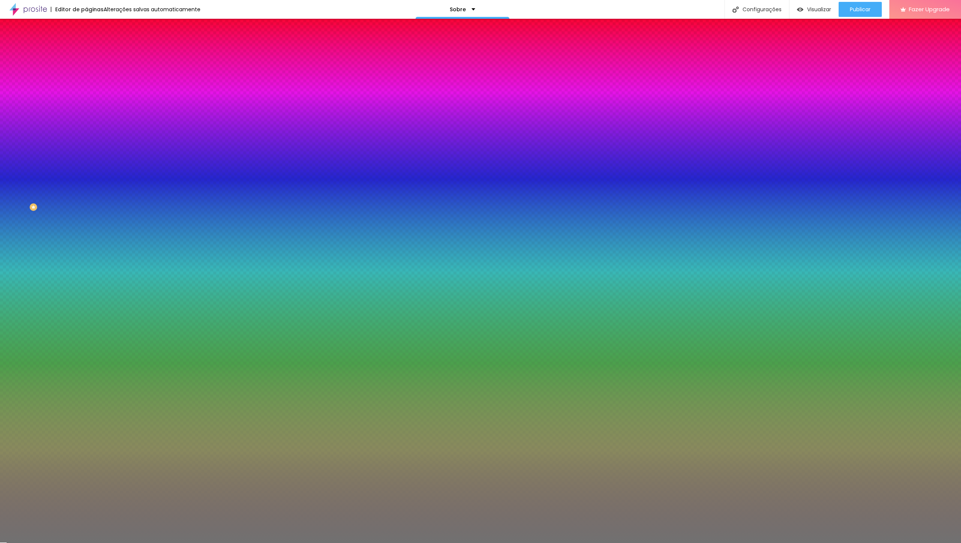
type input "5"
type input "4"
type input "3"
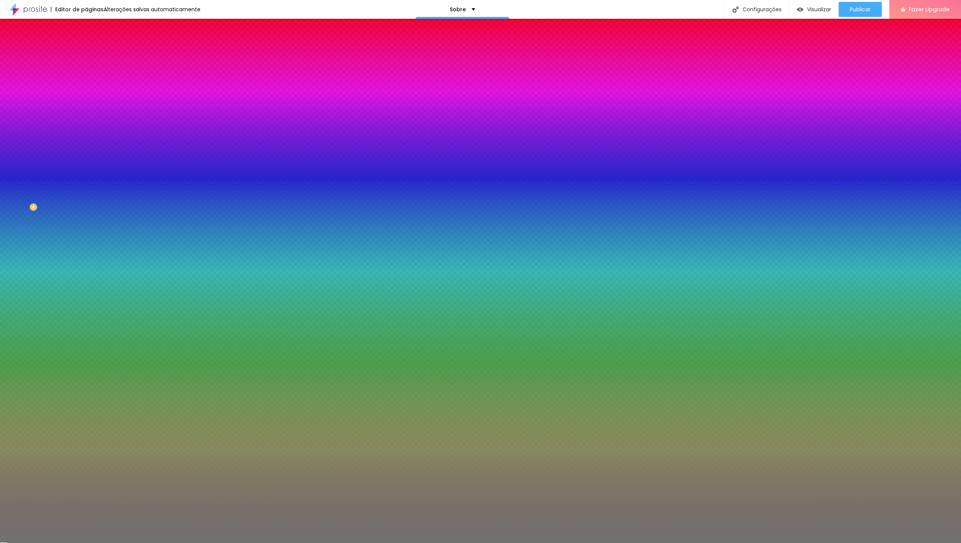
type input "2"
type input "4"
type input "7"
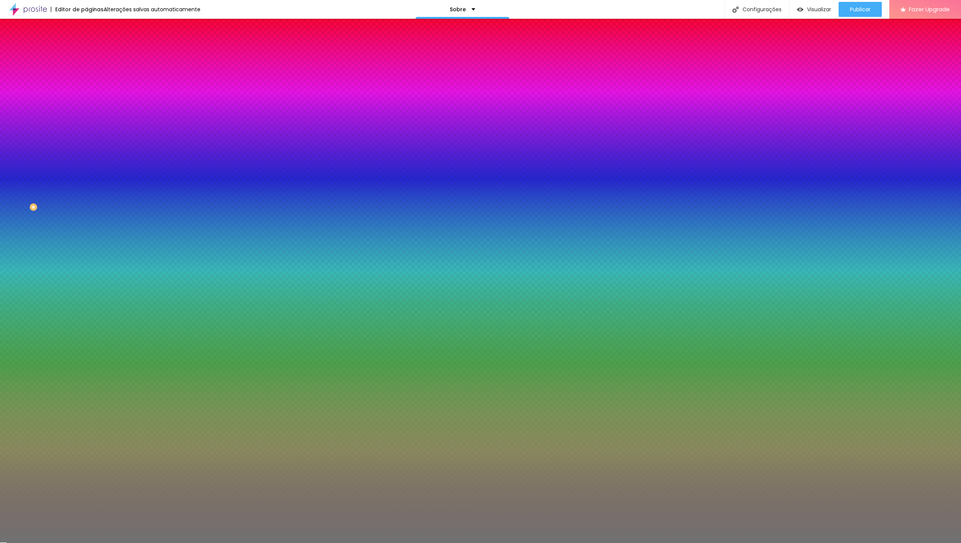
type input "7"
type input "11"
type input "14"
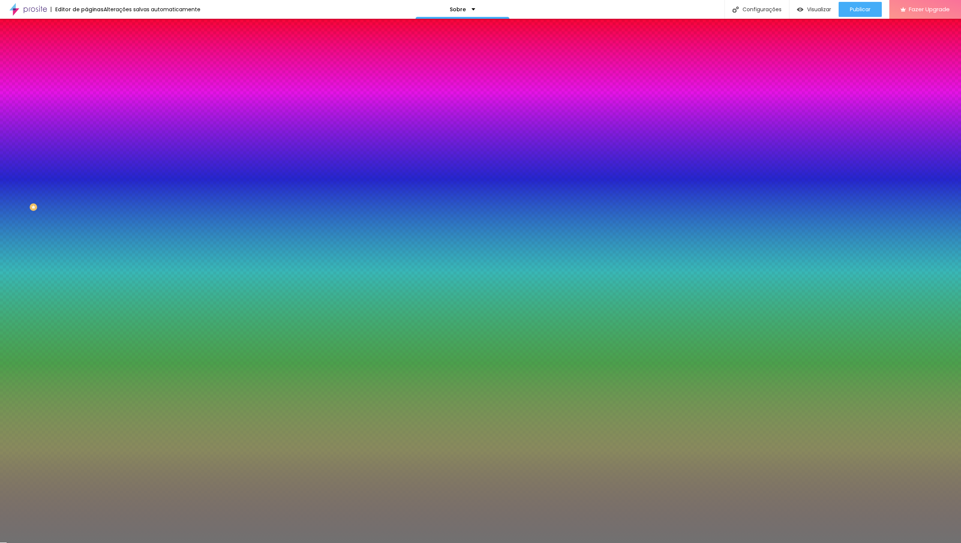
type input "18"
type input "22"
type input "25"
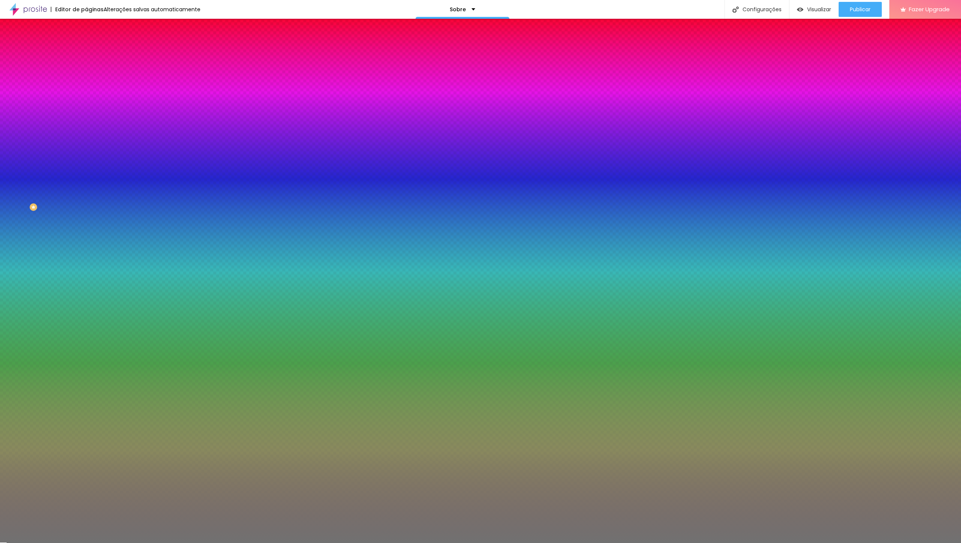
drag, startPoint x: 36, startPoint y: 121, endPoint x: 84, endPoint y: 122, distance: 48.5
type input "25"
click at [86, 117] on input "range" at bounding box center [110, 114] width 48 height 6
type input "53"
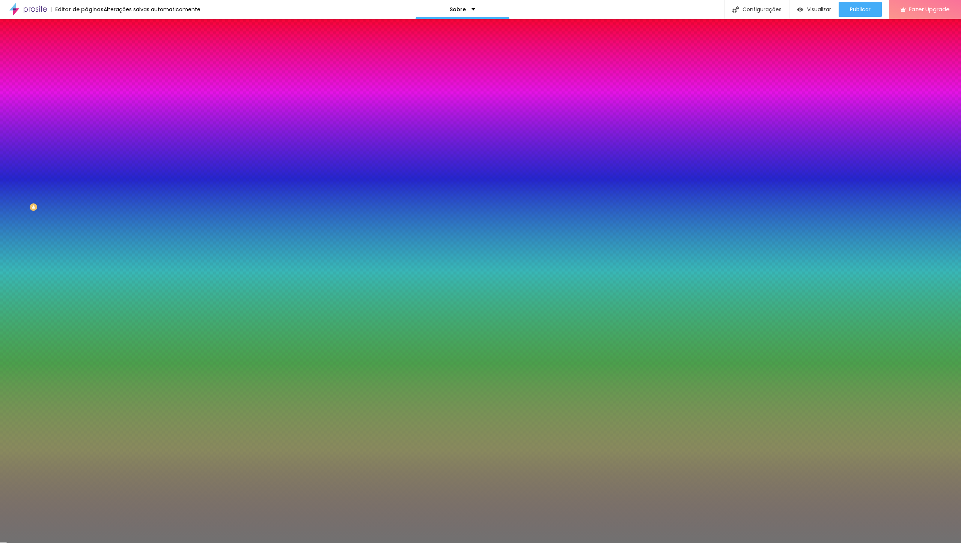
type input "61"
type input "99"
type input "100"
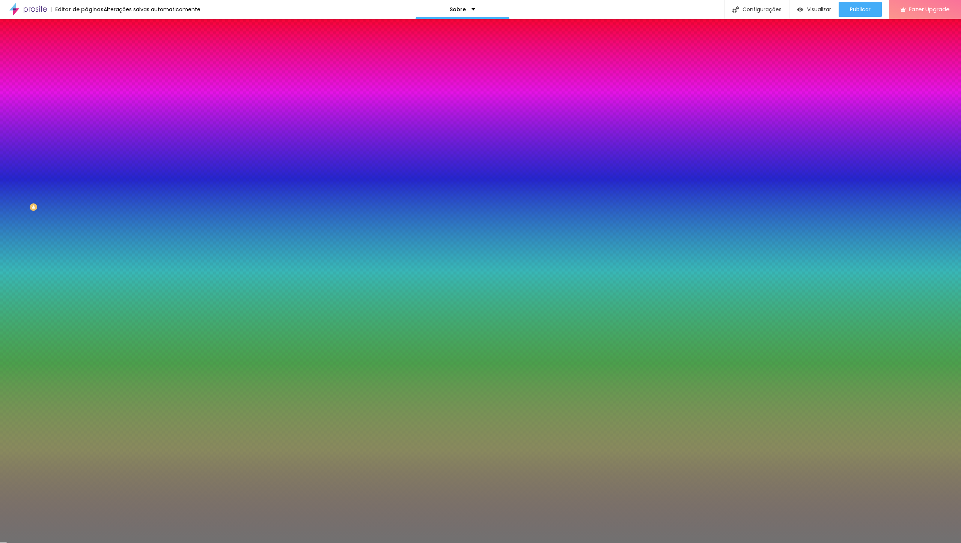
type input "100"
type input "85"
type input "70"
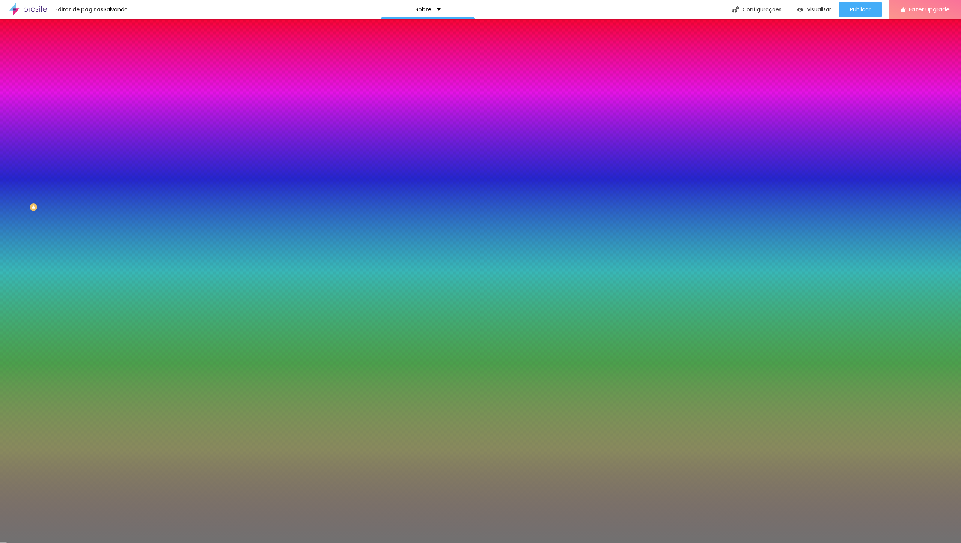
type input "58"
type input "49"
type input "31"
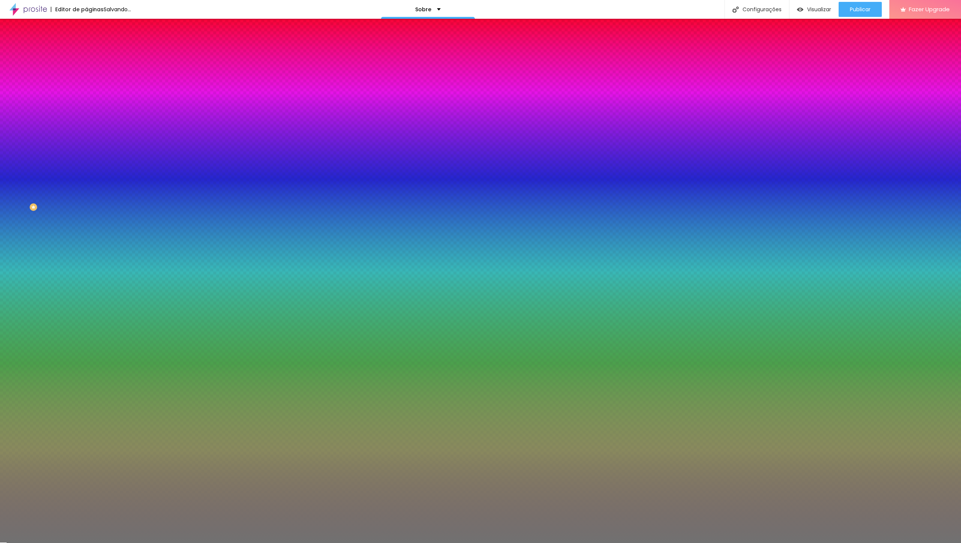
type input "31"
type input "24"
type input "14"
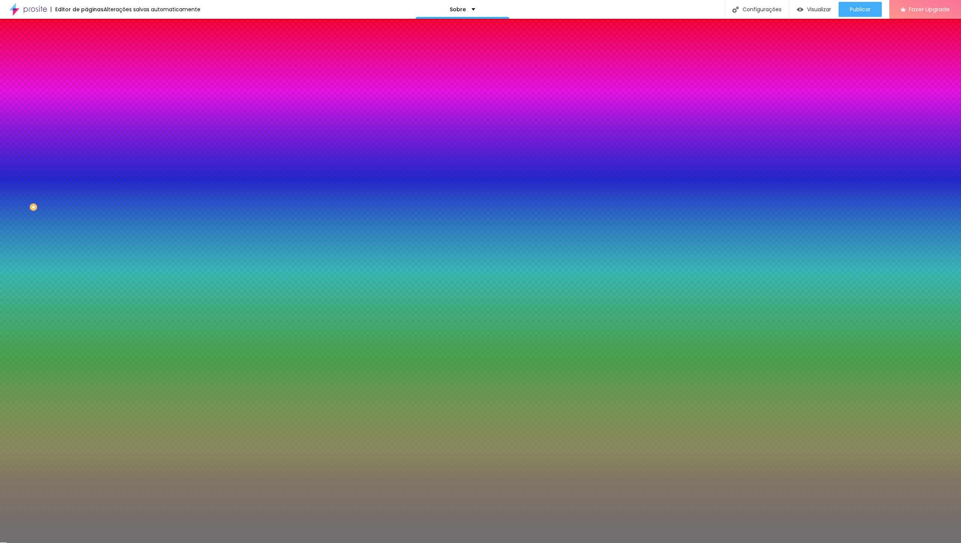
type input "10"
type input "15"
type input "36"
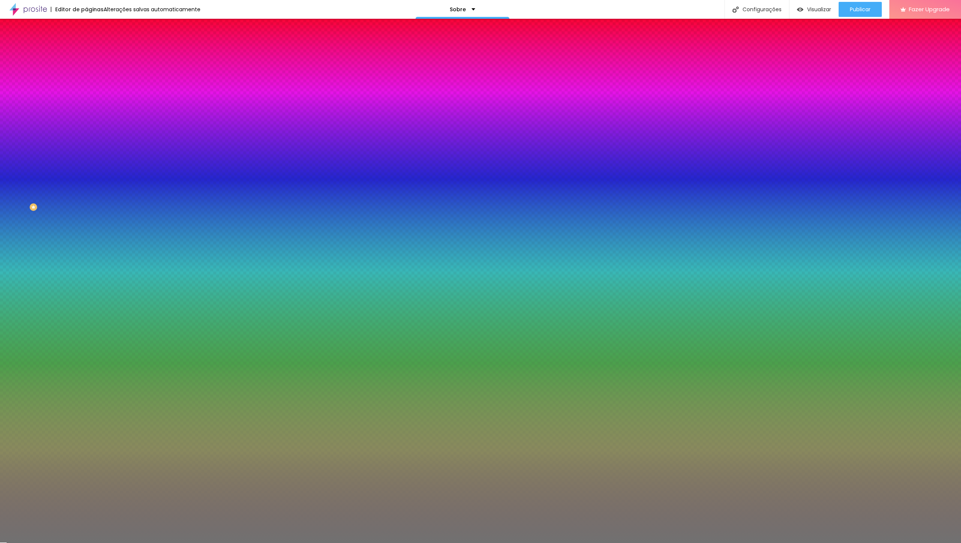
type input "36"
type input "55"
type input "70"
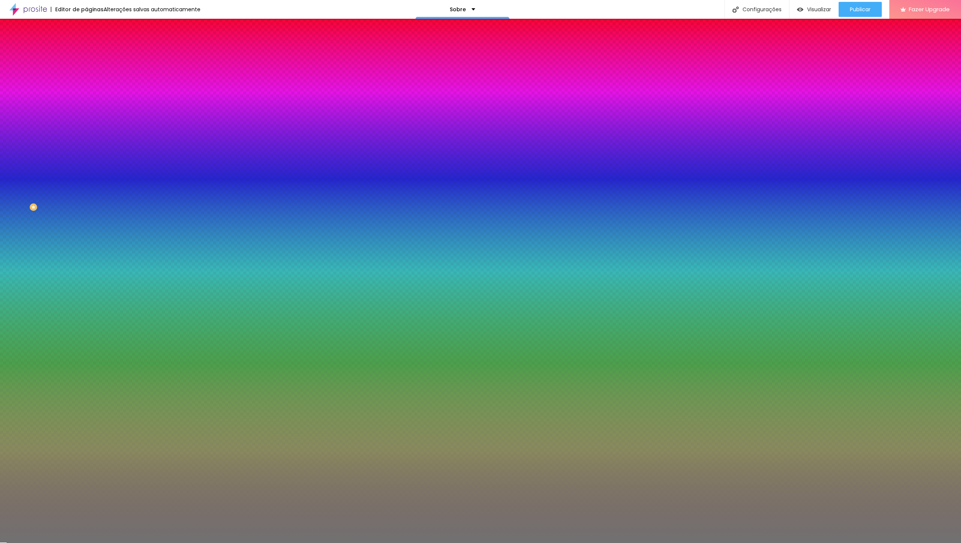
type input "78"
type input "88"
type input "93"
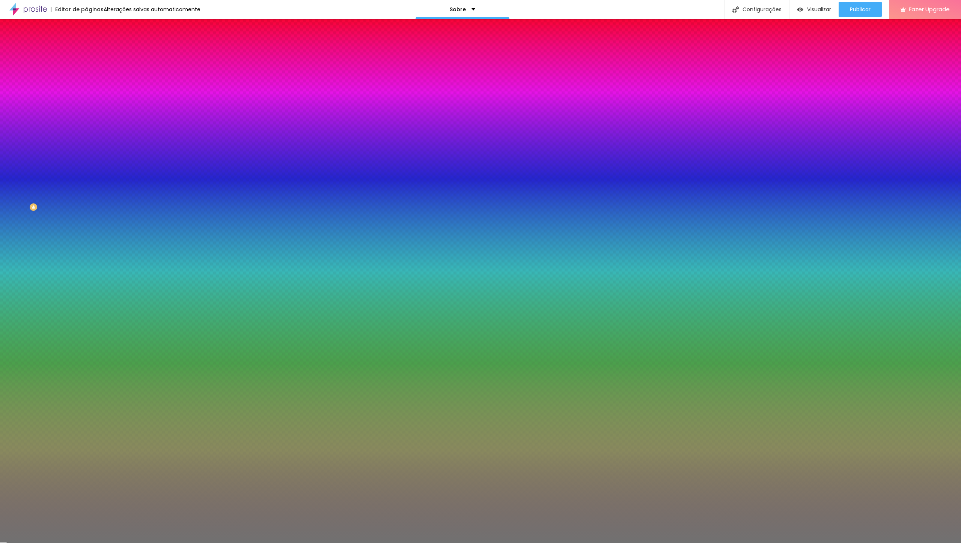
type input "93"
type input "94"
type input "91"
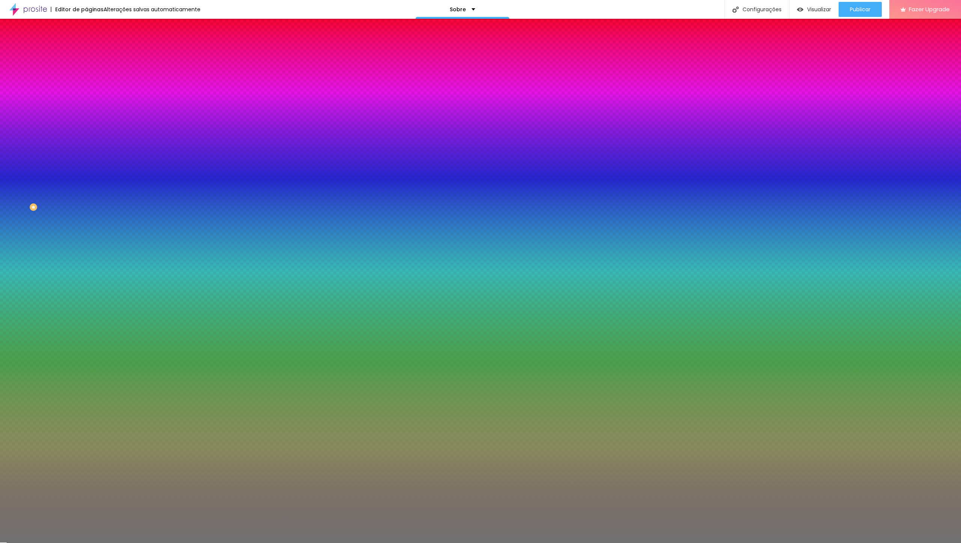
type input "83"
type input "70"
type input "59"
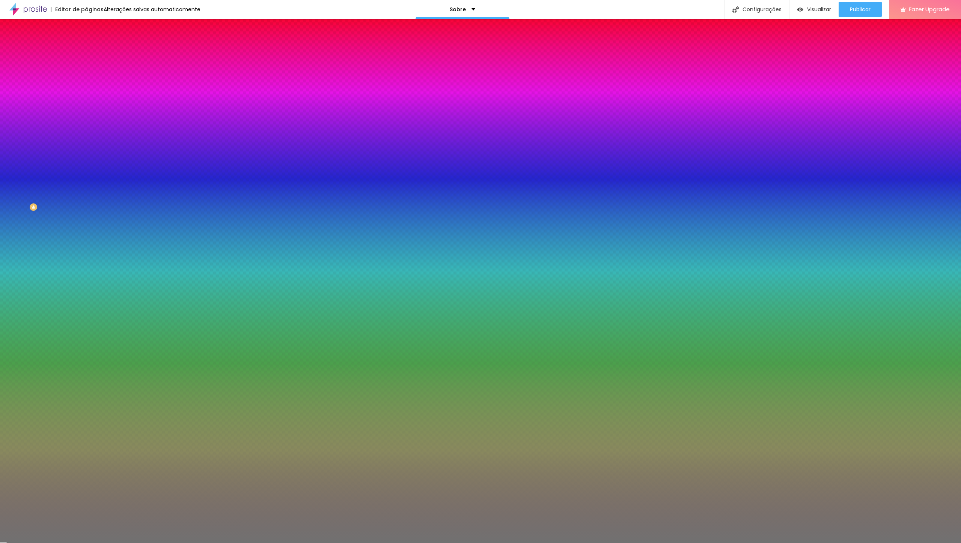
type input "59"
type input "44"
type input "34"
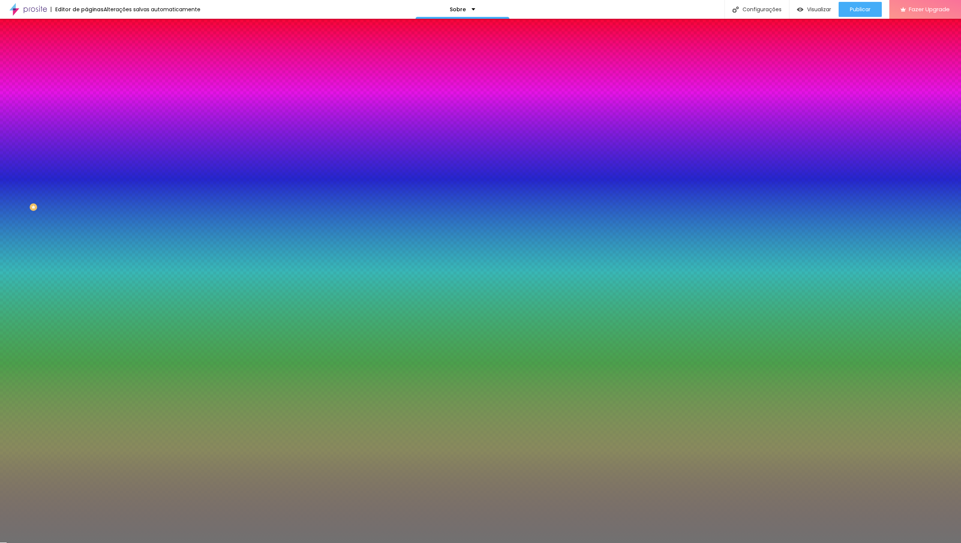
type input "31"
type input "30"
type input "29"
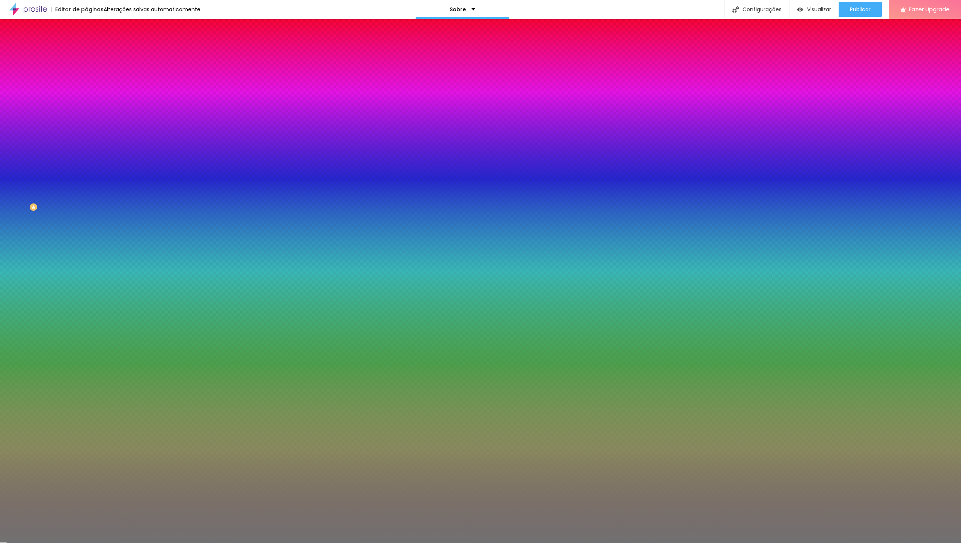
type input "29"
type input "28"
type input "27"
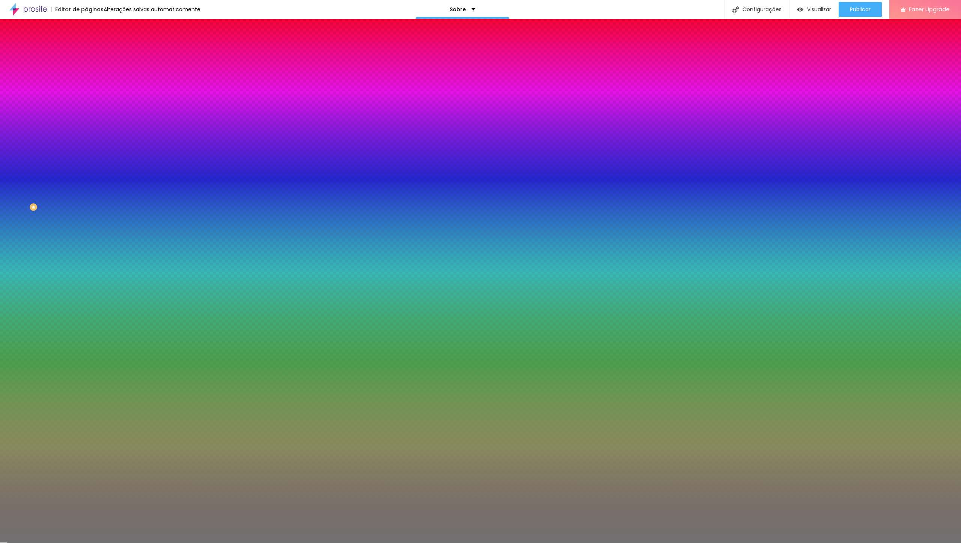
type input "28"
type input "29"
type input "30"
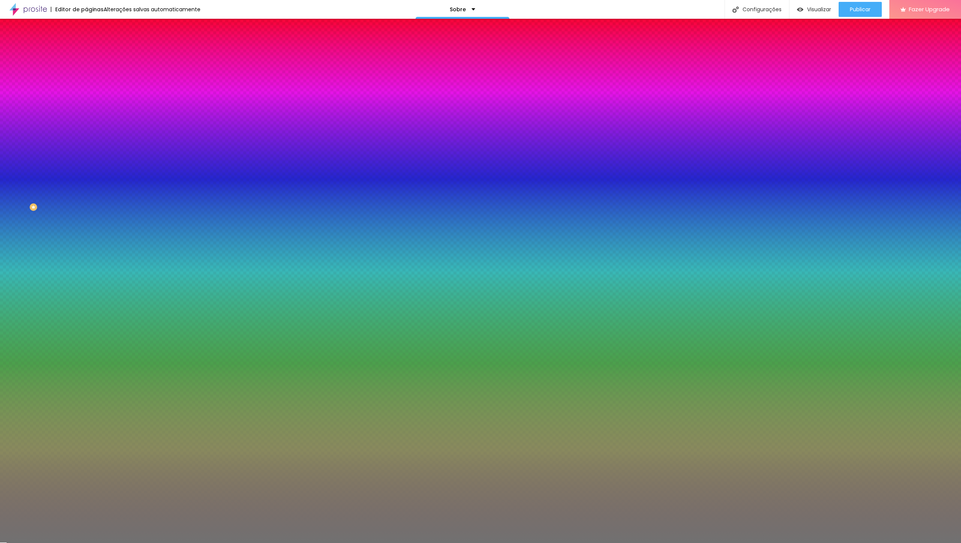
type input "30"
type input "33"
type input "36"
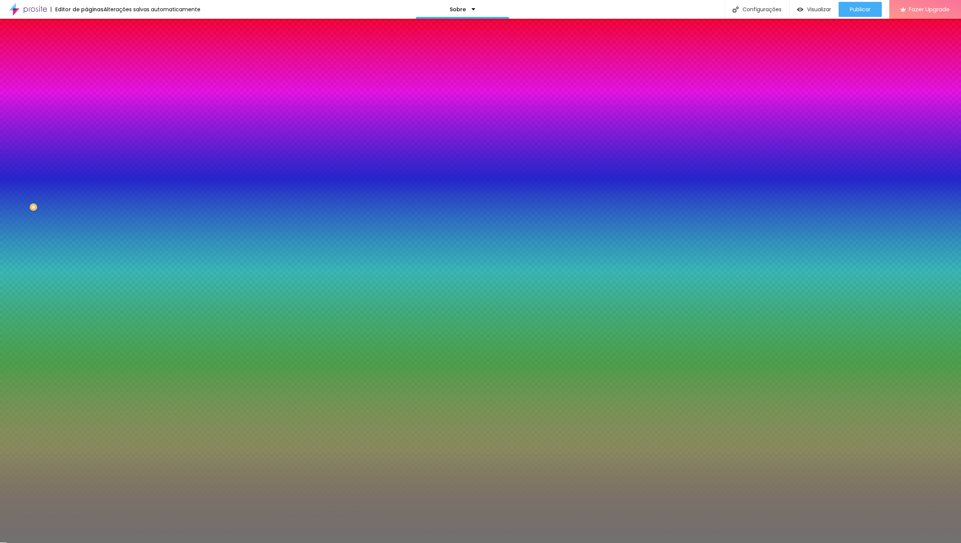
type input "40"
type input "43"
type input "46"
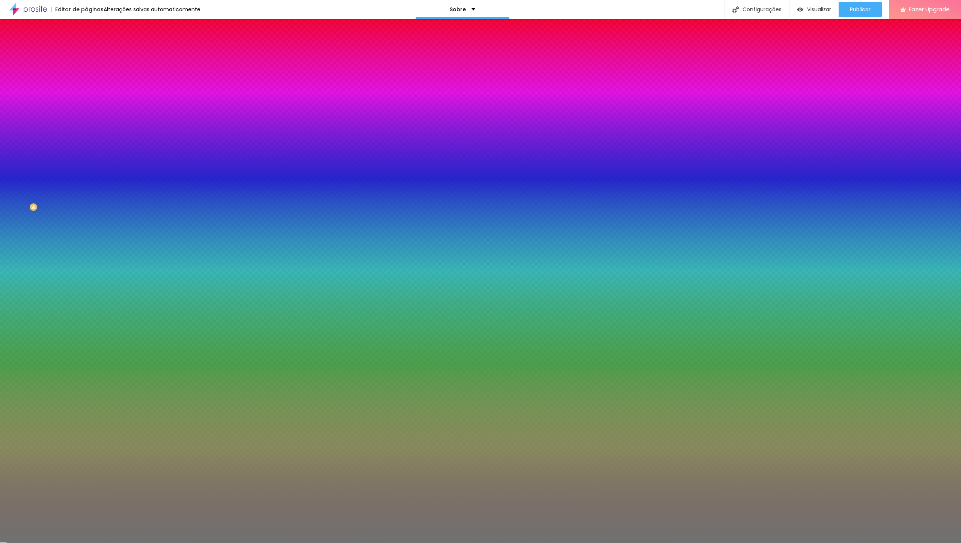
type input "46"
type input "49"
type input "50"
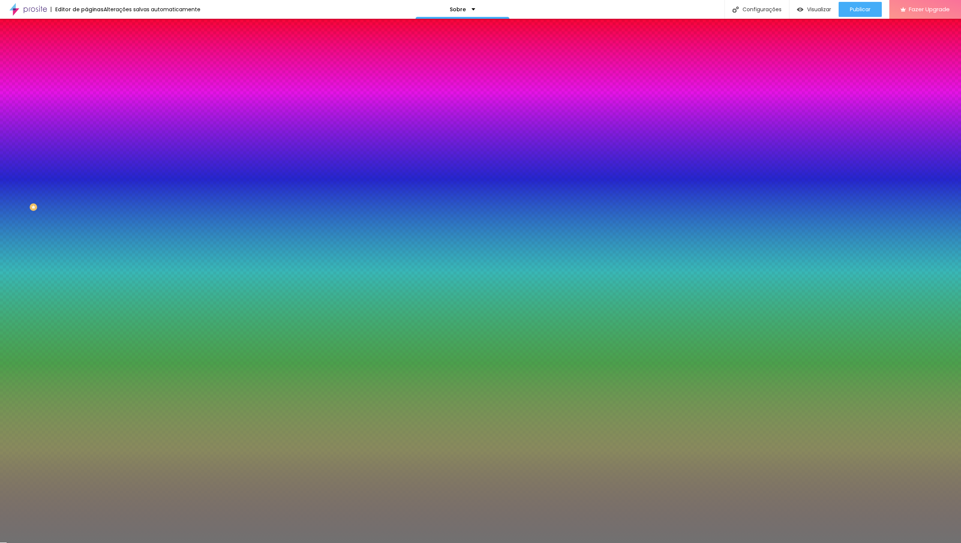
type input "49"
type input "48"
type input "47"
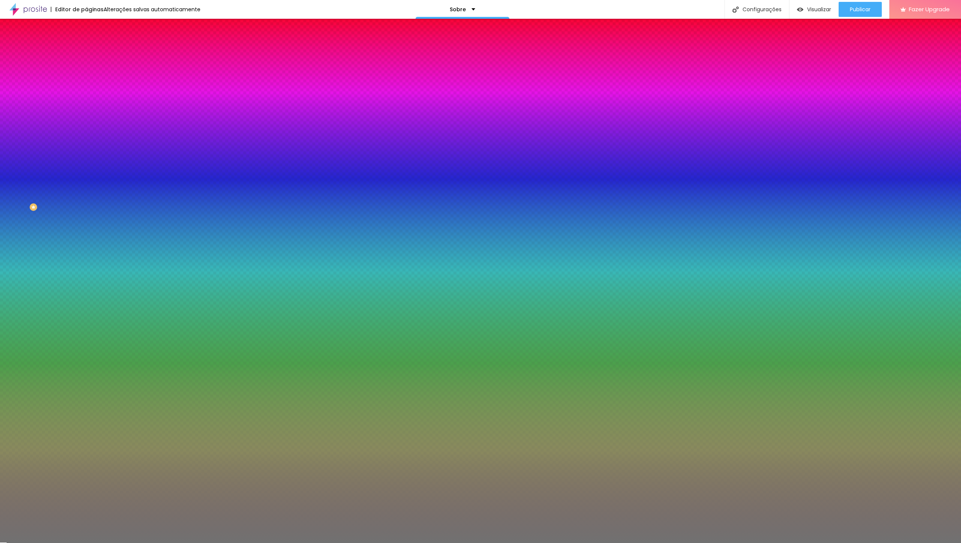
type input "47"
type input "44"
type input "43"
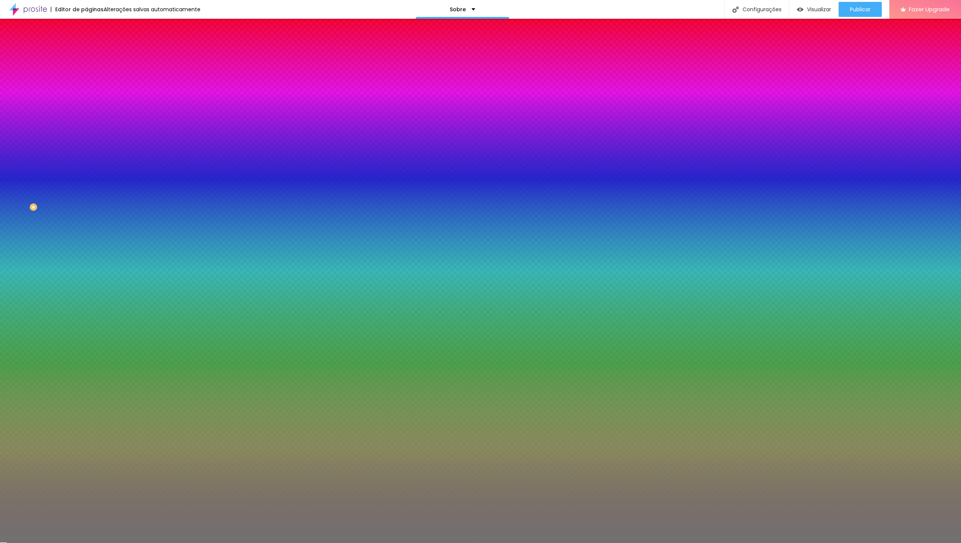
type input "39"
type input "37"
type input "35"
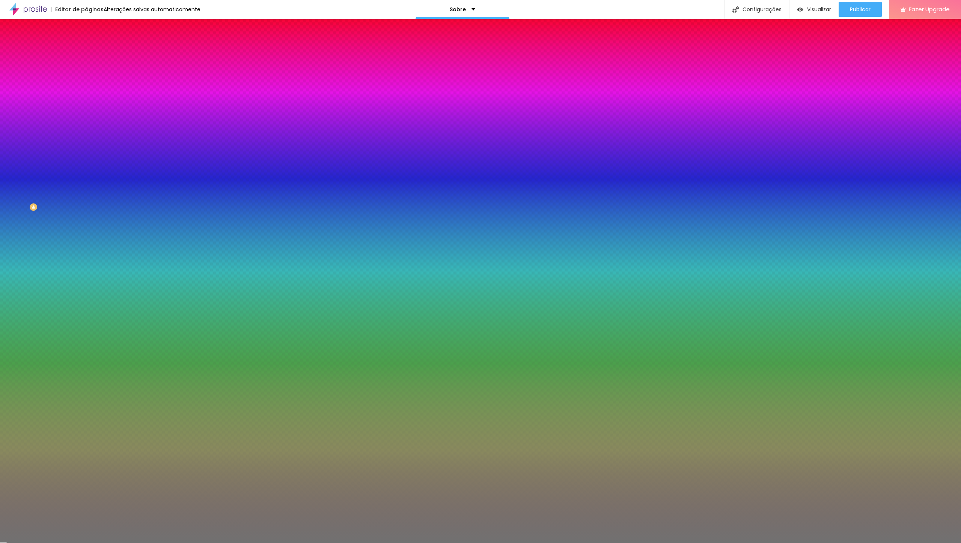
type input "35"
type input "34"
type input "33"
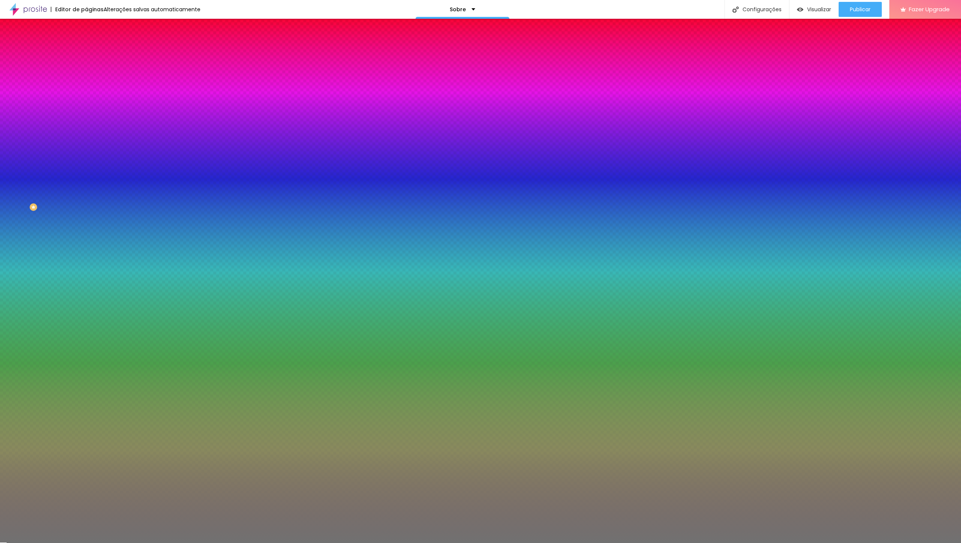
type input "32"
type input "31"
type input "30"
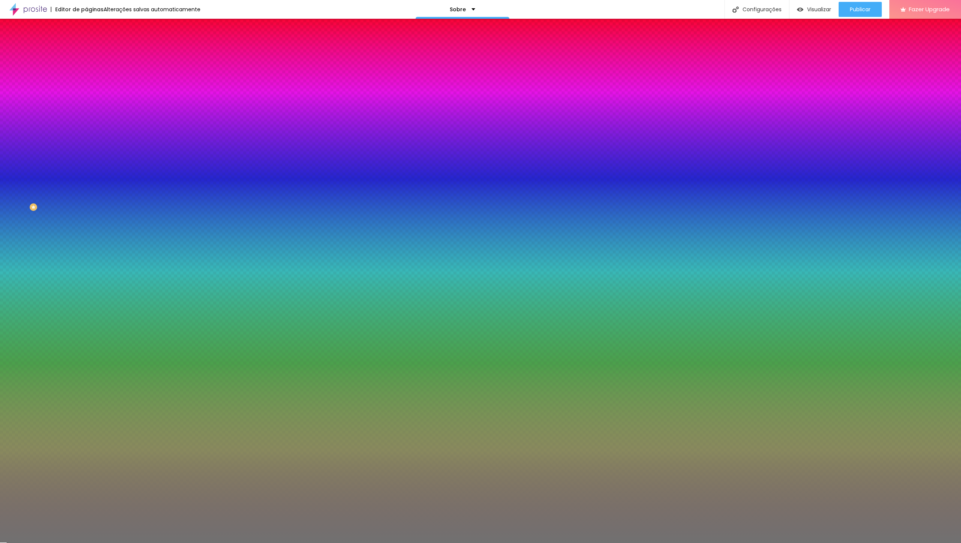
type input "30"
type input "29"
drag, startPoint x: 39, startPoint y: 99, endPoint x: 30, endPoint y: 99, distance: 9.4
click at [86, 98] on input "range" at bounding box center [110, 95] width 48 height 6
click at [93, 44] on span "Conteúdo" at bounding box center [104, 41] width 23 height 6
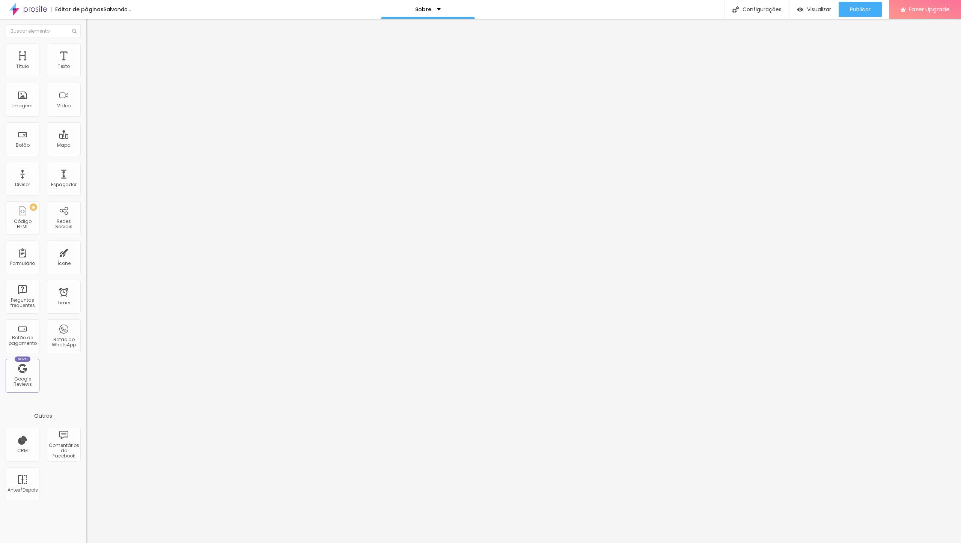
click at [86, 68] on img at bounding box center [88, 65] width 5 height 5
click at [86, 74] on img at bounding box center [88, 71] width 5 height 5
click at [86, 86] on div "Alinhamento Tipo Sólido Sólido Pontilhado Serrilhado Duplo Pata de cachorro Est…" at bounding box center [129, 96] width 86 height 75
click at [86, 88] on span "Sólido" at bounding box center [93, 87] width 15 height 6
click at [86, 112] on span "Duplo" at bounding box center [92, 108] width 13 height 6
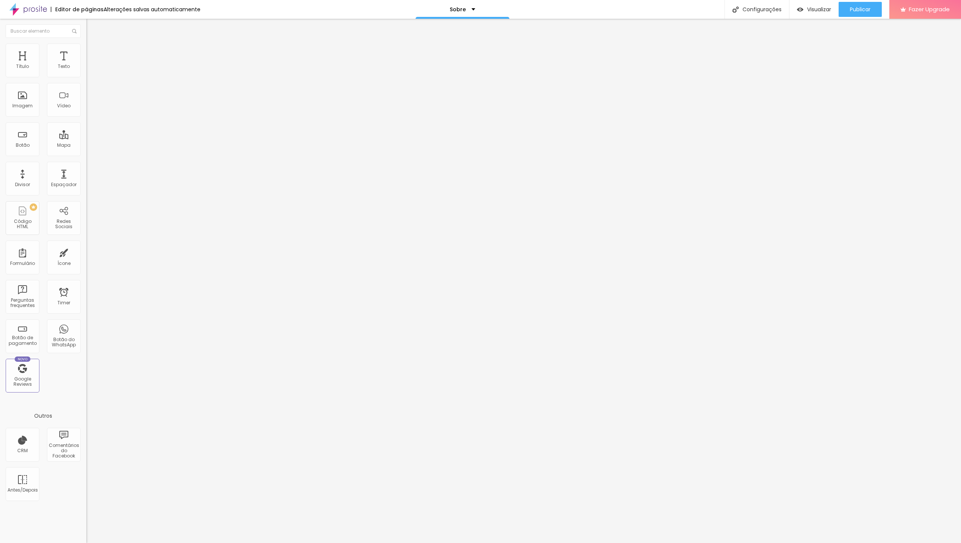
click at [86, 130] on span "Coração 1" at bounding box center [98, 126] width 24 height 6
click at [86, 117] on div "Estrela" at bounding box center [129, 115] width 86 height 5
click at [86, 109] on span "Duplo" at bounding box center [92, 105] width 13 height 6
click at [86, 104] on span "Serrilhado" at bounding box center [98, 101] width 24 height 6
click at [86, 100] on span "Pontilhado" at bounding box center [98, 96] width 25 height 6
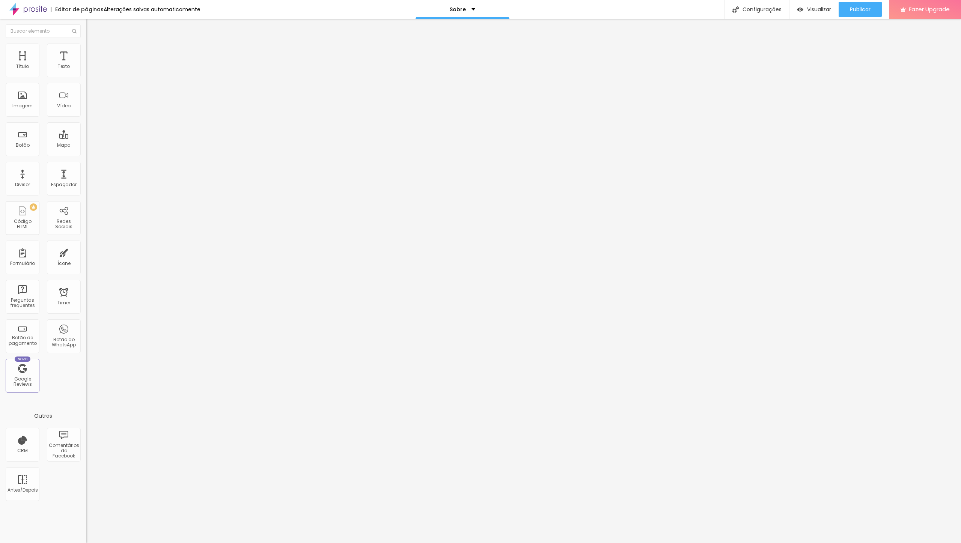
click at [86, 95] on div "Sólido" at bounding box center [129, 92] width 86 height 5
click at [93, 52] on span "Estilo" at bounding box center [99, 48] width 12 height 6
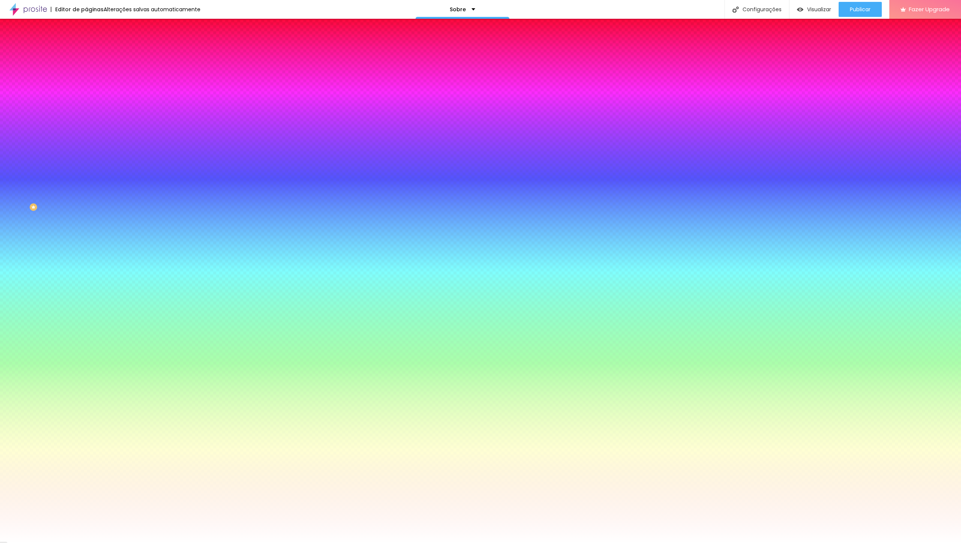
click at [93, 53] on span "Avançado" at bounding box center [105, 56] width 25 height 6
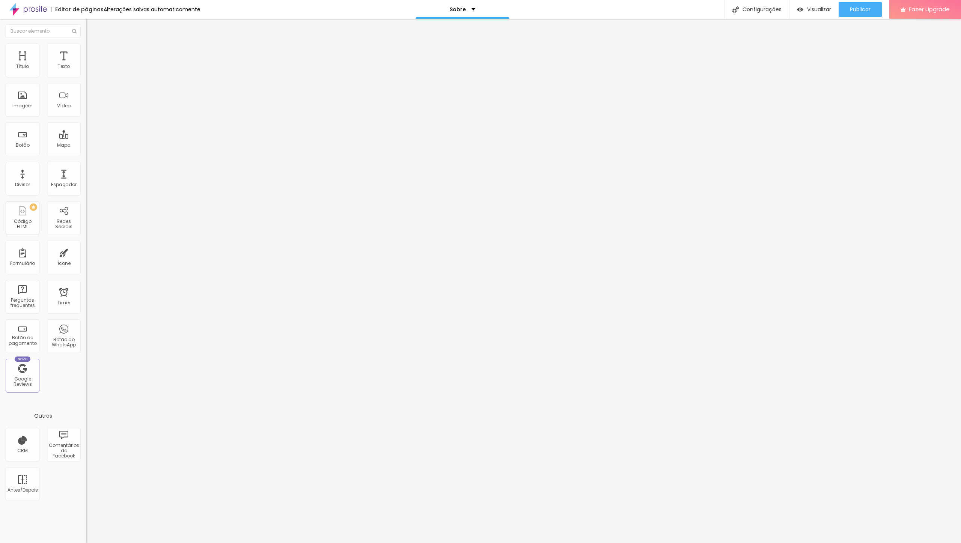
click at [86, 146] on input "range" at bounding box center [110, 149] width 48 height 6
click at [93, 52] on span "Estilo" at bounding box center [99, 48] width 12 height 6
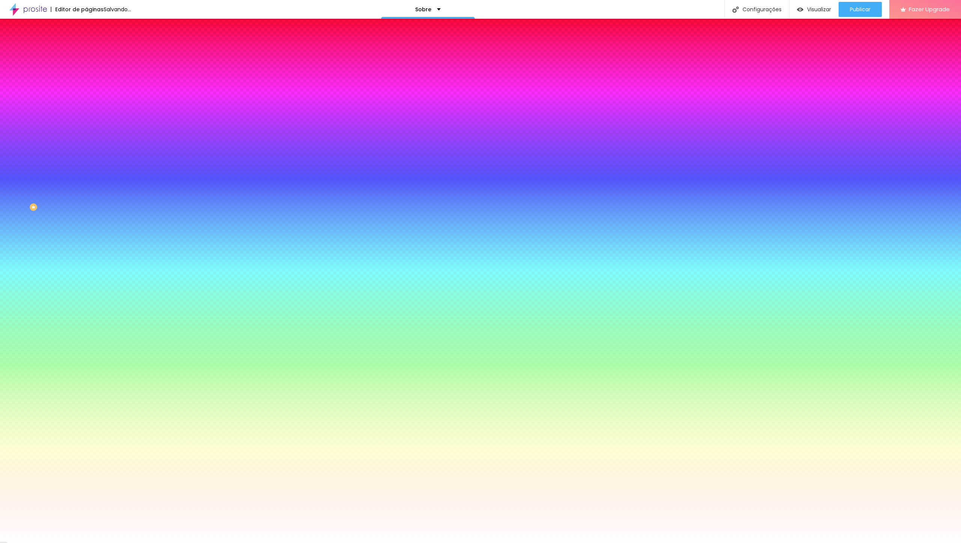
click at [93, 44] on span "Conteúdo" at bounding box center [104, 41] width 23 height 6
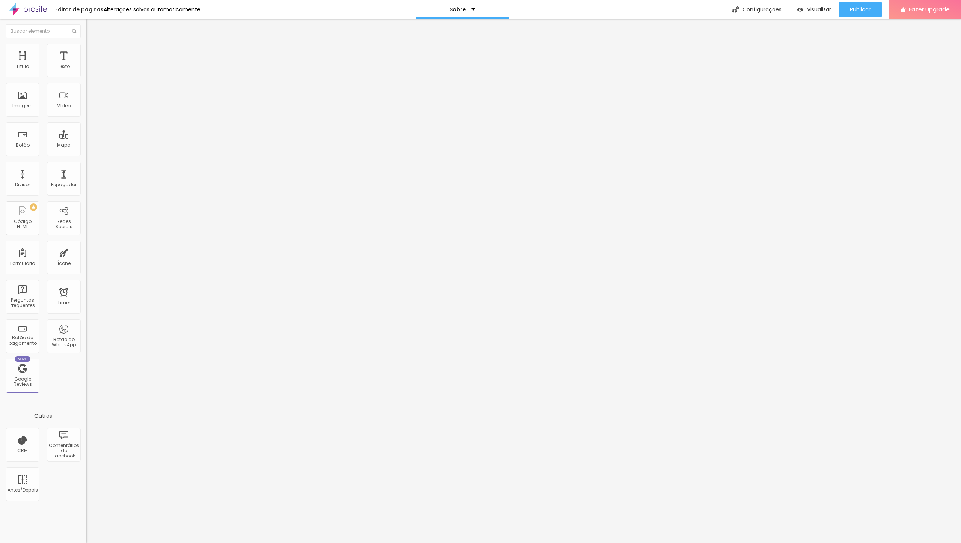
click at [86, 68] on img at bounding box center [88, 65] width 5 height 5
click at [86, 73] on img at bounding box center [88, 71] width 5 height 5
drag, startPoint x: 22, startPoint y: 75, endPoint x: 19, endPoint y: 78, distance: 4.5
click at [86, 138] on input "range" at bounding box center [110, 141] width 48 height 6
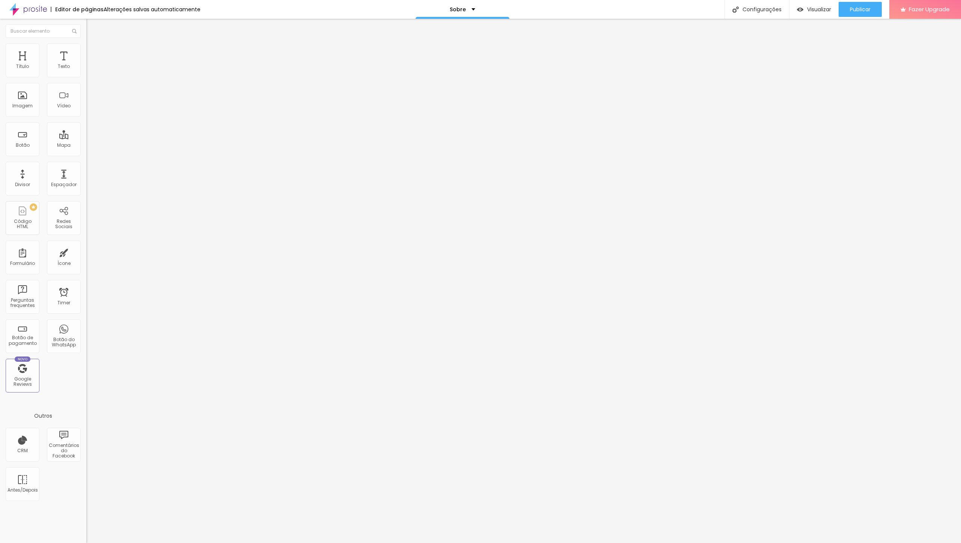
click at [93, 55] on span "Avançado" at bounding box center [105, 56] width 25 height 6
click at [86, 146] on input "range" at bounding box center [110, 149] width 48 height 6
click at [93, 51] on span "Estilo" at bounding box center [99, 48] width 12 height 6
click at [877, 7] on button "Publicar" at bounding box center [860, 9] width 43 height 15
